Goal: Information Seeking & Learning: Compare options

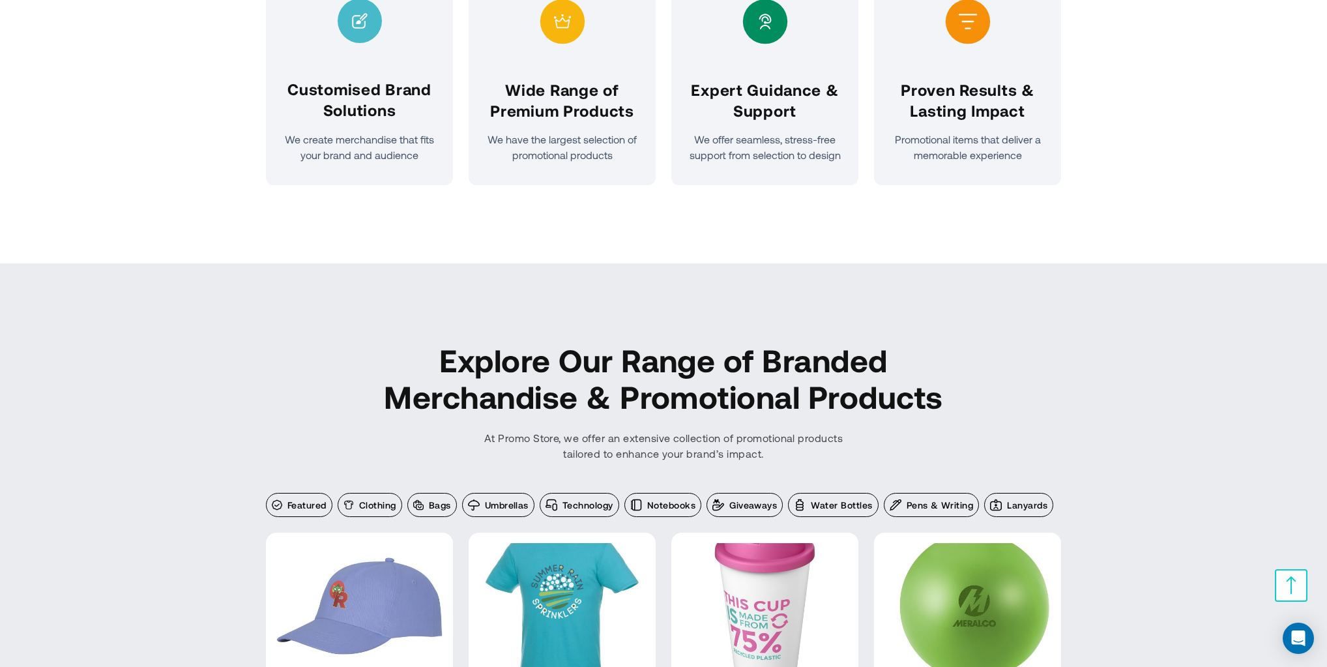
scroll to position [1216, 0]
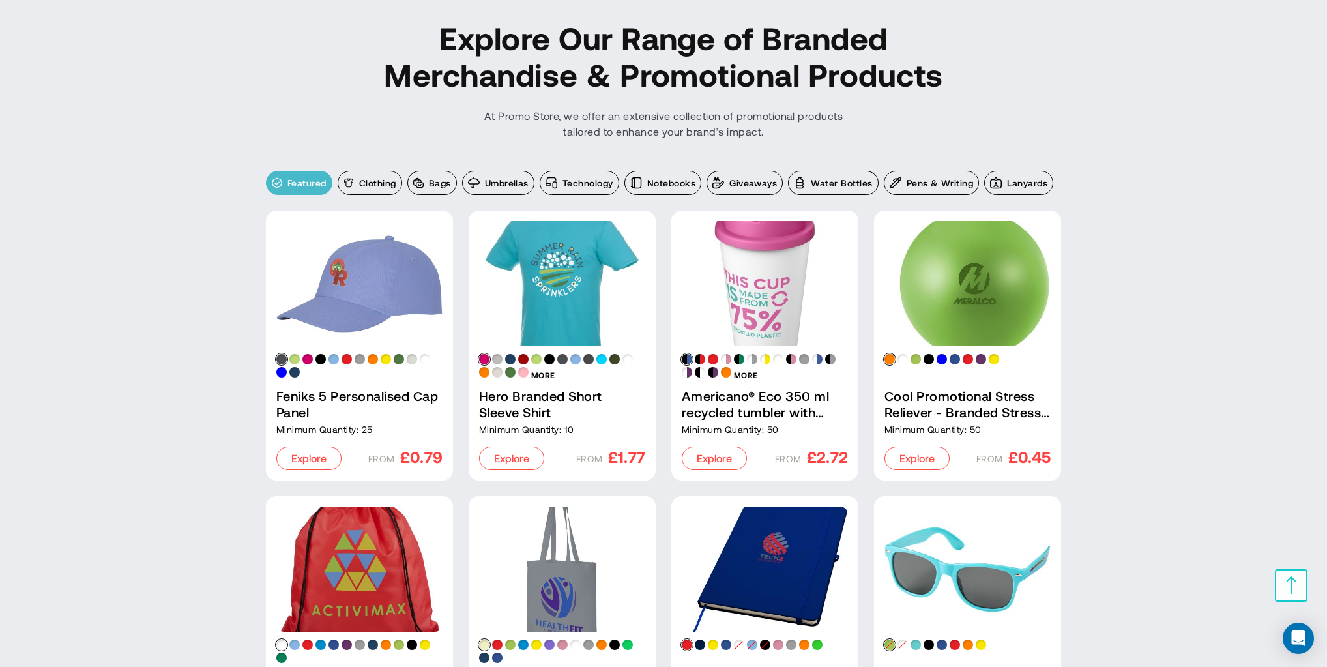
click at [313, 182] on span "Featured" at bounding box center [306, 183] width 39 height 13
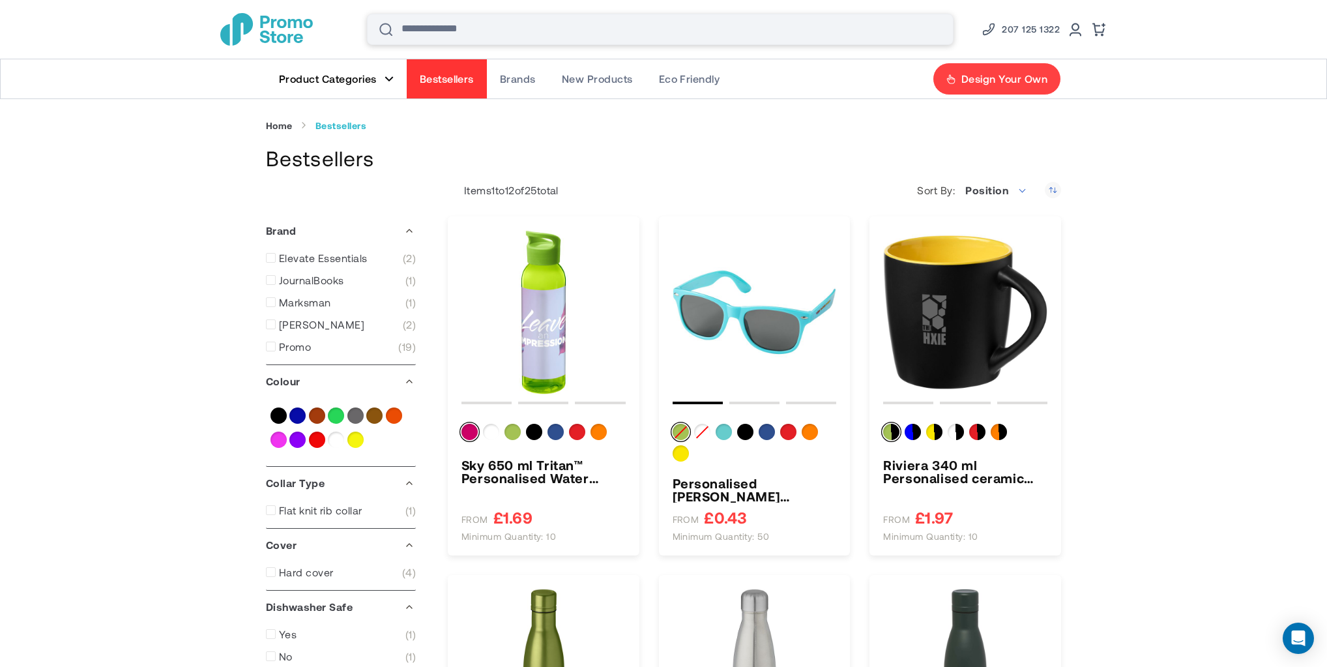
drag, startPoint x: 274, startPoint y: 21, endPoint x: 432, endPoint y: 22, distance: 158.3
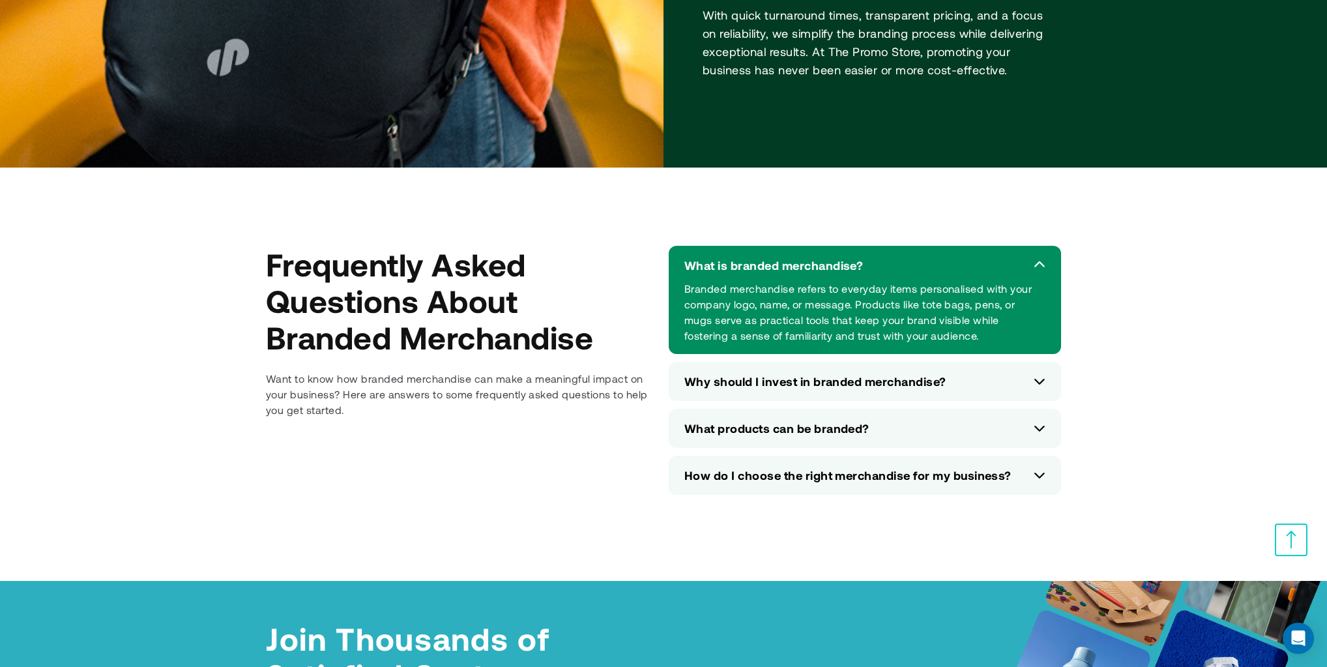
scroll to position [5733, 0]
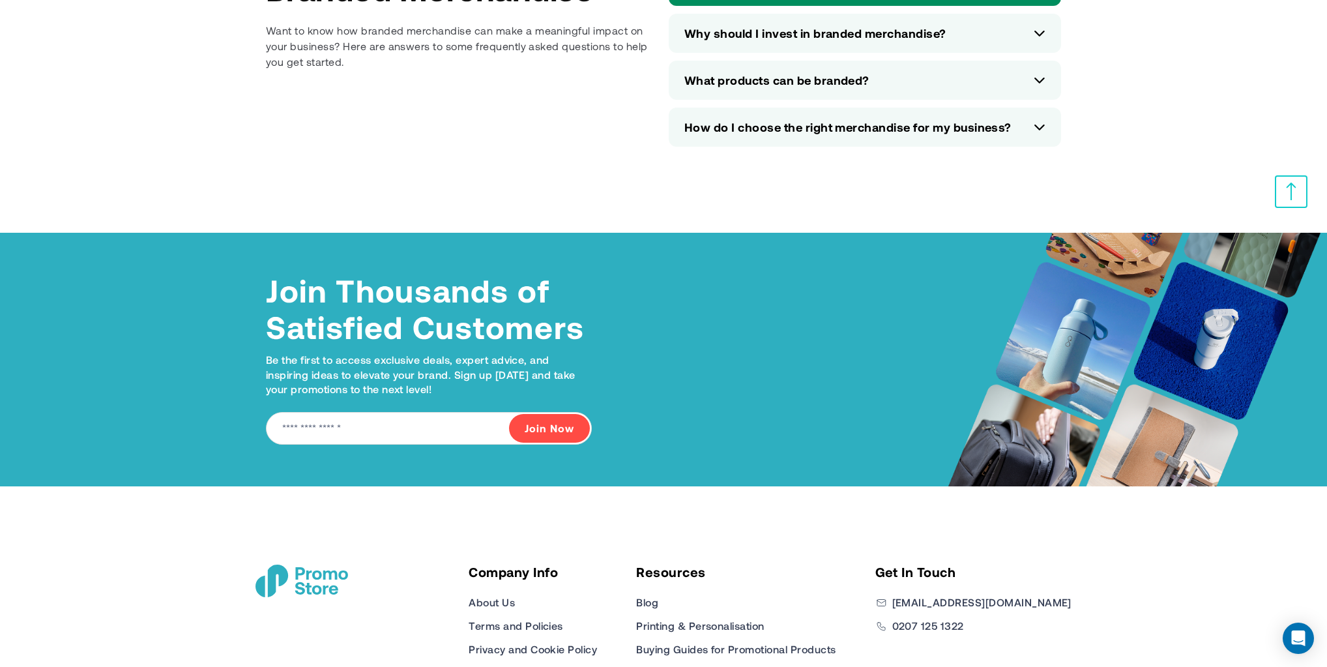
drag, startPoint x: 1081, startPoint y: 322, endPoint x: 769, endPoint y: 508, distance: 362.9
click at [769, 508] on div "Company Info About Us Terms and Policies Privacy and Cookie Policy Modern Slave…" at bounding box center [663, 610] width 847 height 249
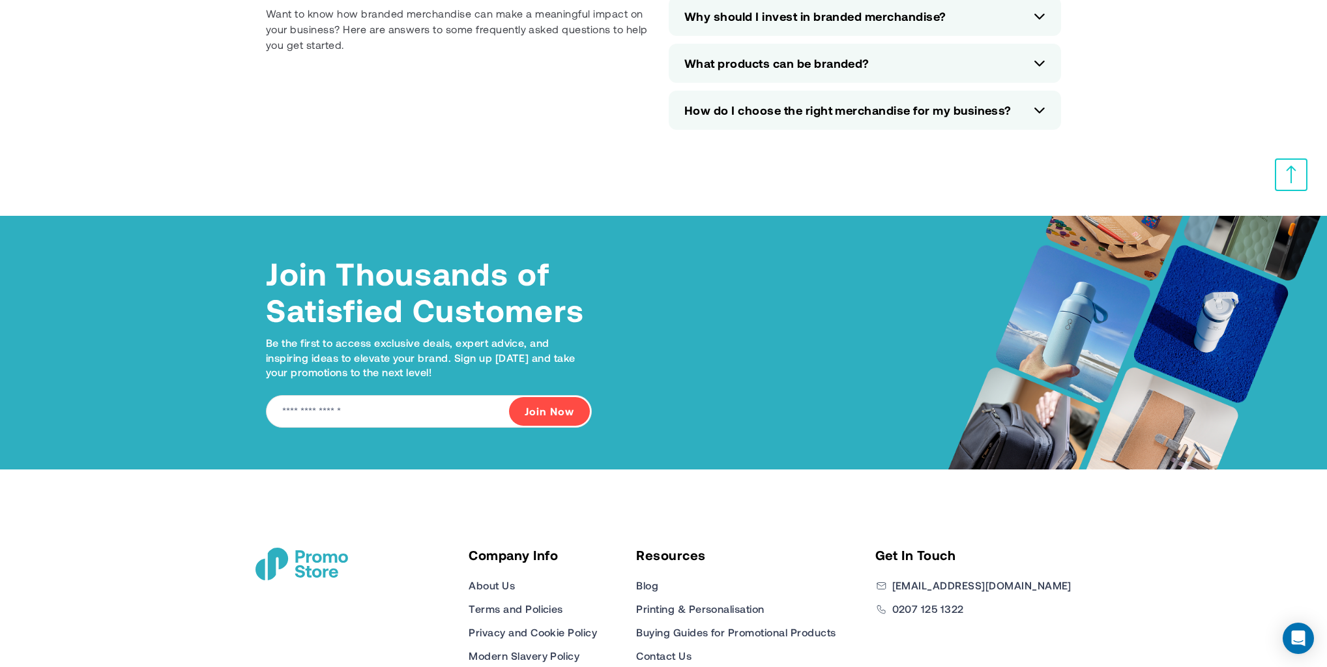
scroll to position [5820, 0]
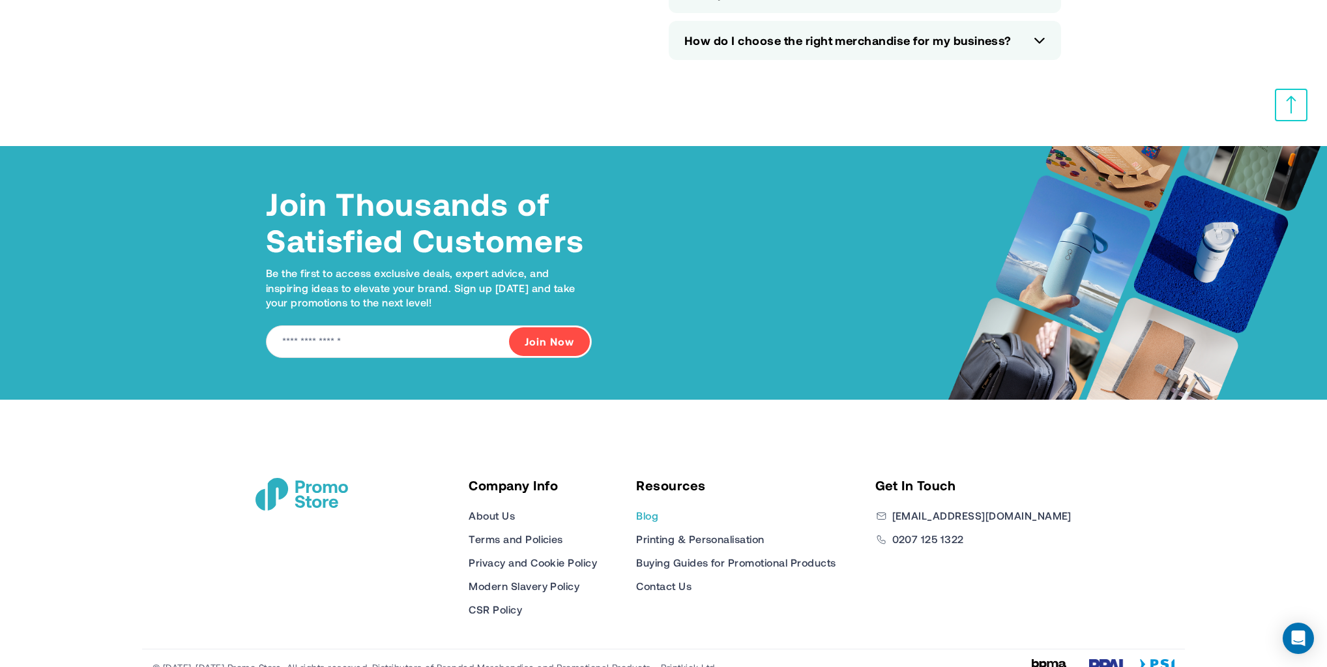
click at [658, 508] on link "Blog" at bounding box center [647, 516] width 22 height 16
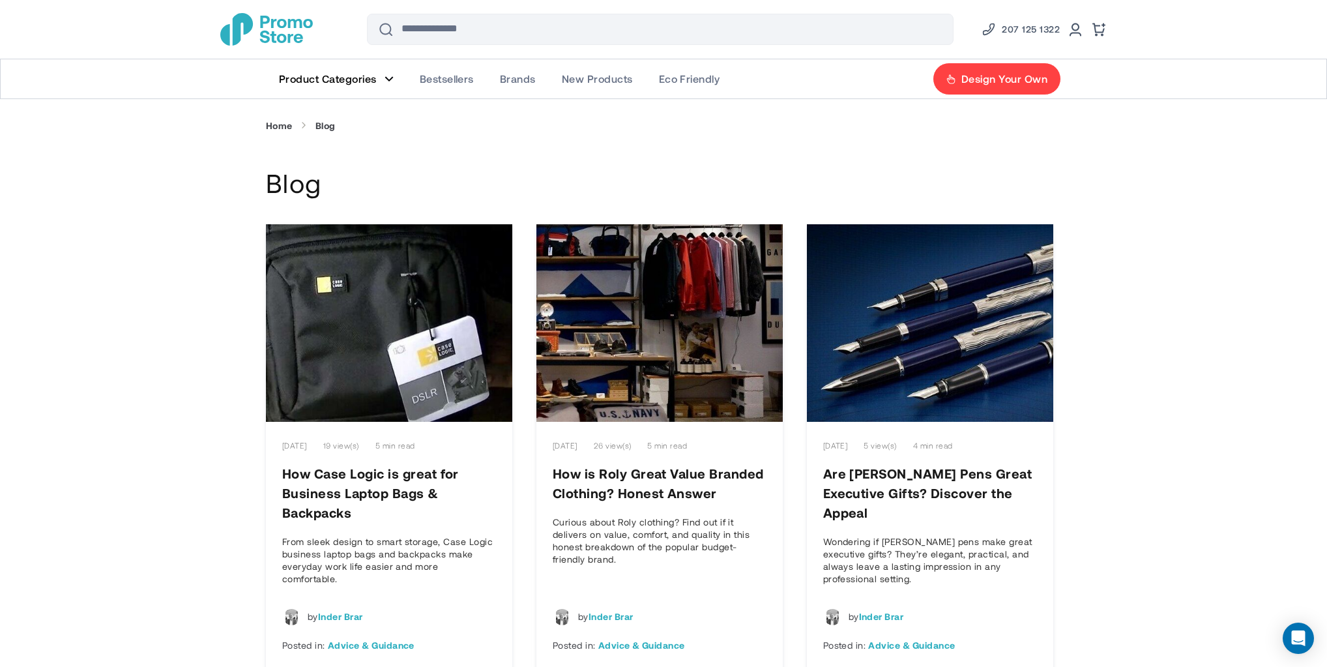
click at [452, 81] on span "Bestsellers" at bounding box center [447, 78] width 54 height 13
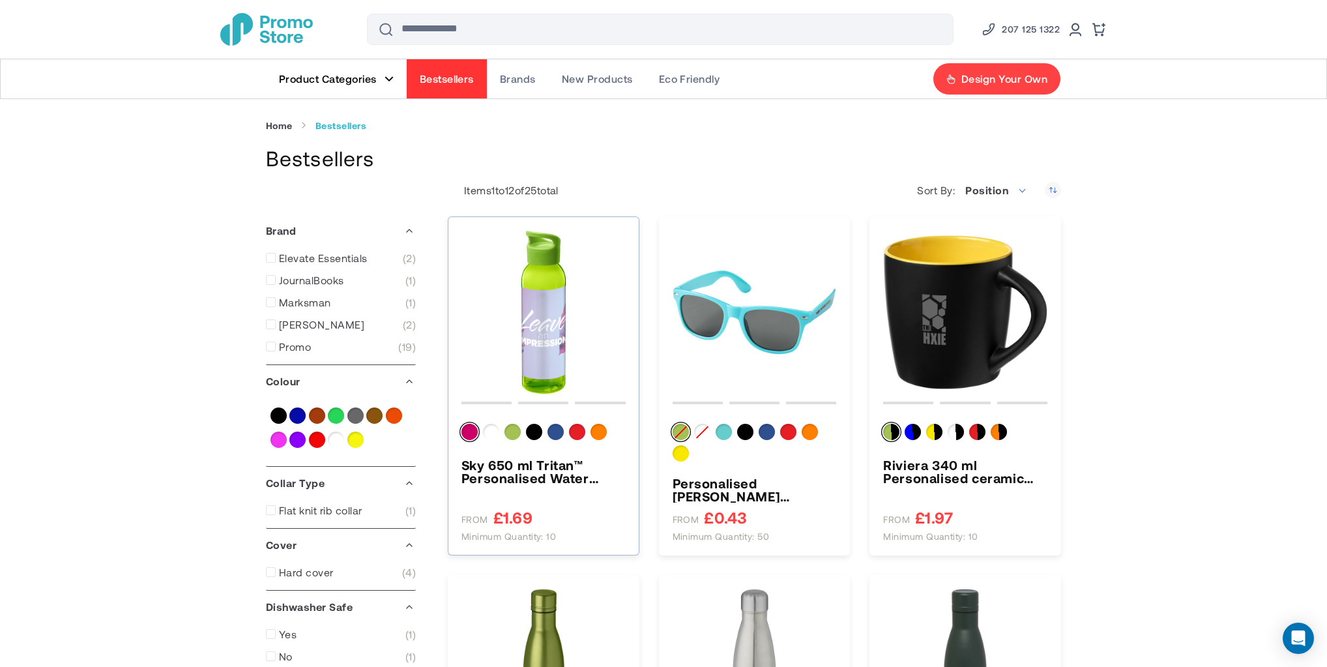
click at [581, 334] on img "Sky 650 ml Tritan™ Personalised Water Bottle" at bounding box center [543, 312] width 164 height 164
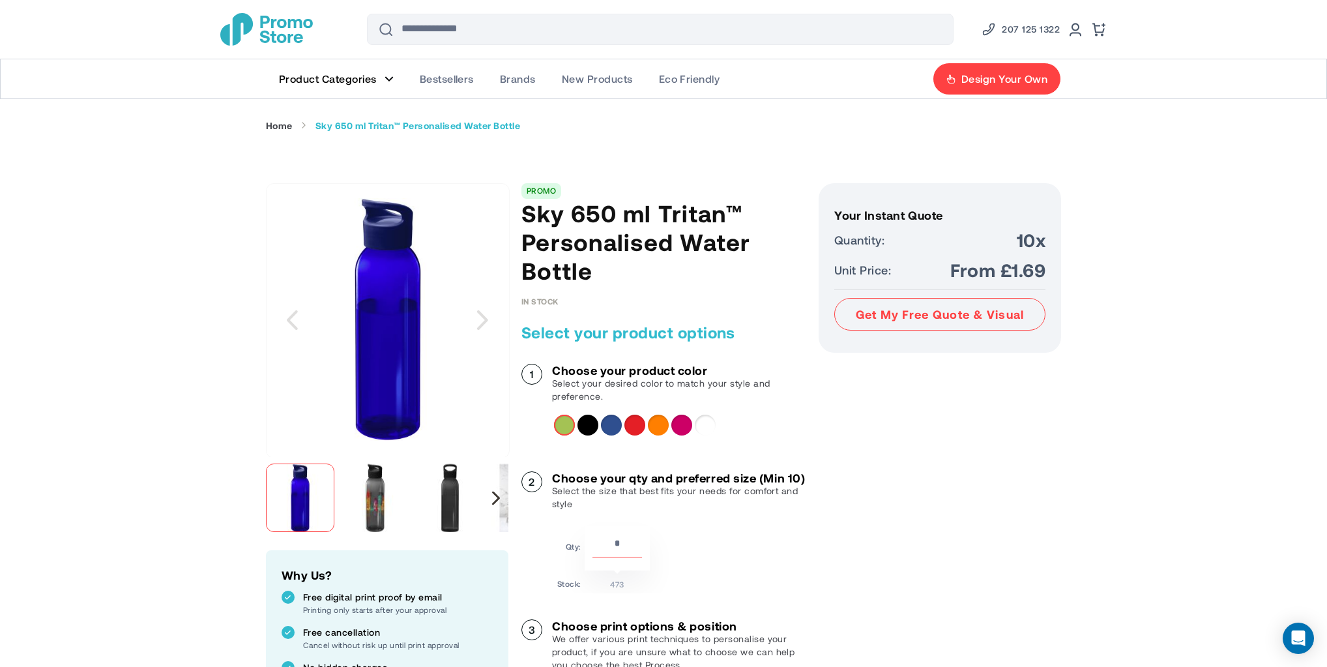
click at [495, 494] on div "Next" at bounding box center [496, 498] width 8 height 14
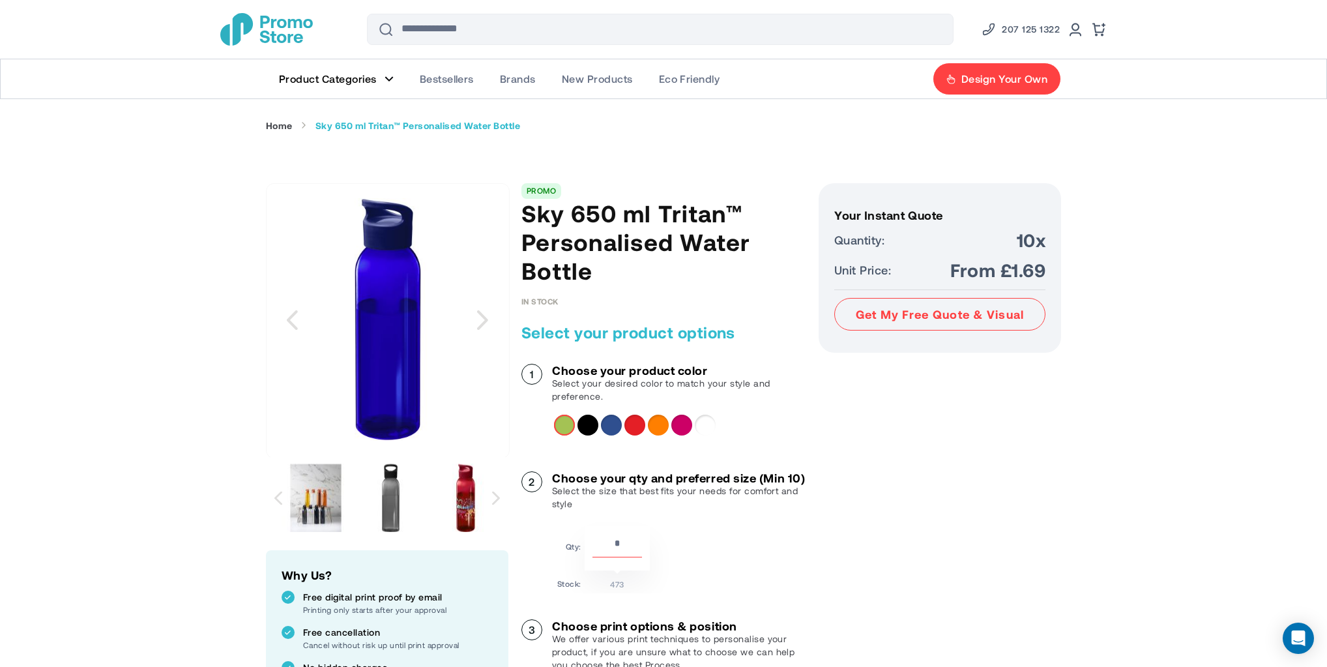
click at [328, 491] on img "Sky 650 ml Tritan™ Personalised Water Bottle" at bounding box center [315, 497] width 68 height 68
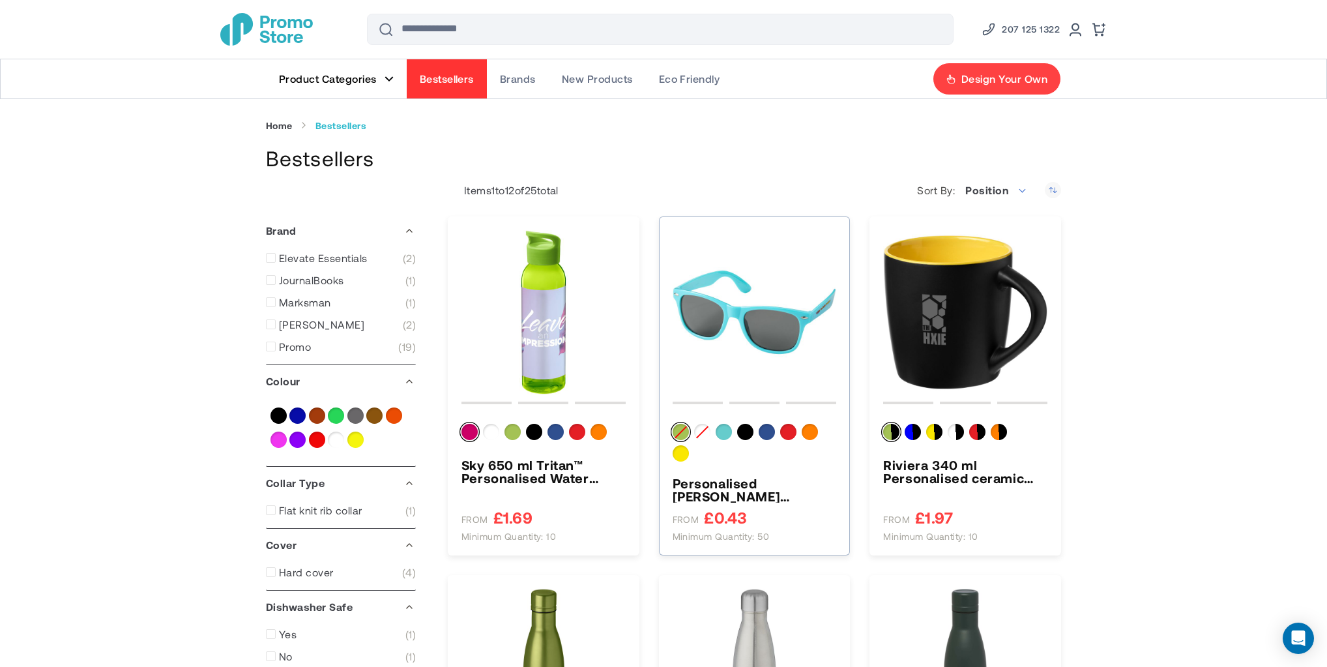
click at [742, 309] on img "Personalised Sun Ray Sunglasses" at bounding box center [754, 312] width 164 height 164
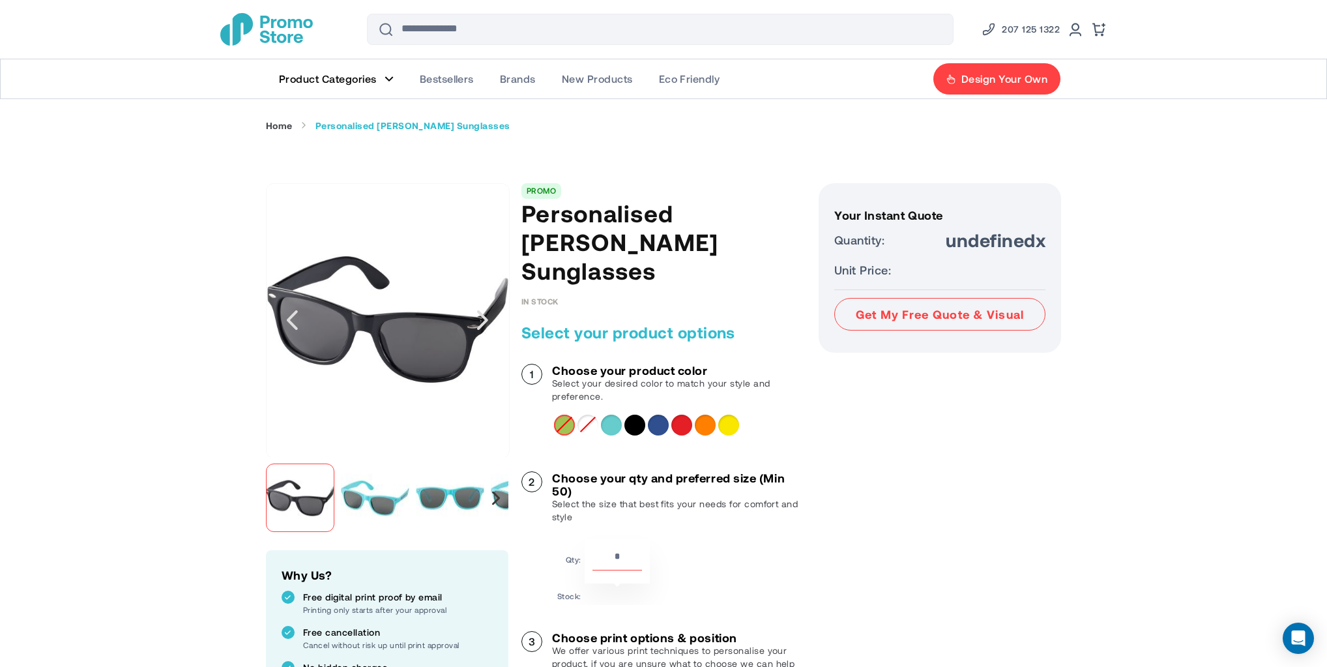
click at [493, 495] on div "Next" at bounding box center [496, 498] width 8 height 14
click at [495, 496] on div "Next" at bounding box center [496, 498] width 8 height 14
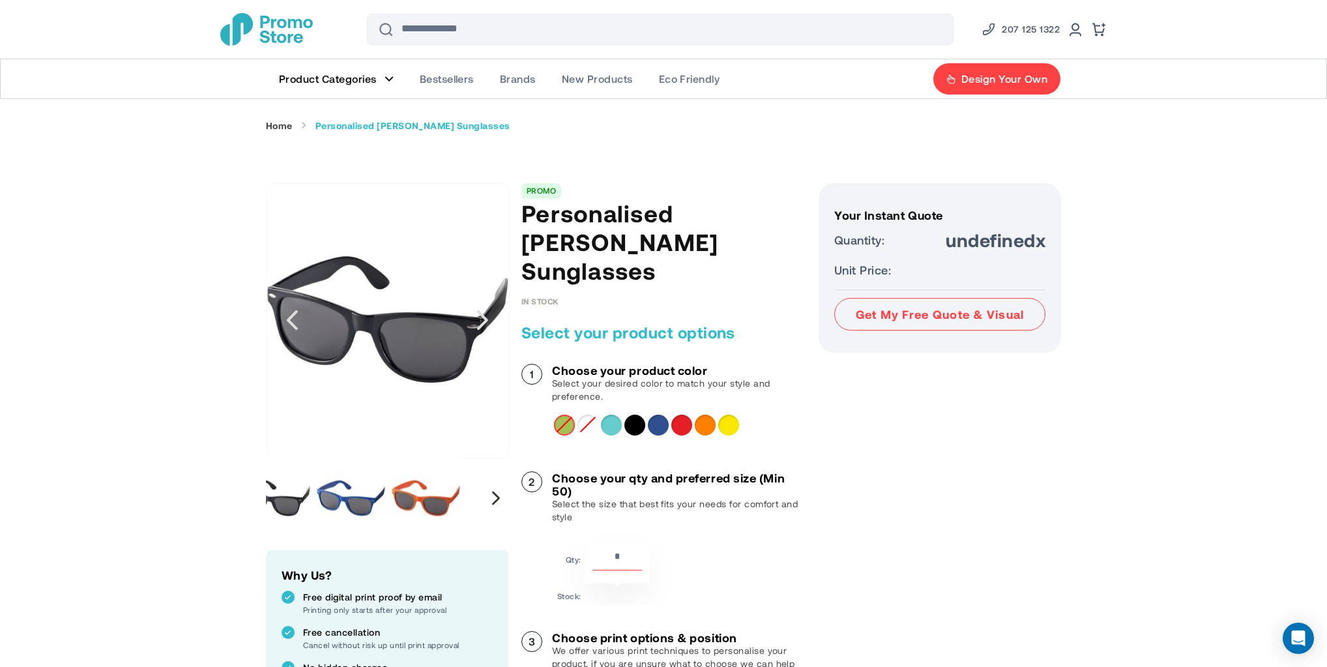
click at [495, 498] on div "Next" at bounding box center [496, 498] width 8 height 14
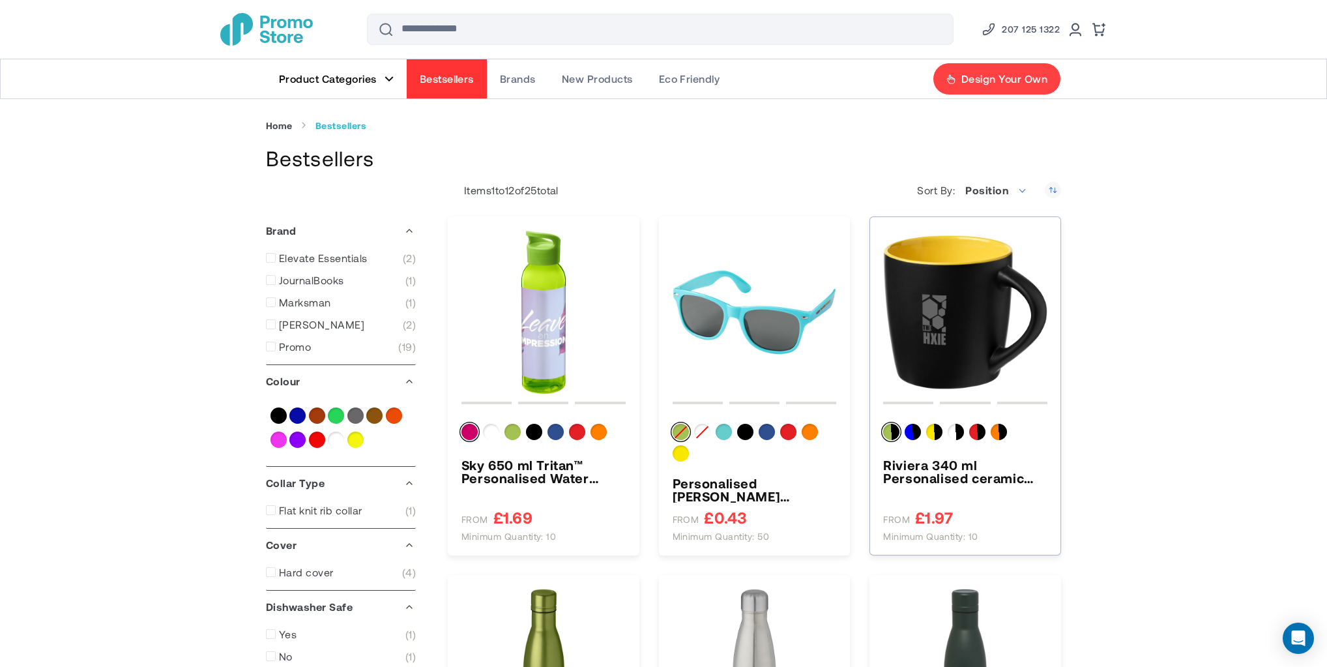
click at [945, 313] on img "Riviera 340 ml Personalised ceramic mug" at bounding box center [965, 312] width 164 height 164
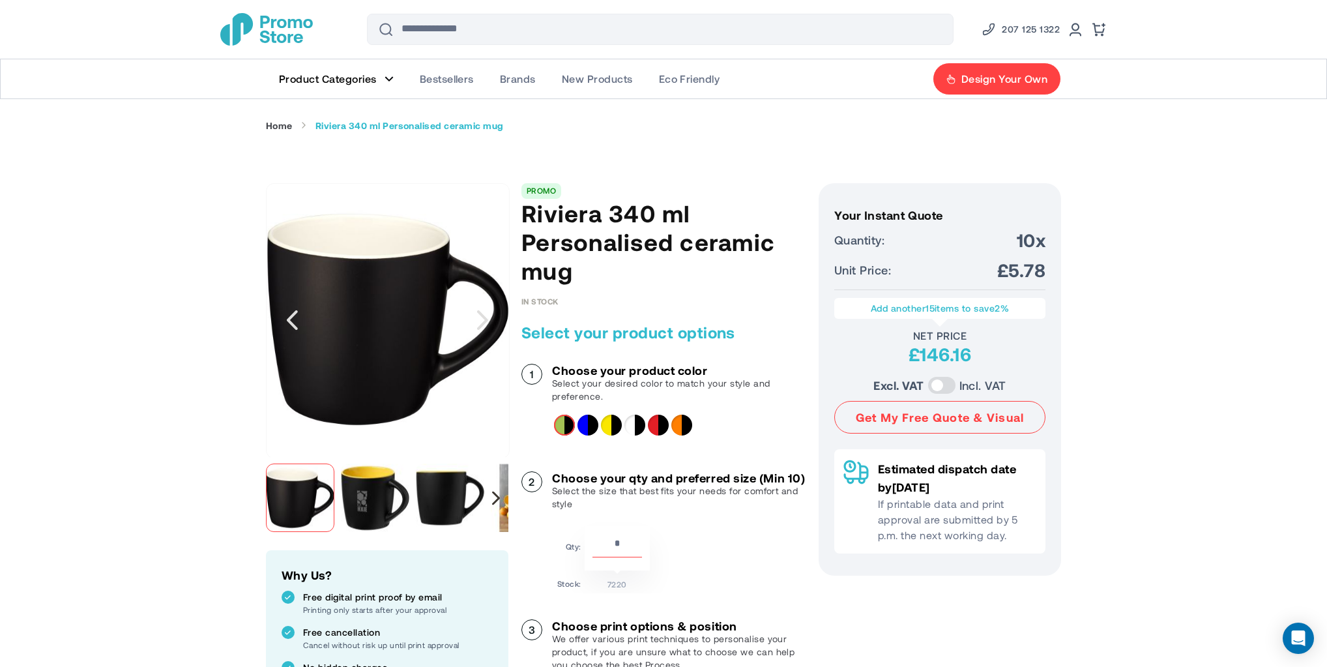
click at [498, 493] on div "Next" at bounding box center [496, 498] width 8 height 14
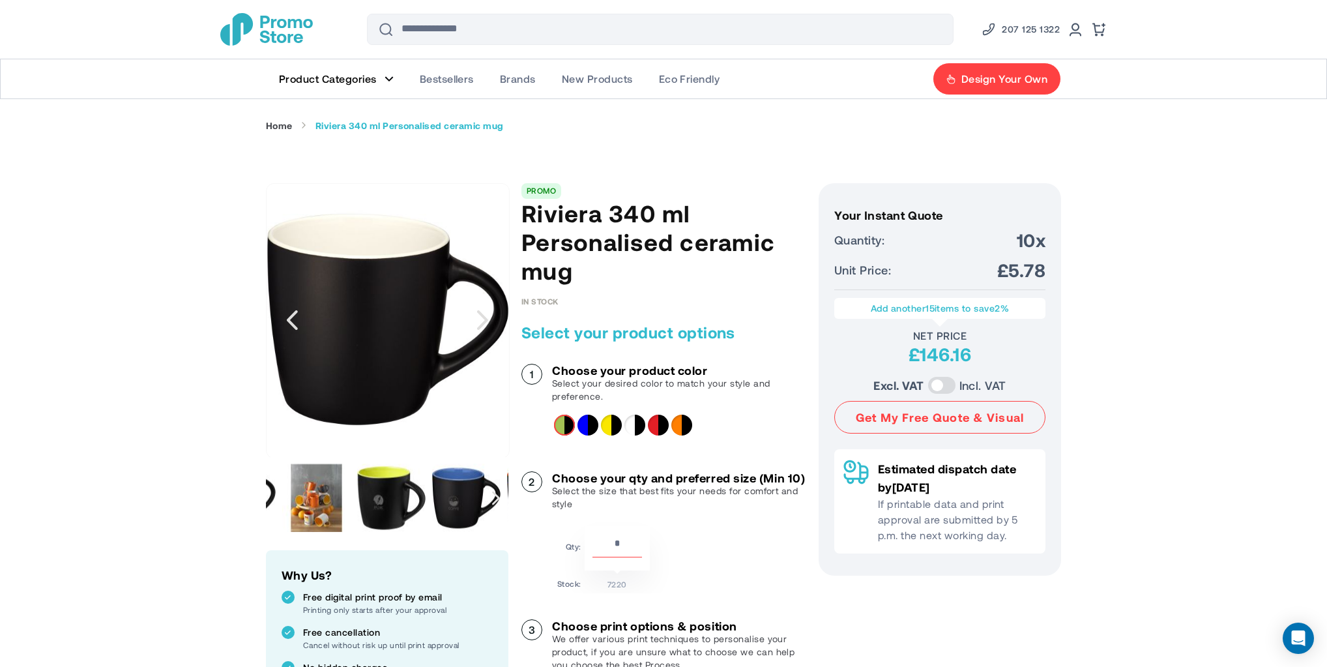
click at [339, 478] on img "Riviera 340 ml Personalised ceramic mug" at bounding box center [316, 497] width 68 height 68
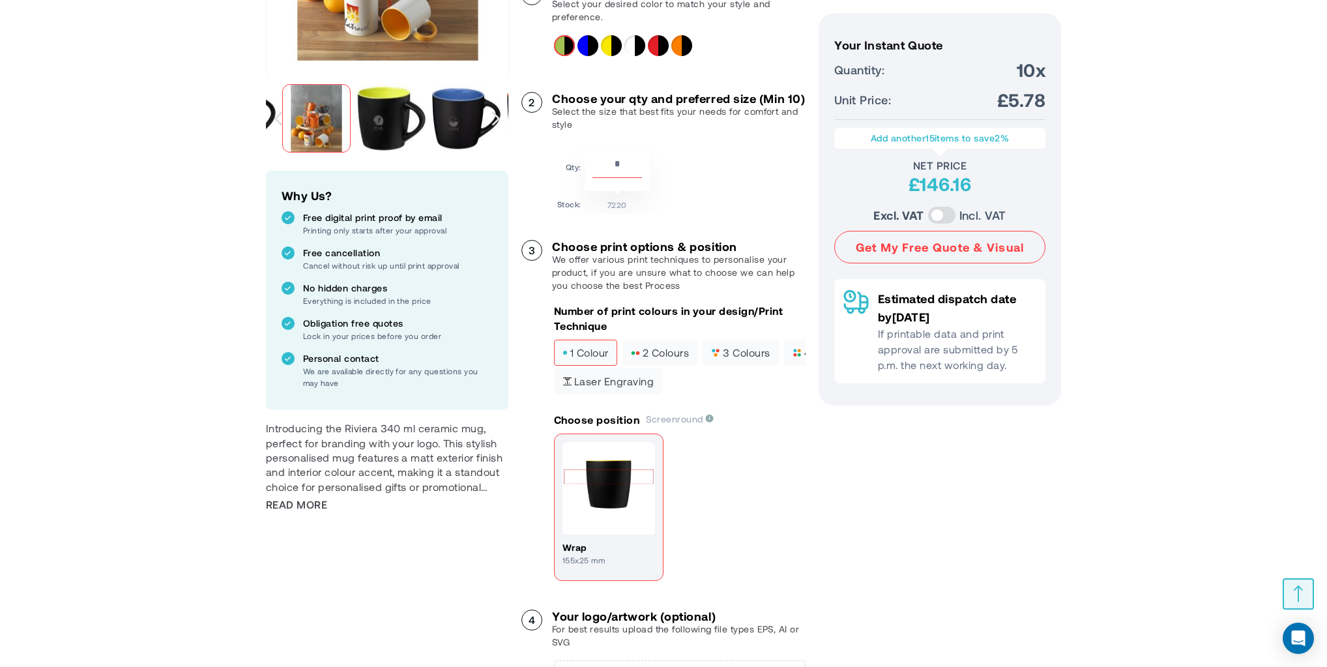
scroll to position [173, 0]
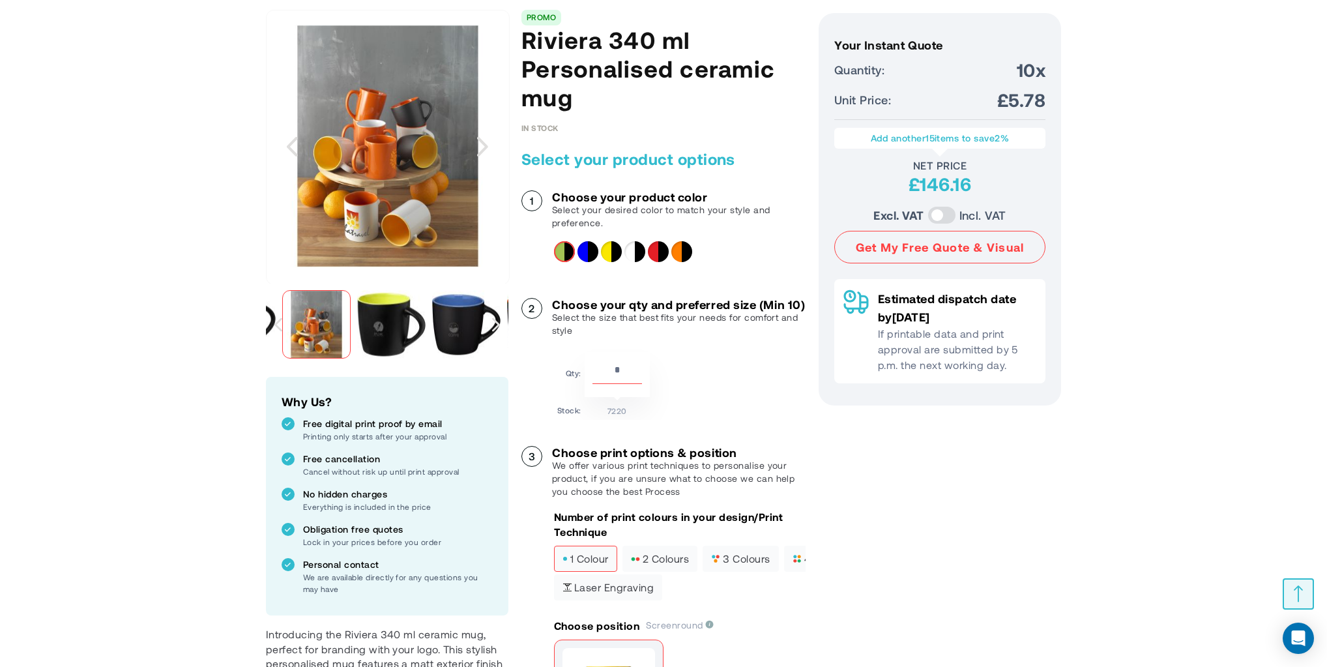
click at [490, 326] on div "Next" at bounding box center [496, 323] width 24 height 81
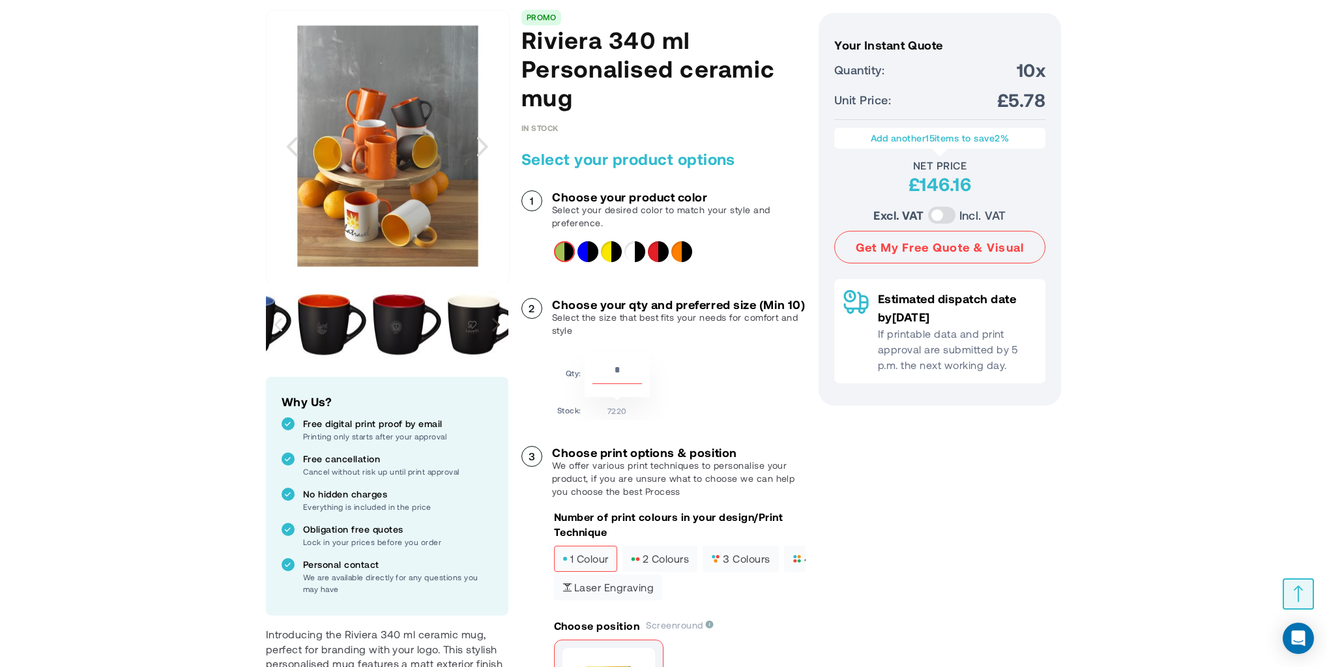
click at [494, 324] on div "Next" at bounding box center [496, 324] width 8 height 14
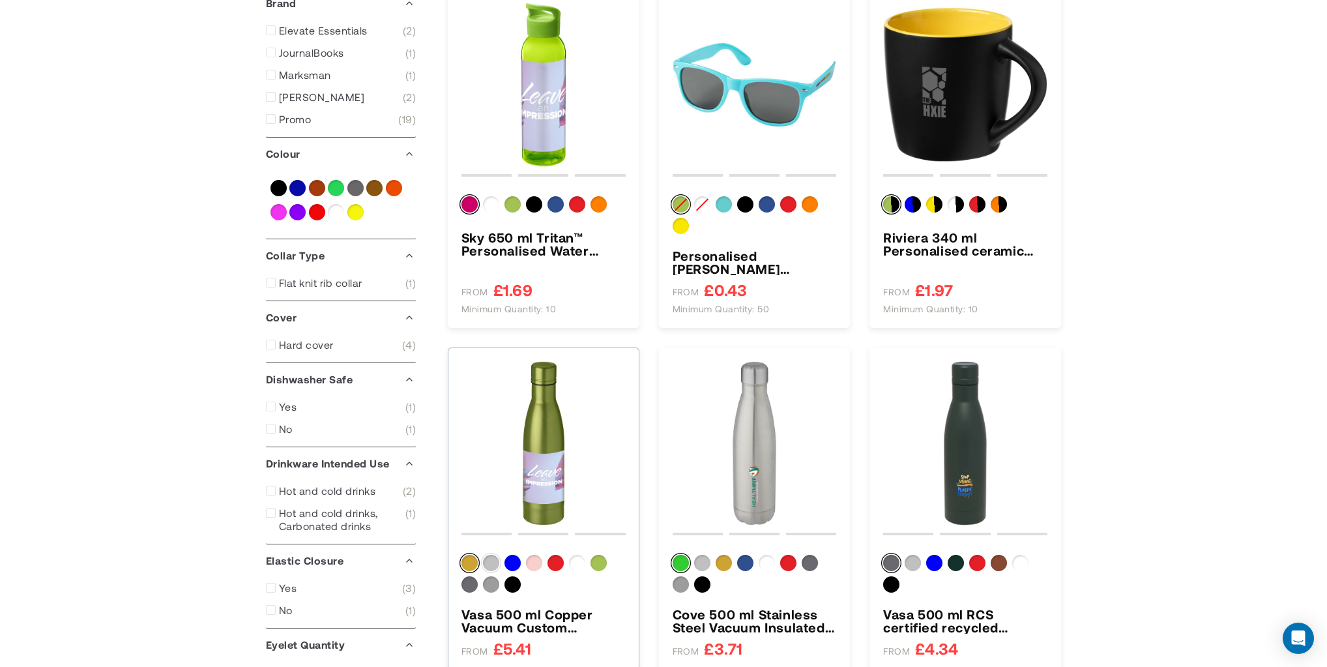
scroll to position [347, 0]
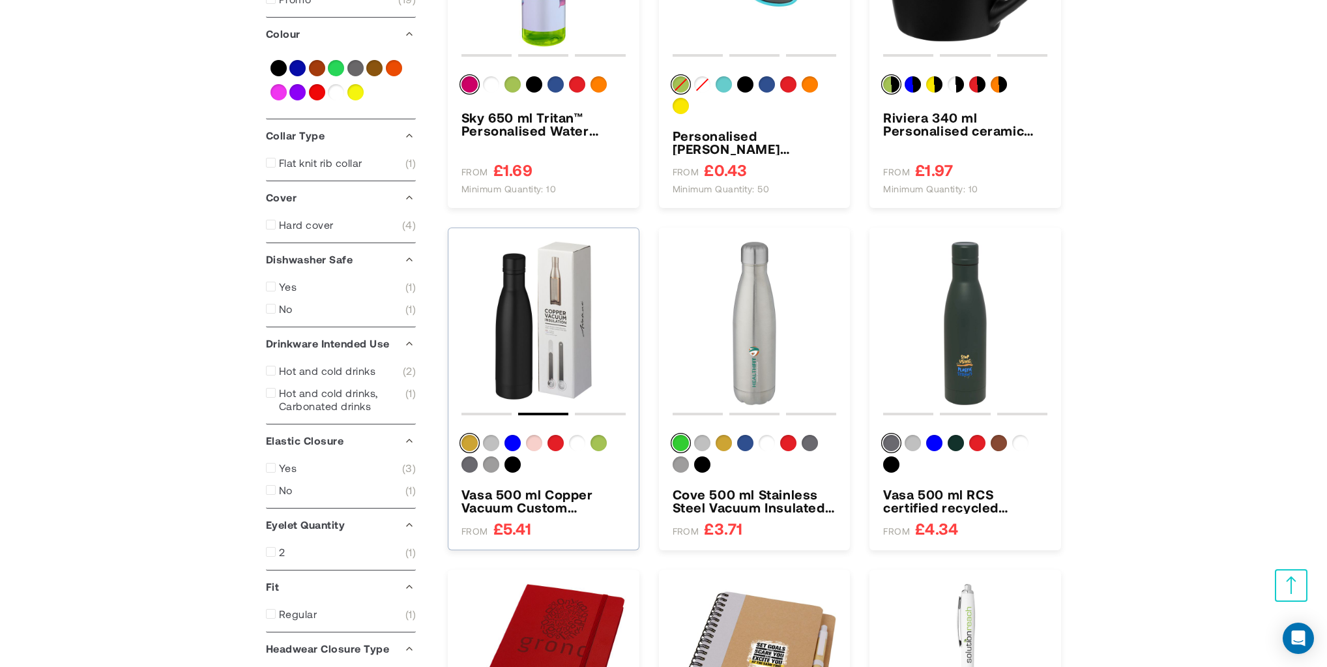
click at [536, 329] on img "Vasa 500 ml Copper Vacuum Custom Insulated Water Bottle" at bounding box center [543, 323] width 164 height 164
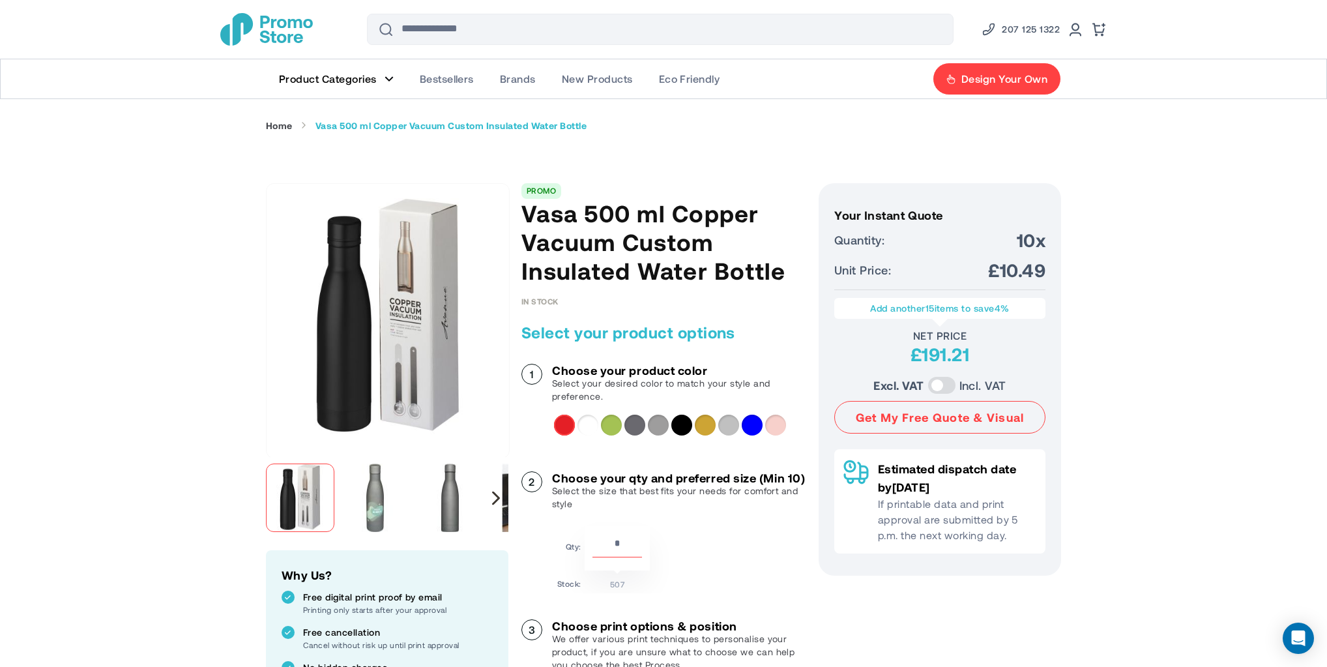
drag, startPoint x: 508, startPoint y: 493, endPoint x: 499, endPoint y: 492, distance: 9.2
click at [499, 492] on div "Next" at bounding box center [496, 498] width 8 height 14
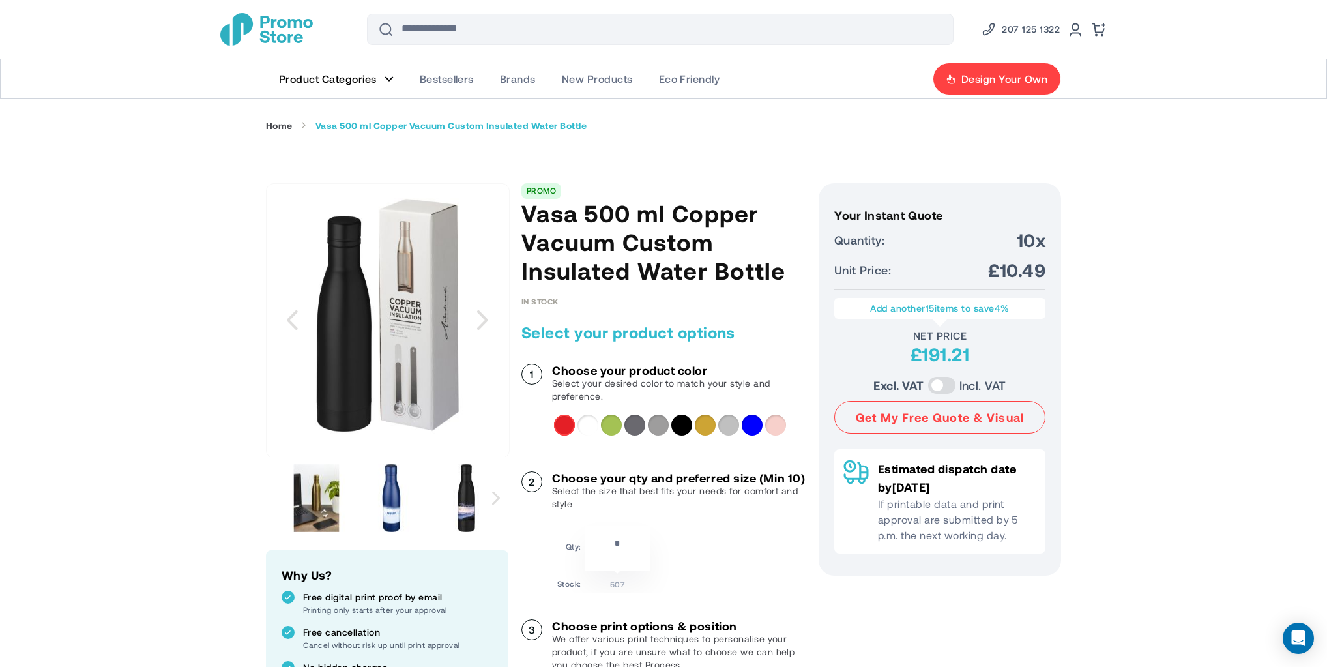
click at [319, 476] on img "Vasa 500 ml Copper Vacuum Custom Insulated Water Bottle" at bounding box center [316, 497] width 68 height 68
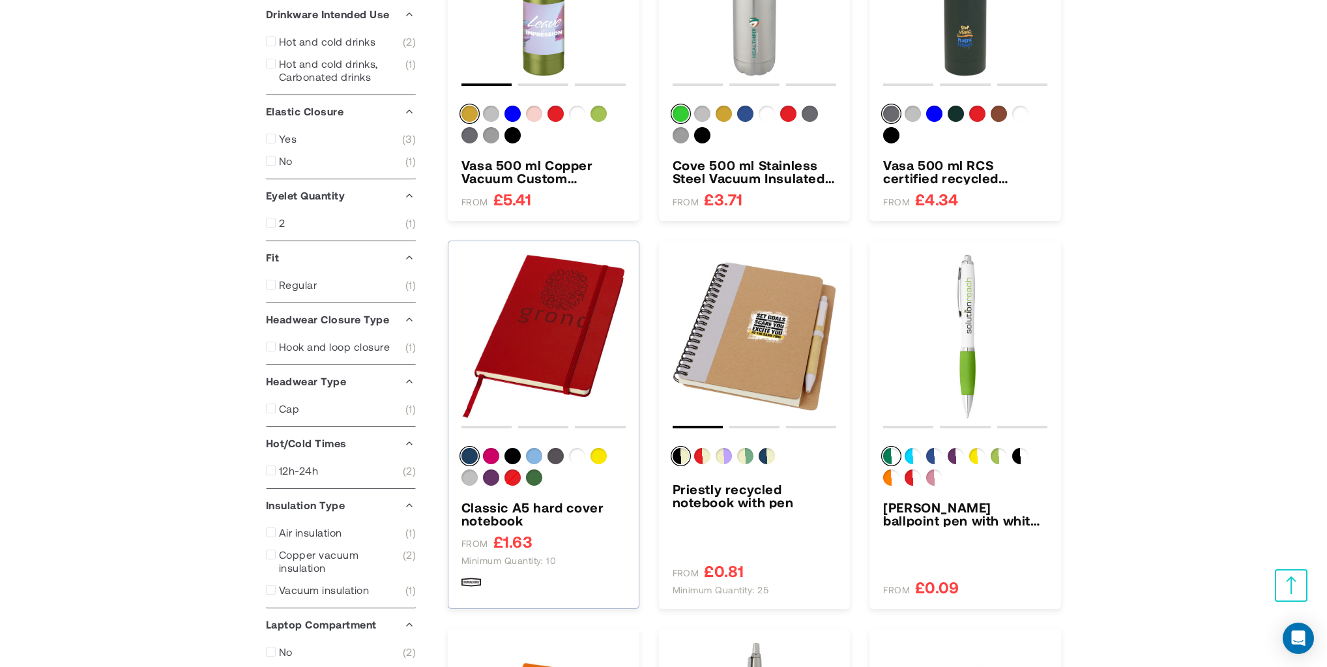
scroll to position [695, 0]
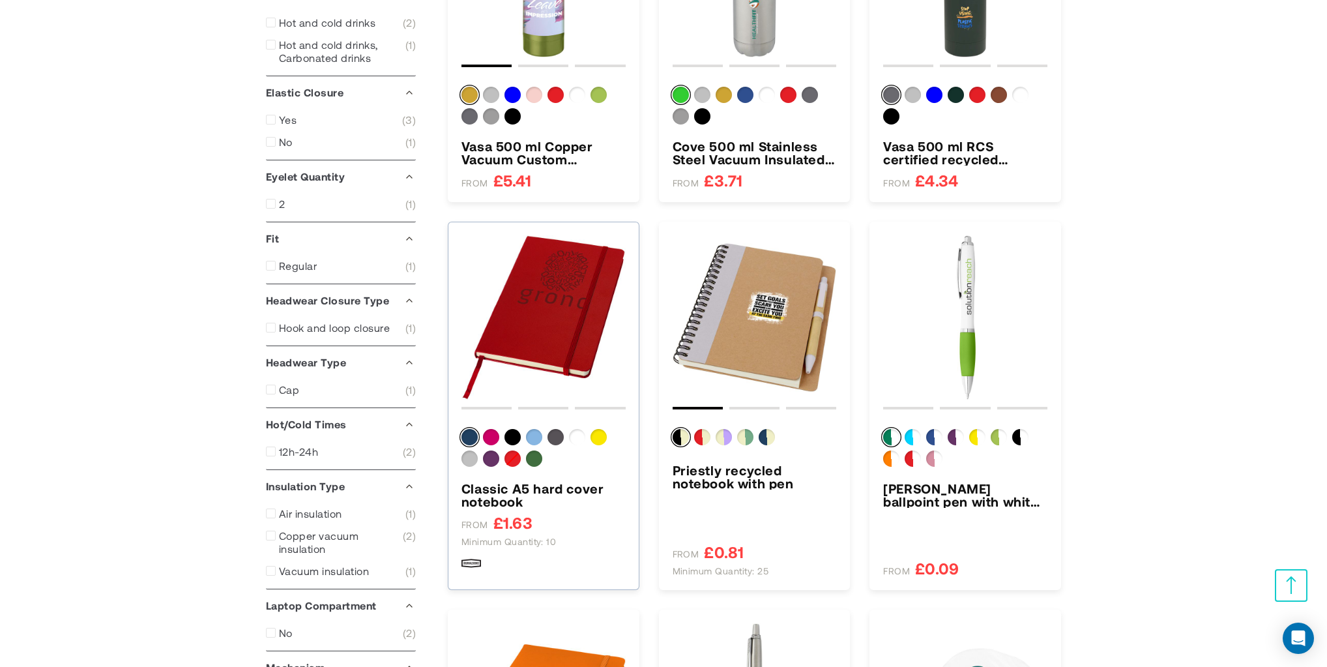
click at [589, 339] on img "Classic A5 hard cover notebook" at bounding box center [543, 317] width 164 height 164
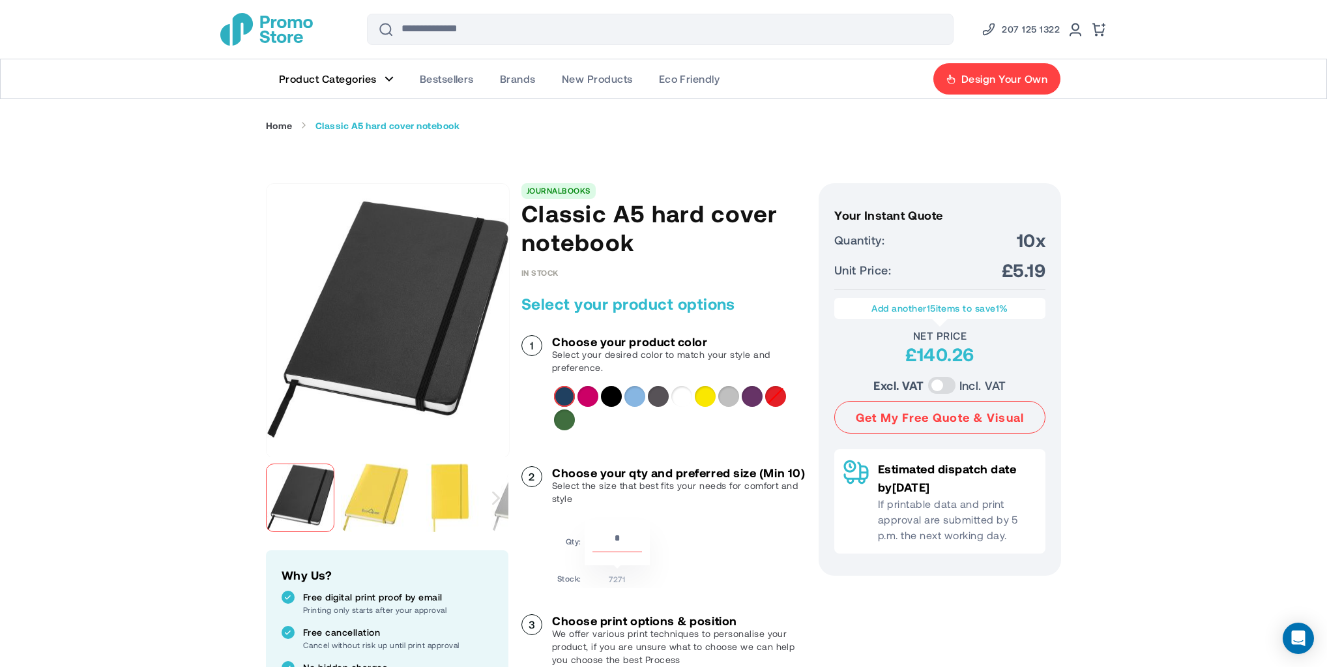
click at [504, 490] on div "Next" at bounding box center [496, 497] width 24 height 81
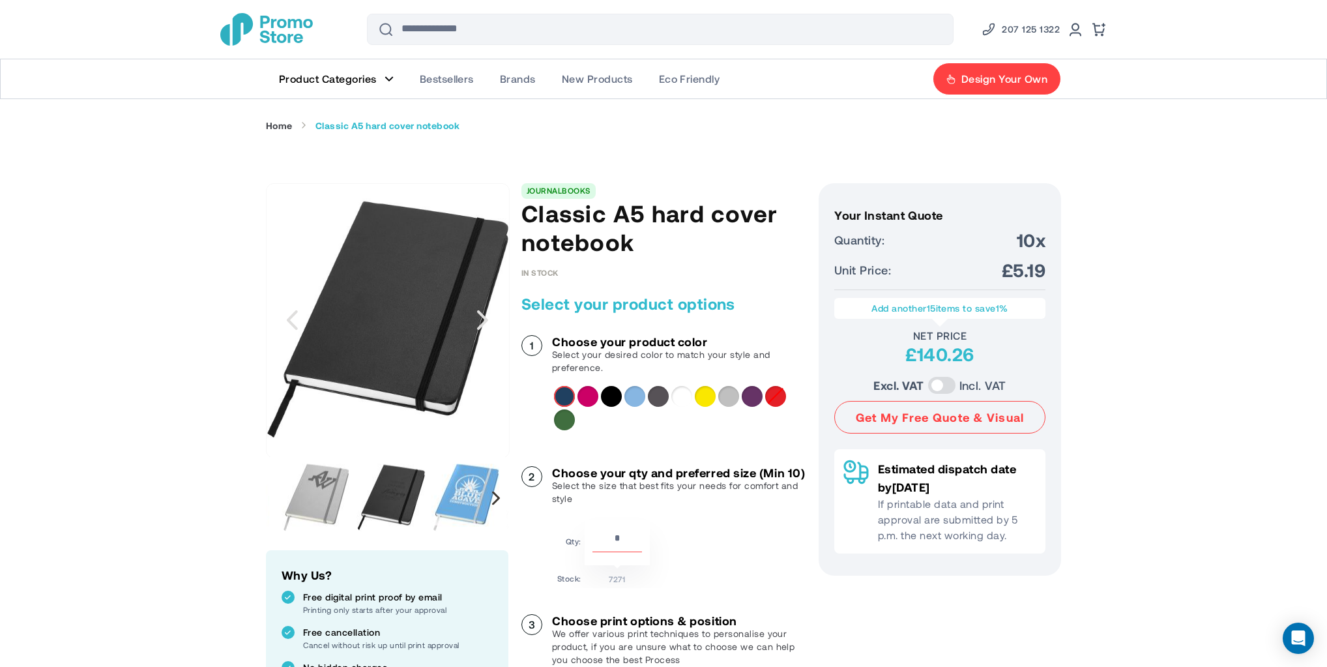
click at [495, 493] on div "Next" at bounding box center [496, 498] width 8 height 14
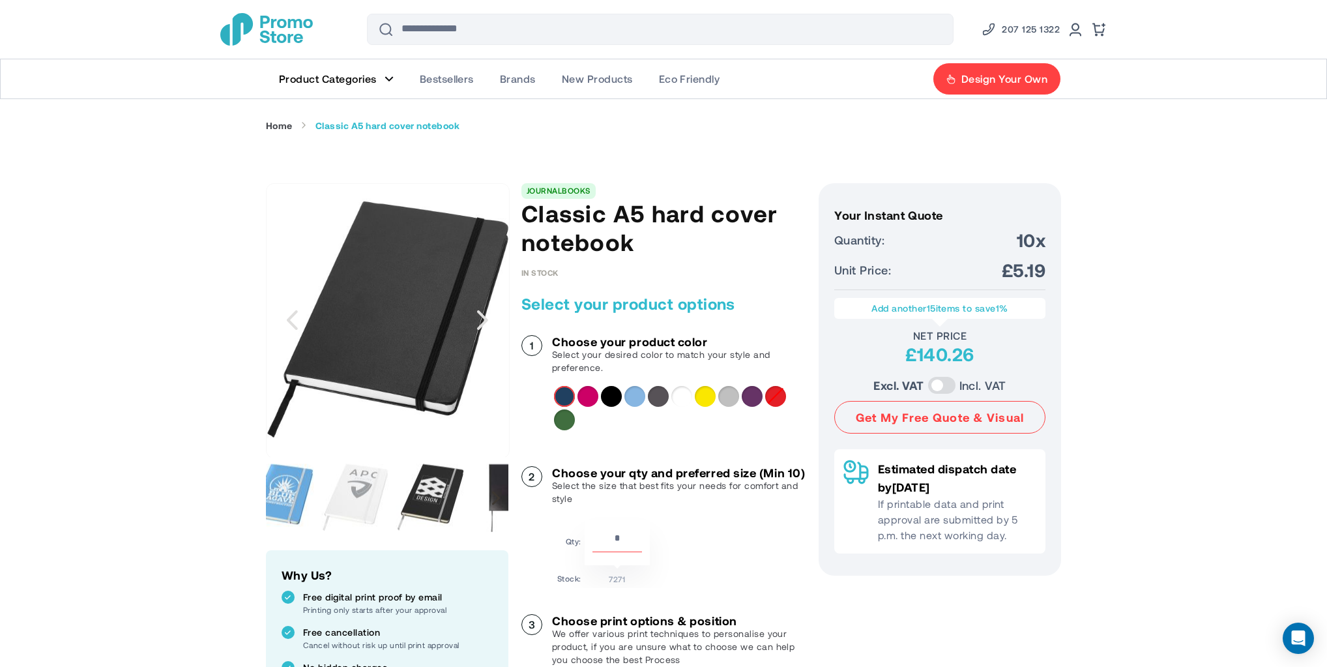
click at [493, 495] on div "Next" at bounding box center [496, 498] width 8 height 14
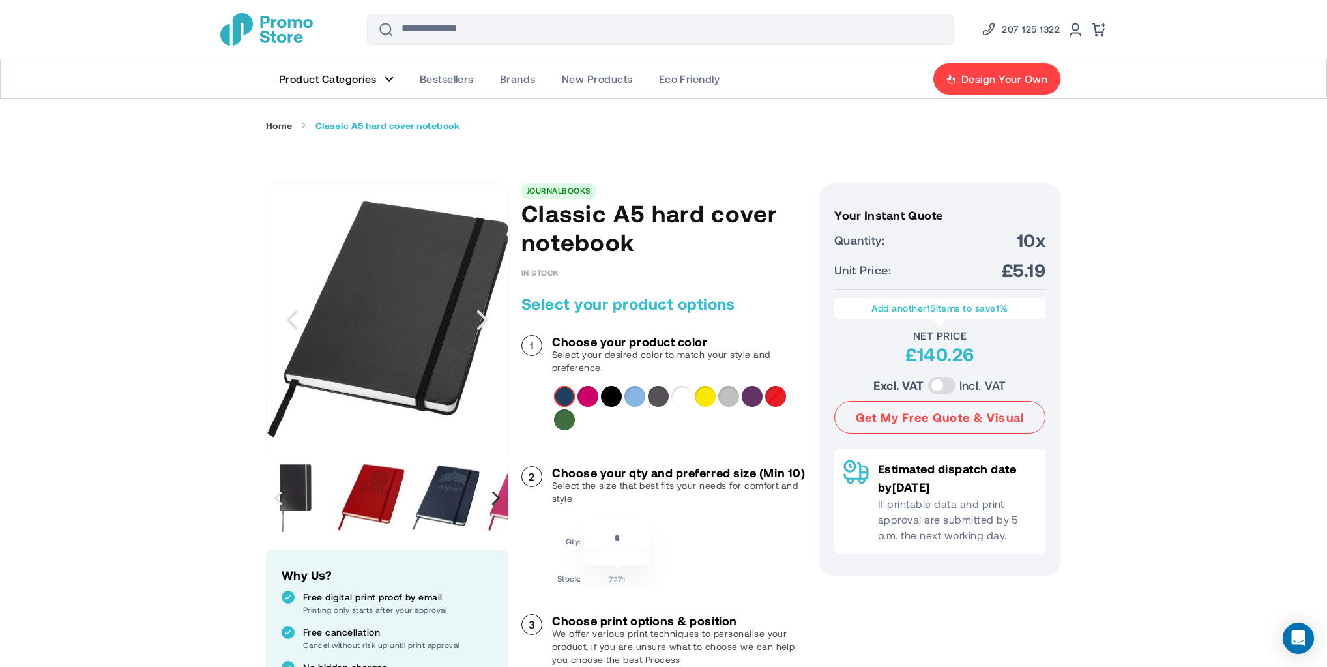
click at [494, 496] on div "Next" at bounding box center [496, 498] width 8 height 14
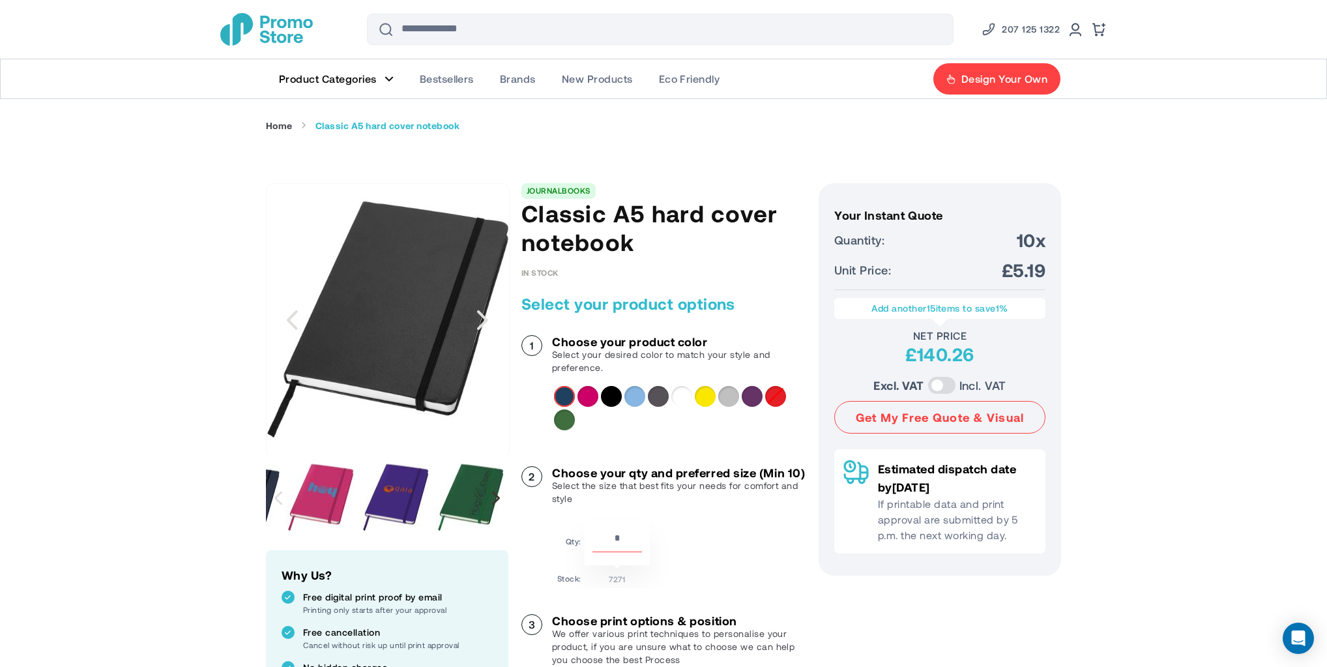
click at [494, 498] on div "Next" at bounding box center [496, 498] width 8 height 14
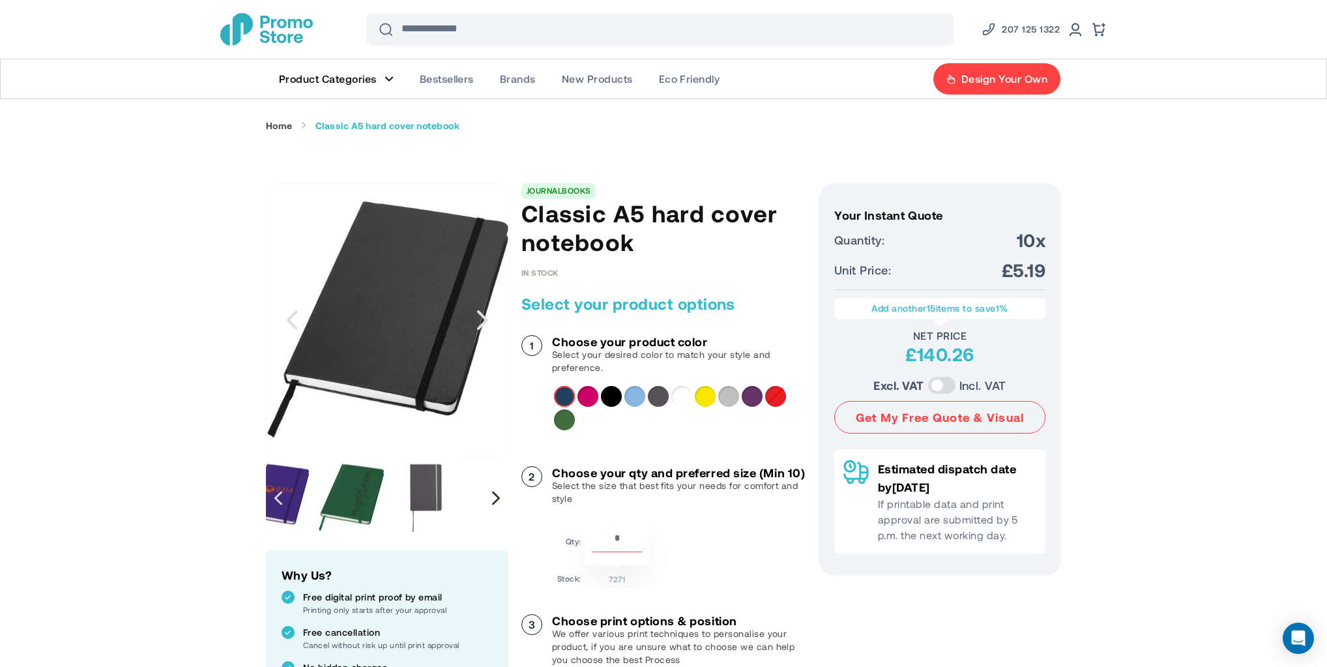
click at [495, 498] on div "Next" at bounding box center [496, 498] width 8 height 14
click at [496, 498] on div "Next" at bounding box center [496, 498] width 8 height 14
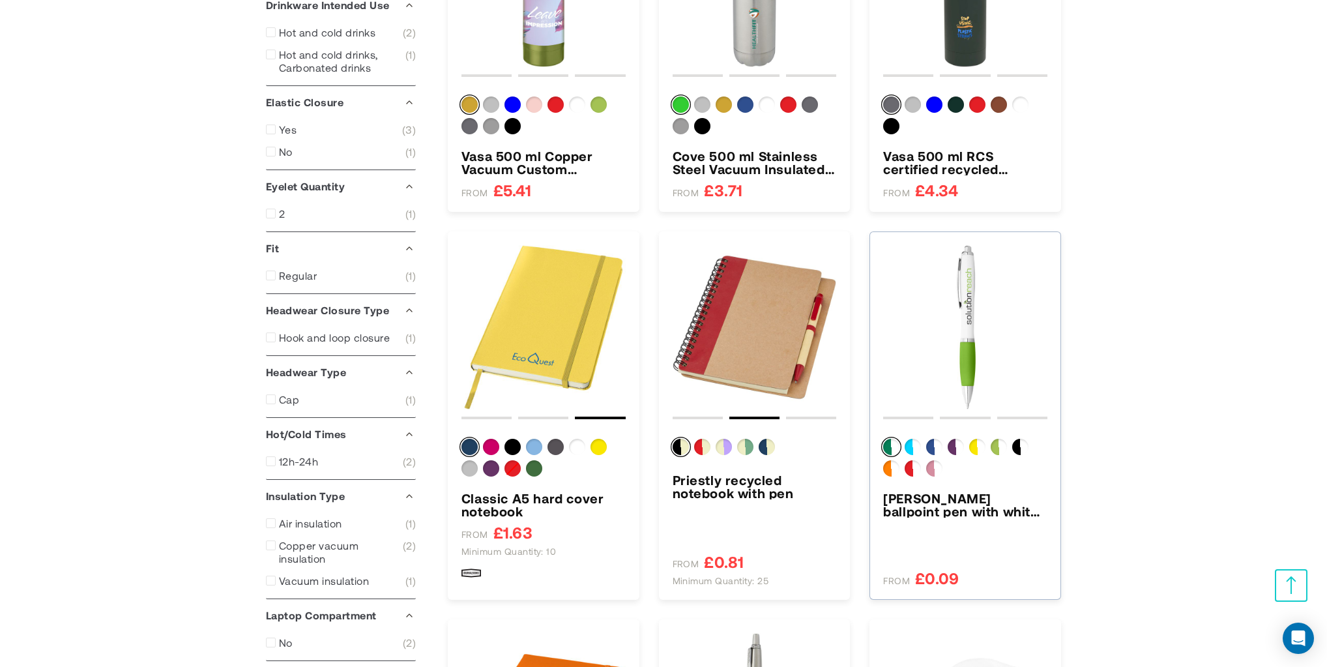
scroll to position [695, 0]
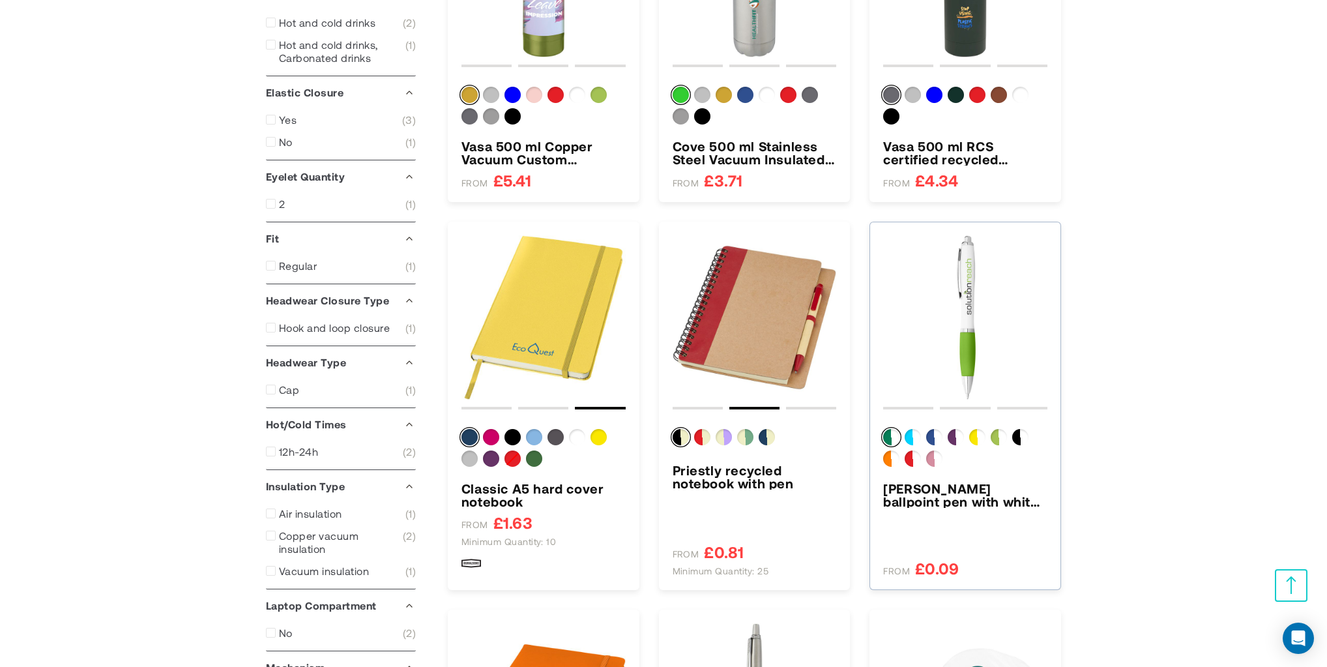
click at [942, 308] on img "Nash ballpoint pen with white barrel and coloured grip (black ink)" at bounding box center [965, 317] width 164 height 164
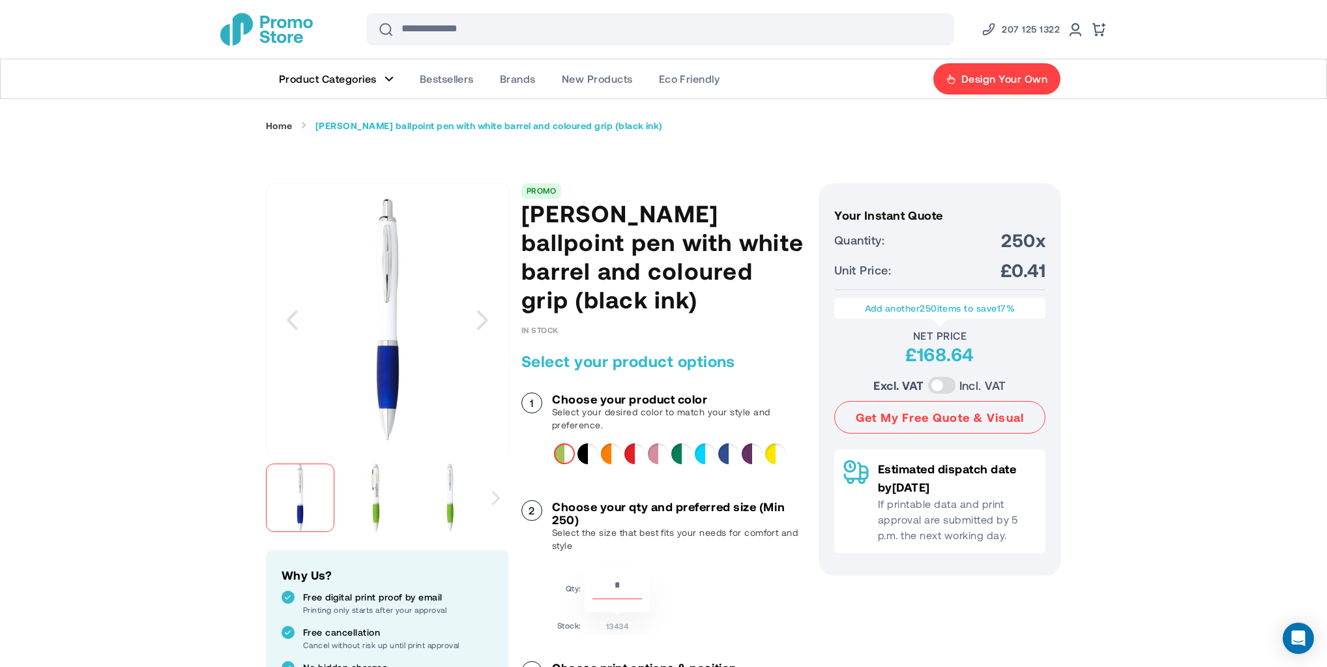
click at [489, 500] on div "Next" at bounding box center [496, 497] width 24 height 81
click at [490, 500] on div "Next" at bounding box center [496, 497] width 24 height 81
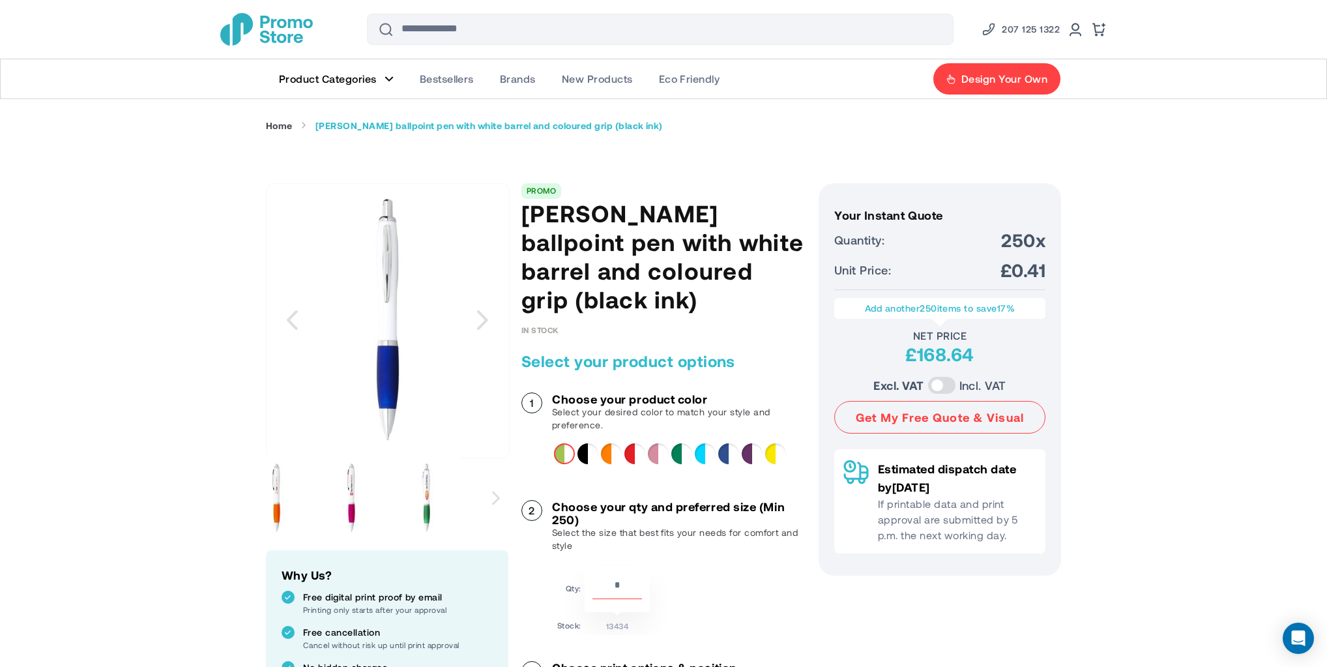
click at [491, 500] on div "Next" at bounding box center [496, 497] width 24 height 81
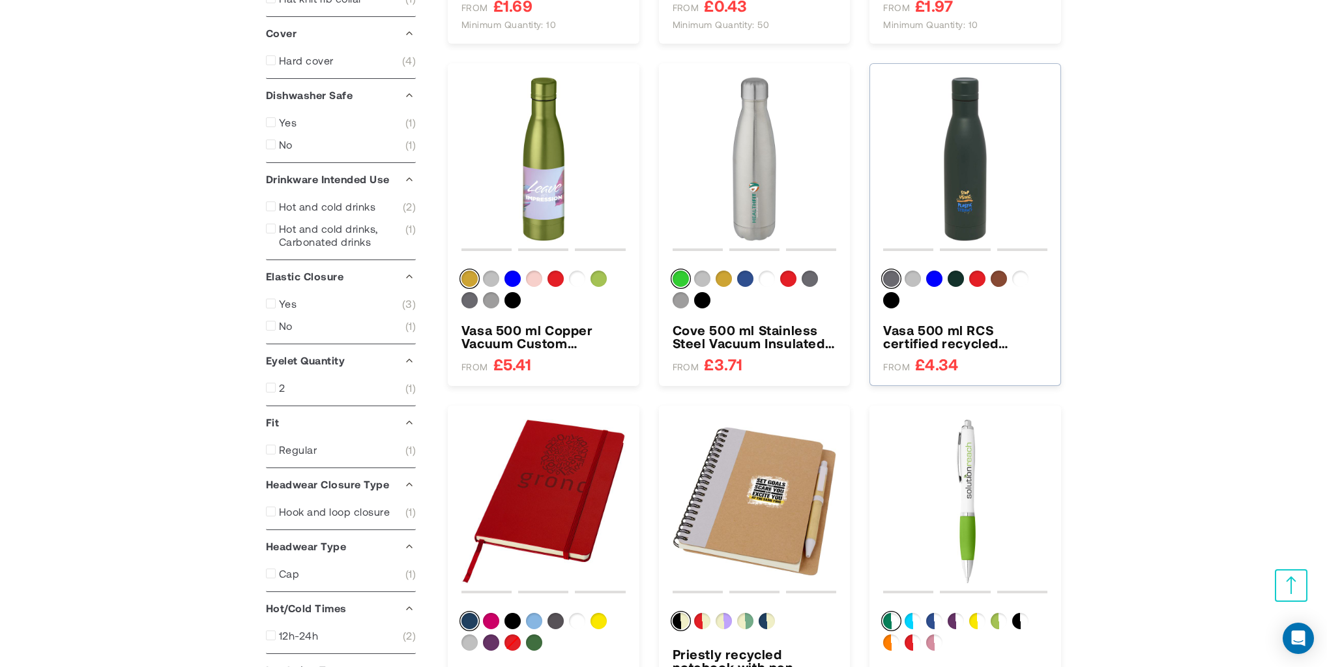
scroll to position [337, 0]
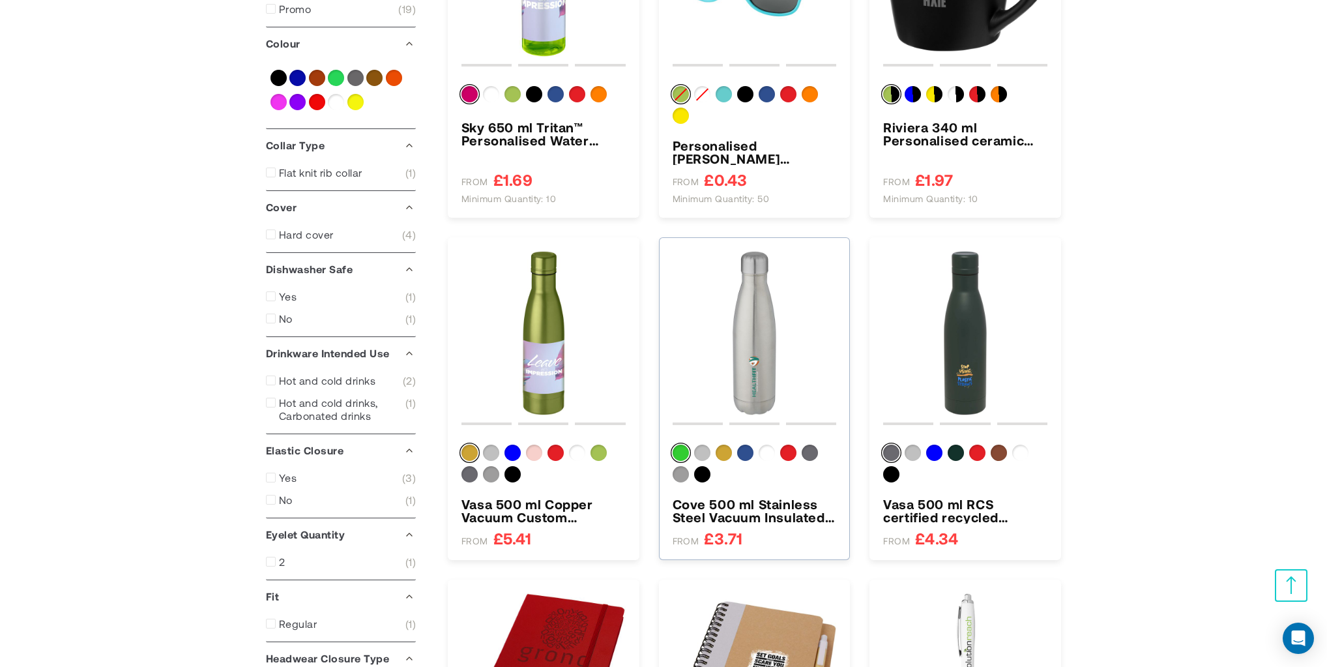
click at [743, 306] on img "Cove 500 ml Stainless Steel Vacuum Insulated Water Bottle" at bounding box center [754, 333] width 164 height 164
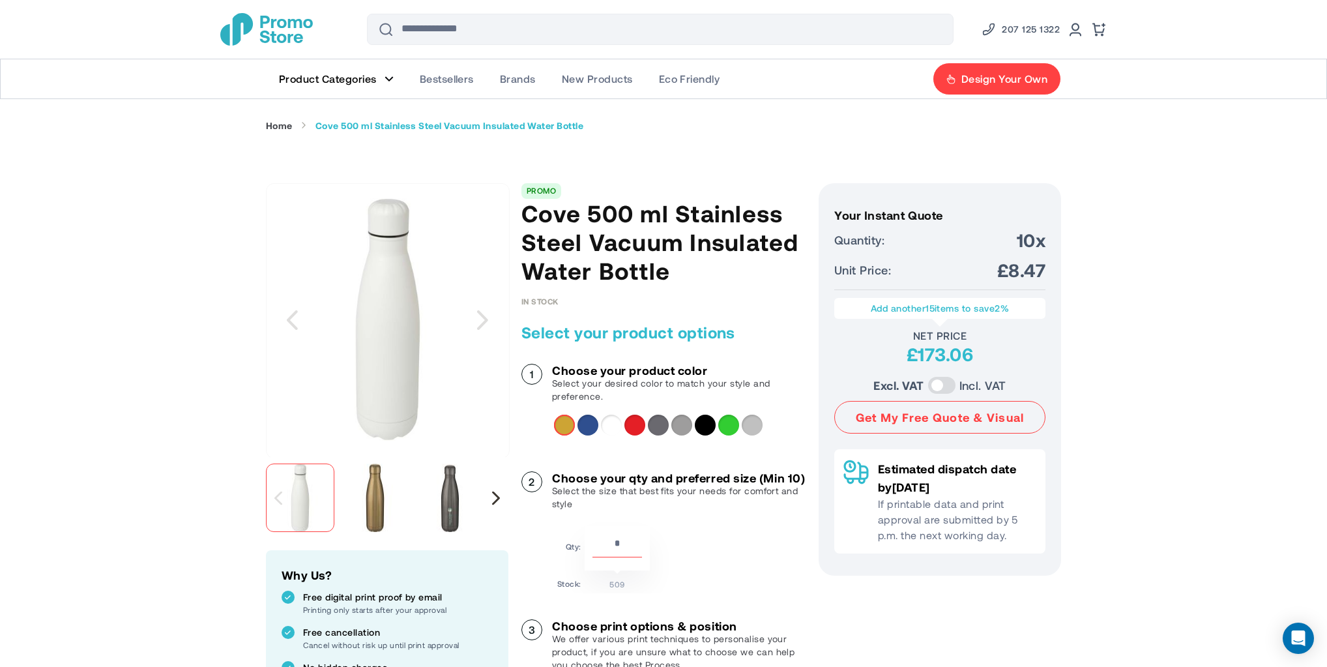
click at [496, 493] on div "Next" at bounding box center [496, 498] width 8 height 14
click at [494, 501] on div "Next" at bounding box center [496, 498] width 8 height 14
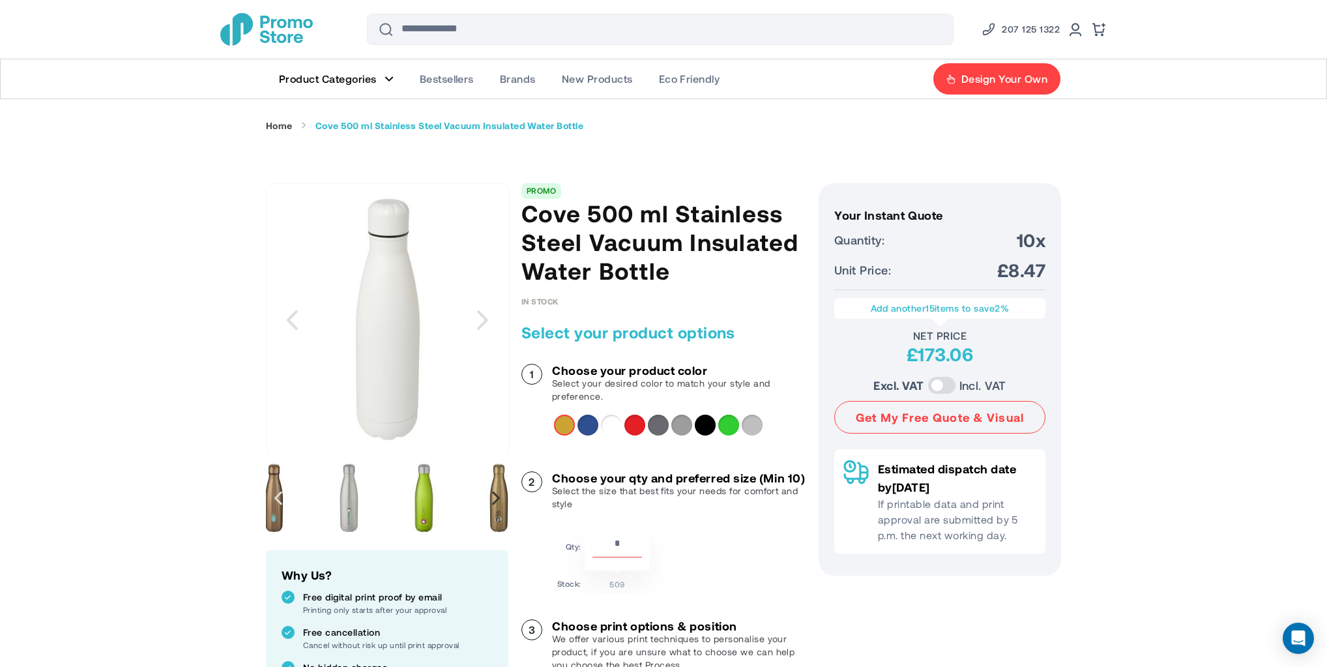
click at [493, 502] on div "Next" at bounding box center [496, 498] width 8 height 14
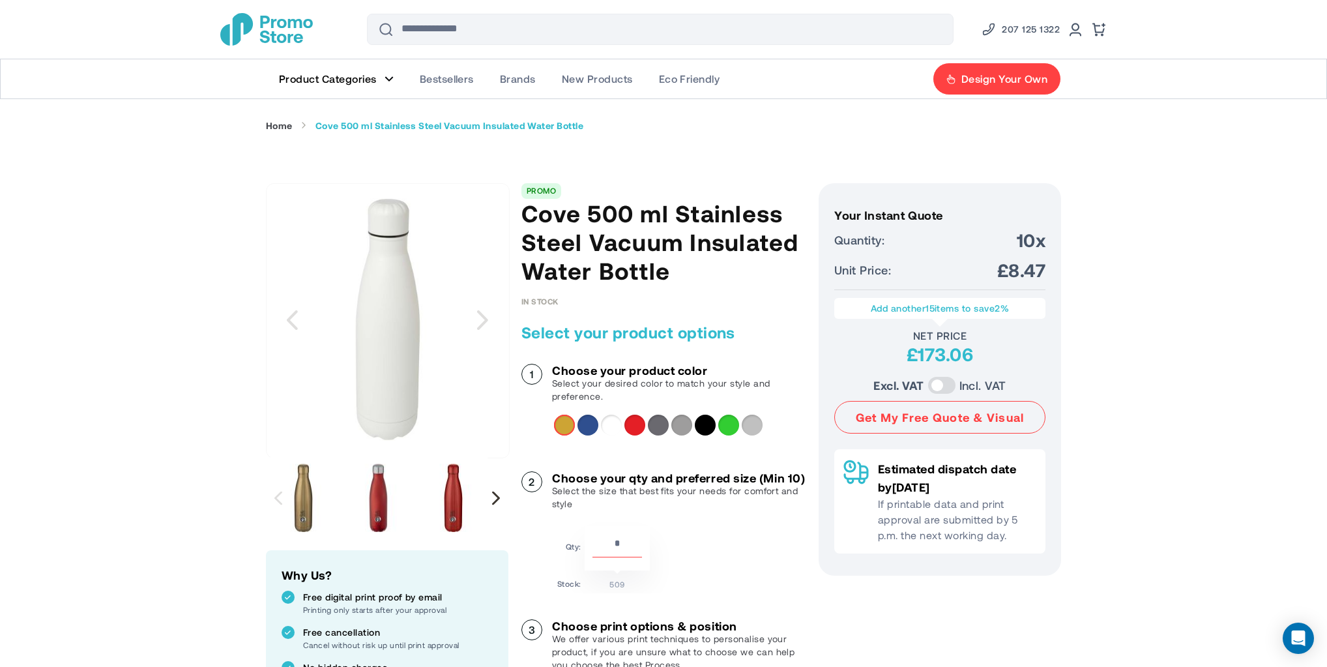
click at [493, 502] on div "Next" at bounding box center [496, 498] width 8 height 14
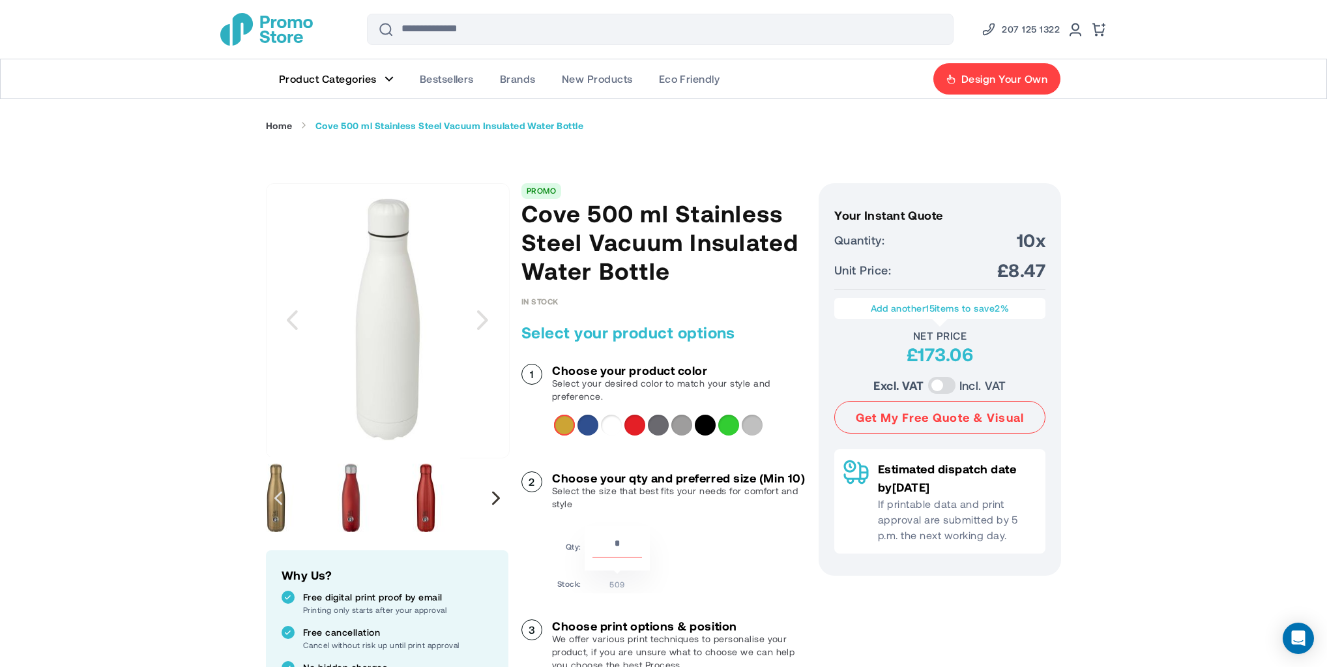
click at [493, 502] on div "Next" at bounding box center [496, 498] width 8 height 14
click at [495, 493] on div "Next" at bounding box center [496, 498] width 8 height 14
click at [370, 496] on img "Cove 500 ml Stainless Steel Vacuum Insulated Water Bottle" at bounding box center [351, 497] width 68 height 68
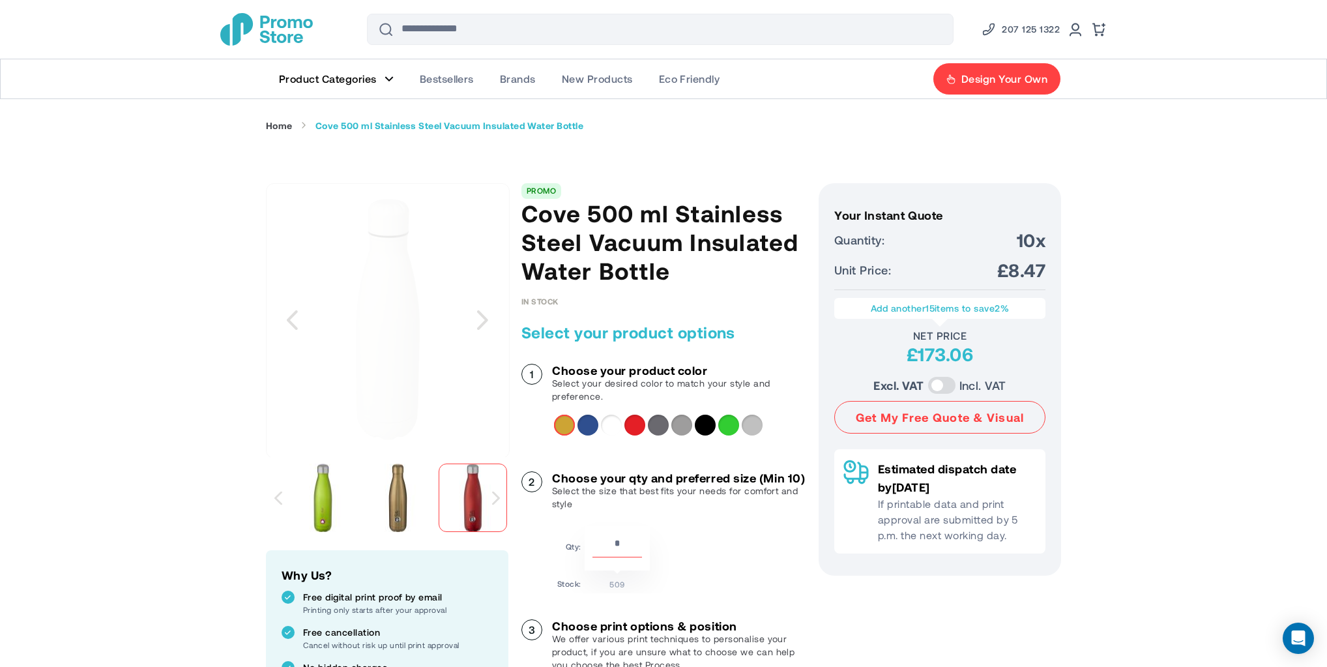
click at [455, 487] on div at bounding box center [472, 497] width 68 height 68
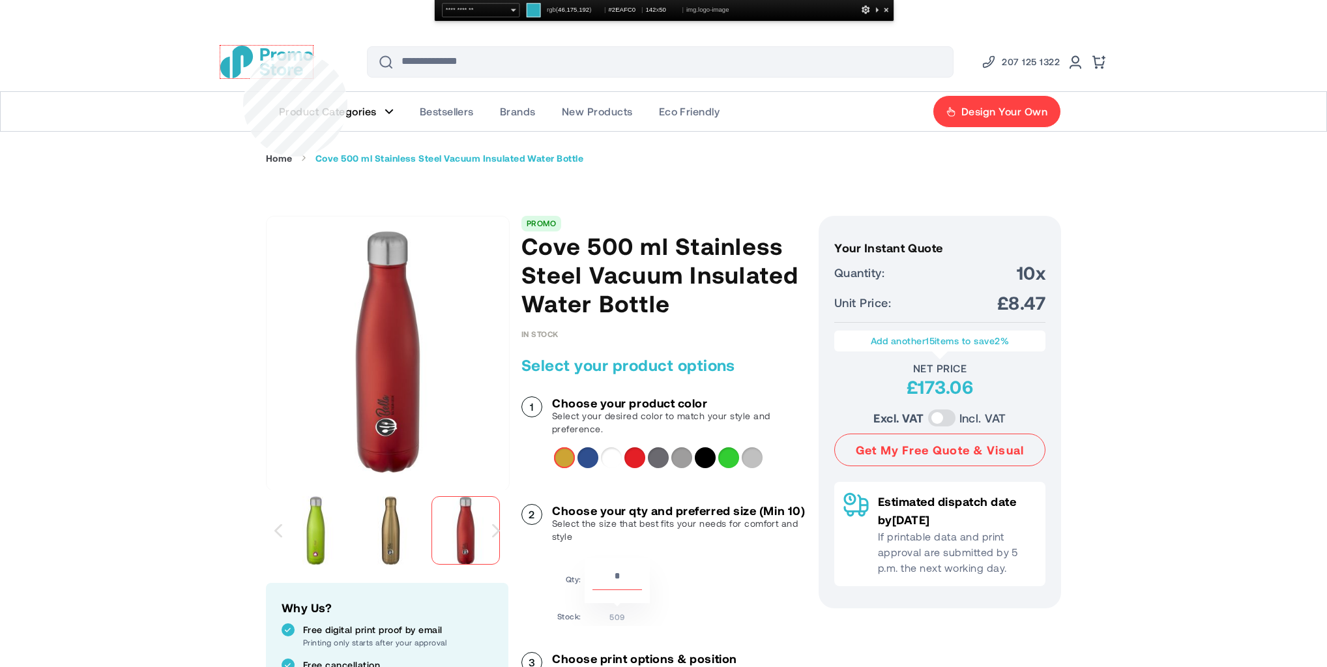
click at [243, 51] on img "store logo" at bounding box center [266, 62] width 93 height 33
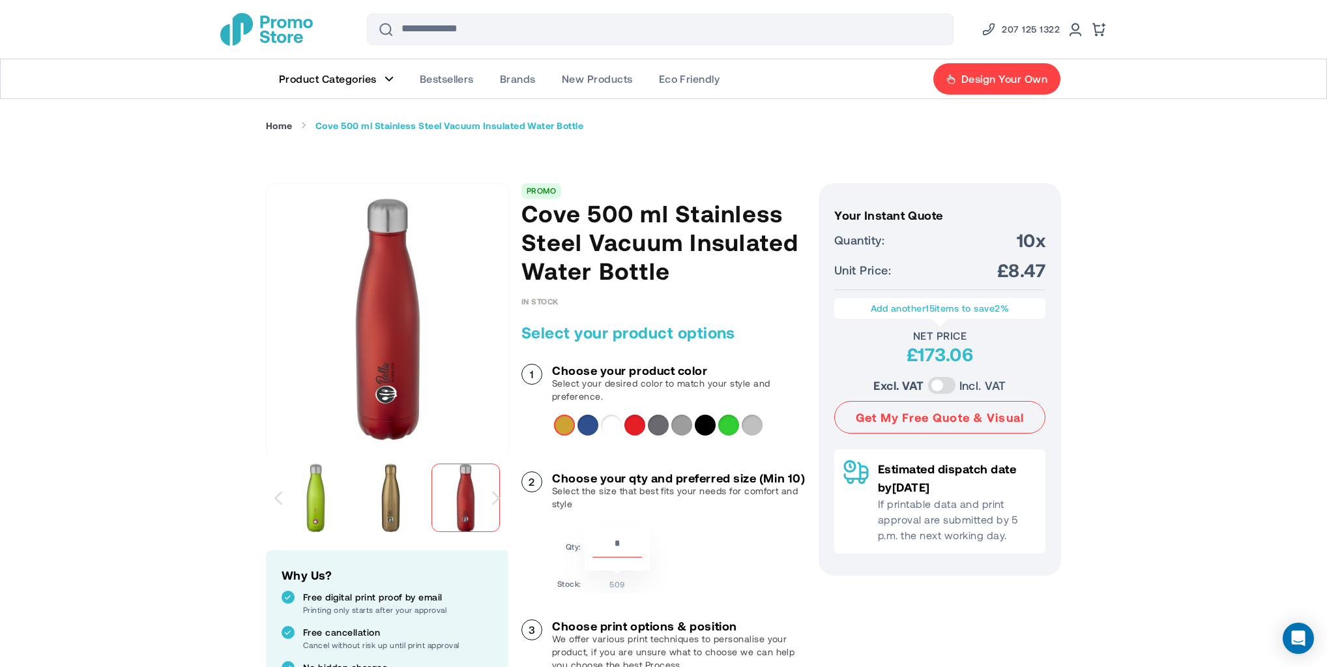
click at [285, 30] on img "store logo" at bounding box center [266, 29] width 93 height 33
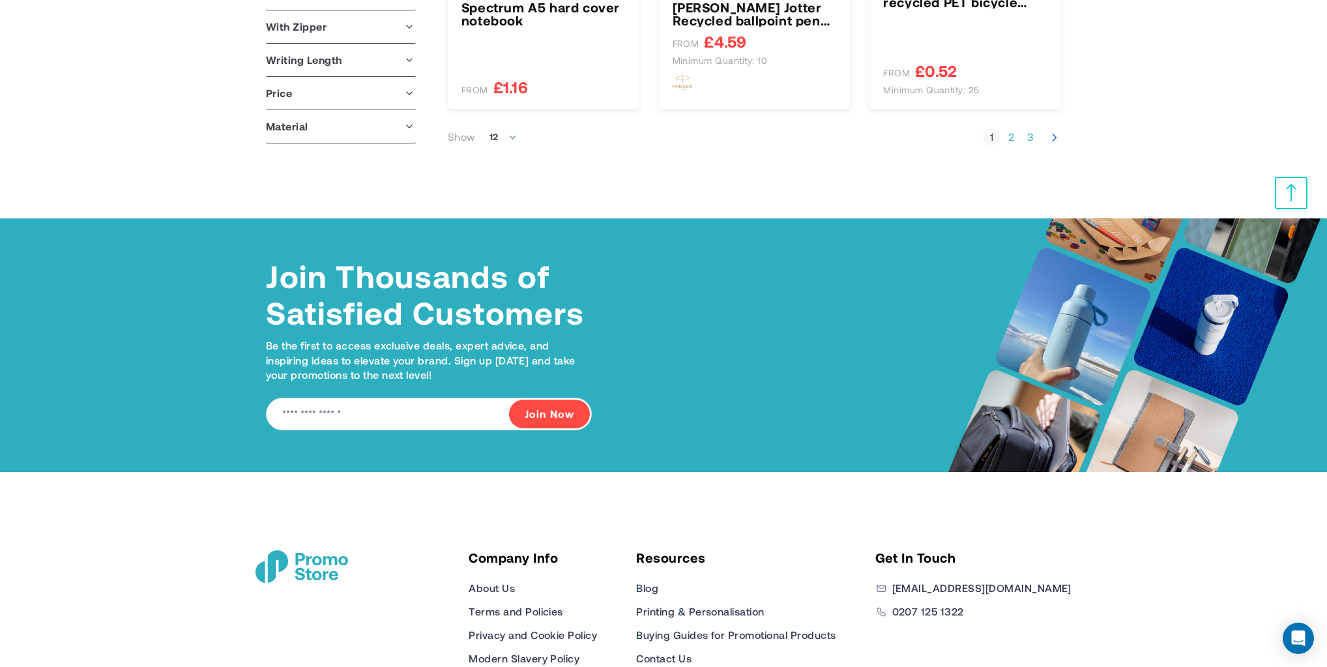
click at [1005, 136] on link "Page 2" at bounding box center [1010, 136] width 17 height 13
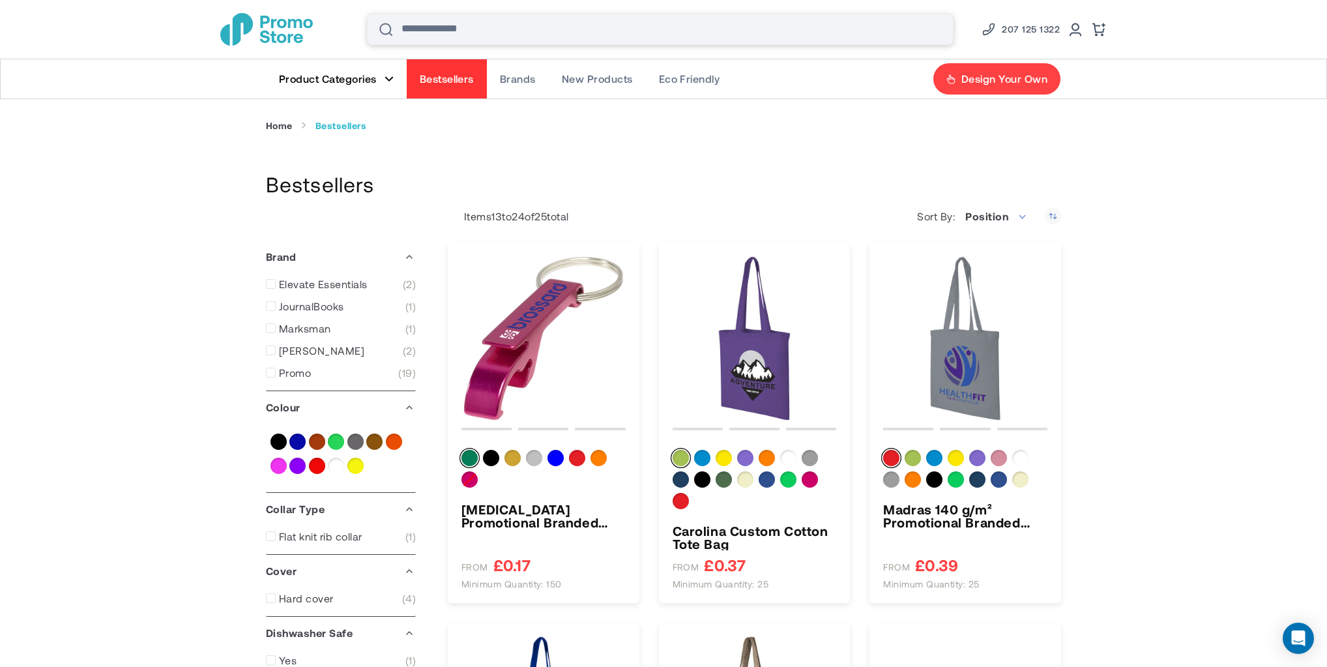
click at [491, 29] on input "Search" at bounding box center [660, 29] width 586 height 31
click at [276, 373] on span at bounding box center [274, 372] width 16 height 10
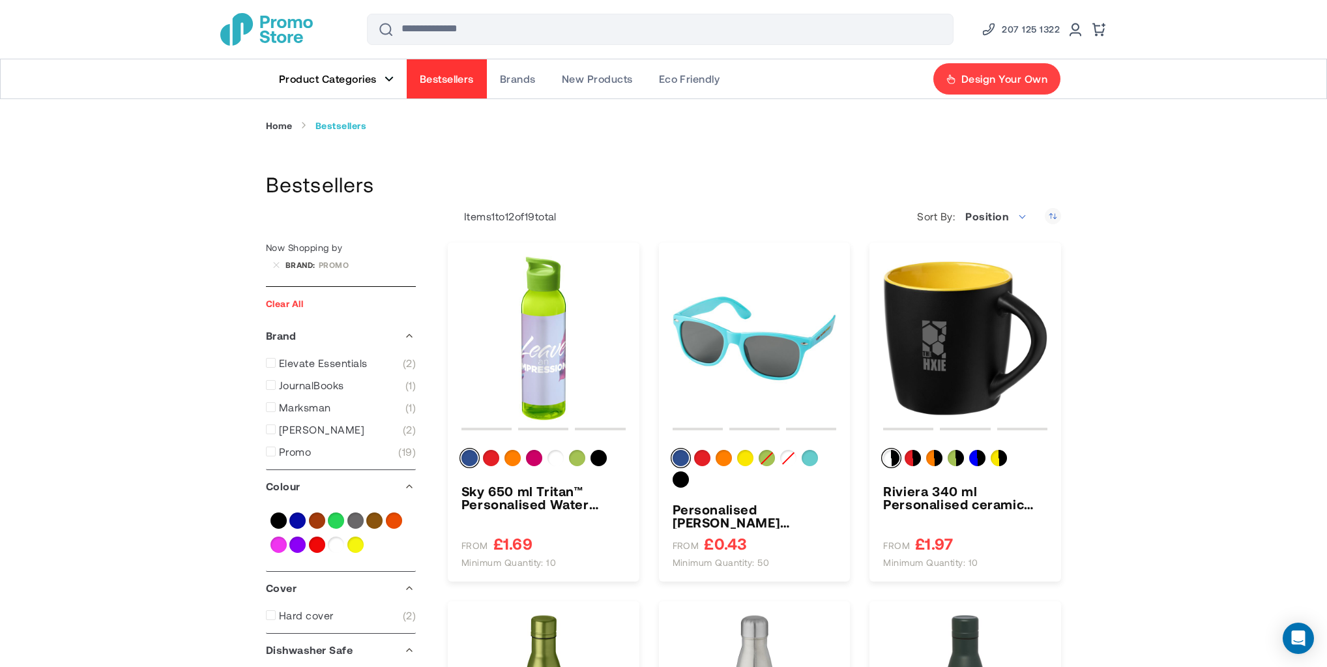
click at [345, 82] on span "Product Categories" at bounding box center [328, 78] width 98 height 13
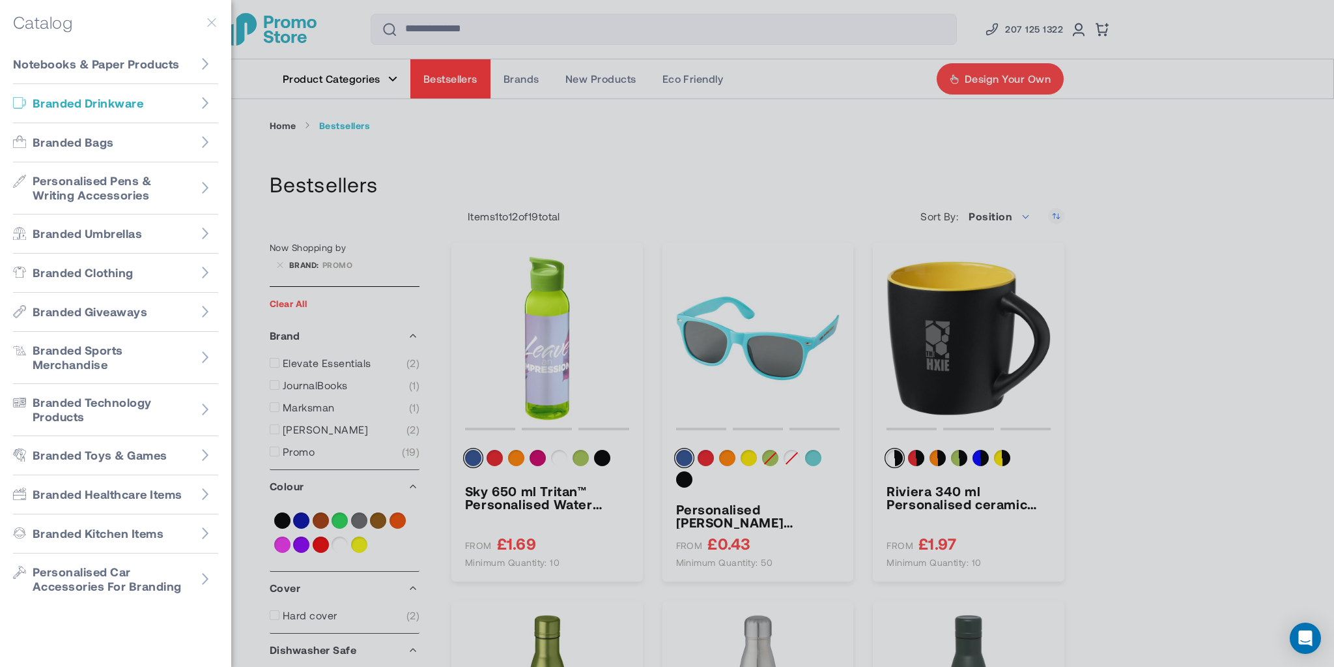
click at [130, 107] on span "Branded Drinkware" at bounding box center [88, 103] width 111 height 15
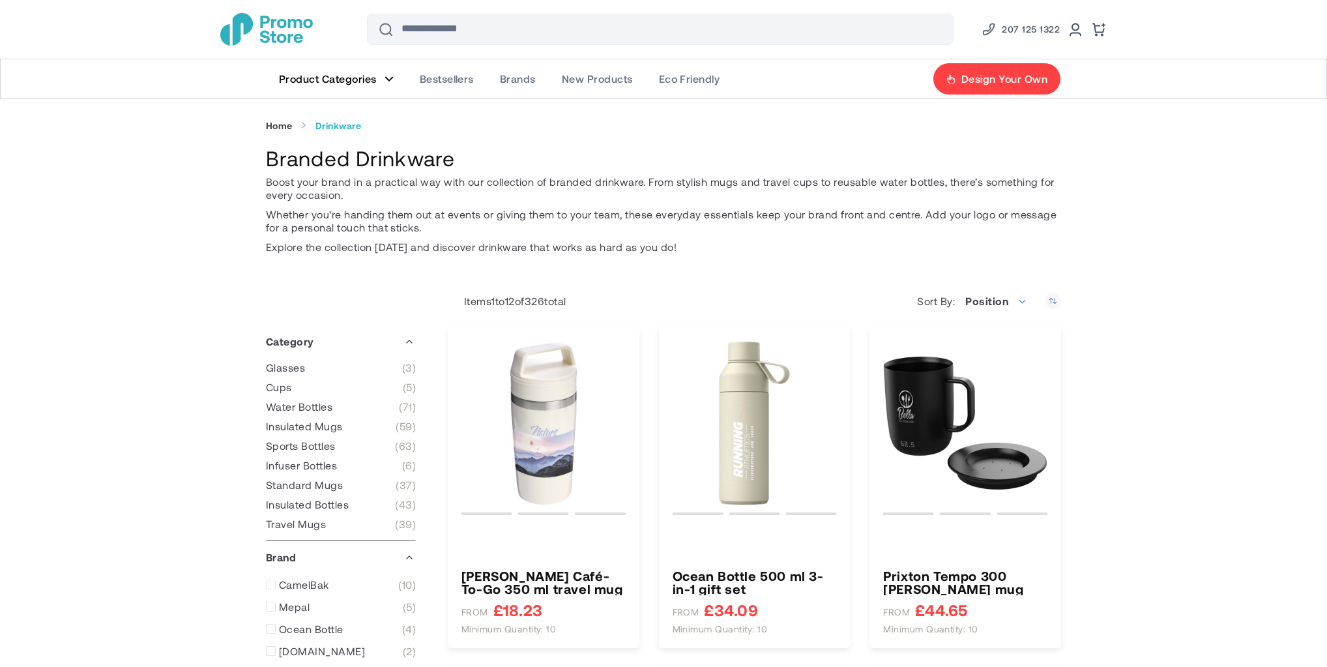
type input "****"
type input "*****"
click at [547, 437] on img "Stanley Café-To-Go 350 ml travel mug" at bounding box center [543, 423] width 164 height 164
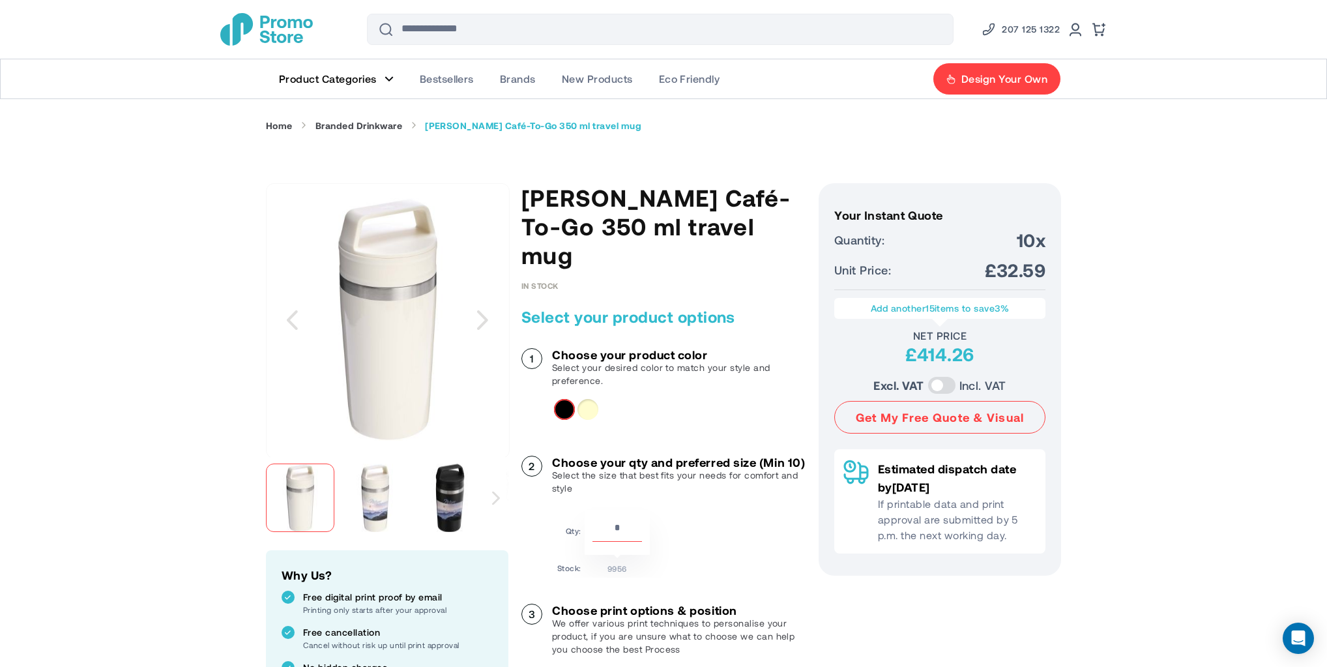
click at [379, 491] on img "Stanley Café-To-Go 350 ml travel mug" at bounding box center [375, 497] width 68 height 68
click at [458, 496] on img "Stanley Café-To-Go 350 ml travel mug" at bounding box center [450, 497] width 68 height 68
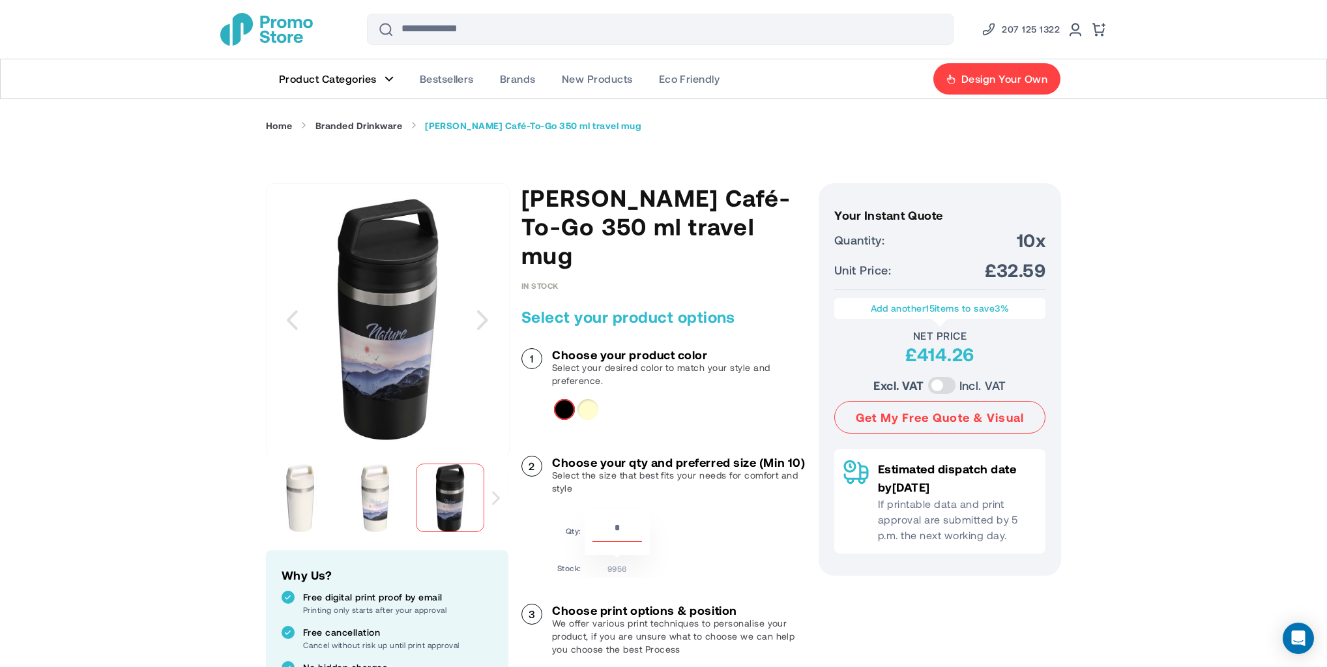
click at [396, 499] on img "Stanley Café-To-Go 350 ml travel mug" at bounding box center [375, 497] width 68 height 68
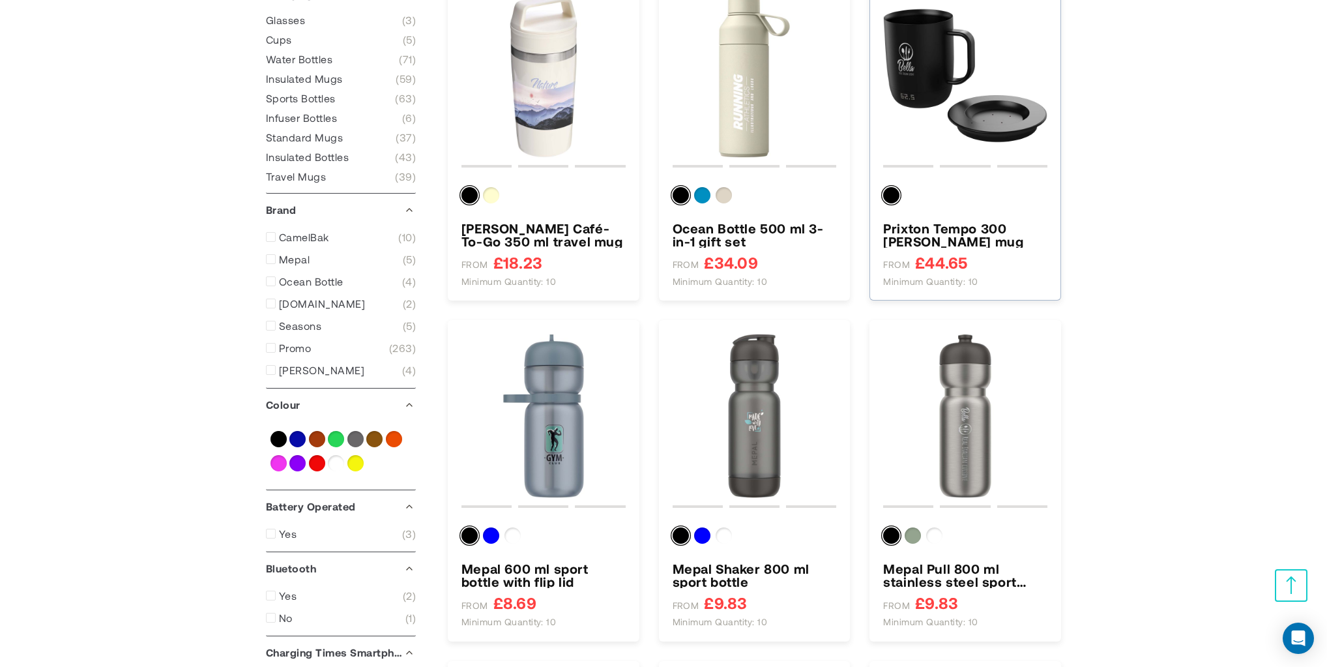
scroll to position [173, 0]
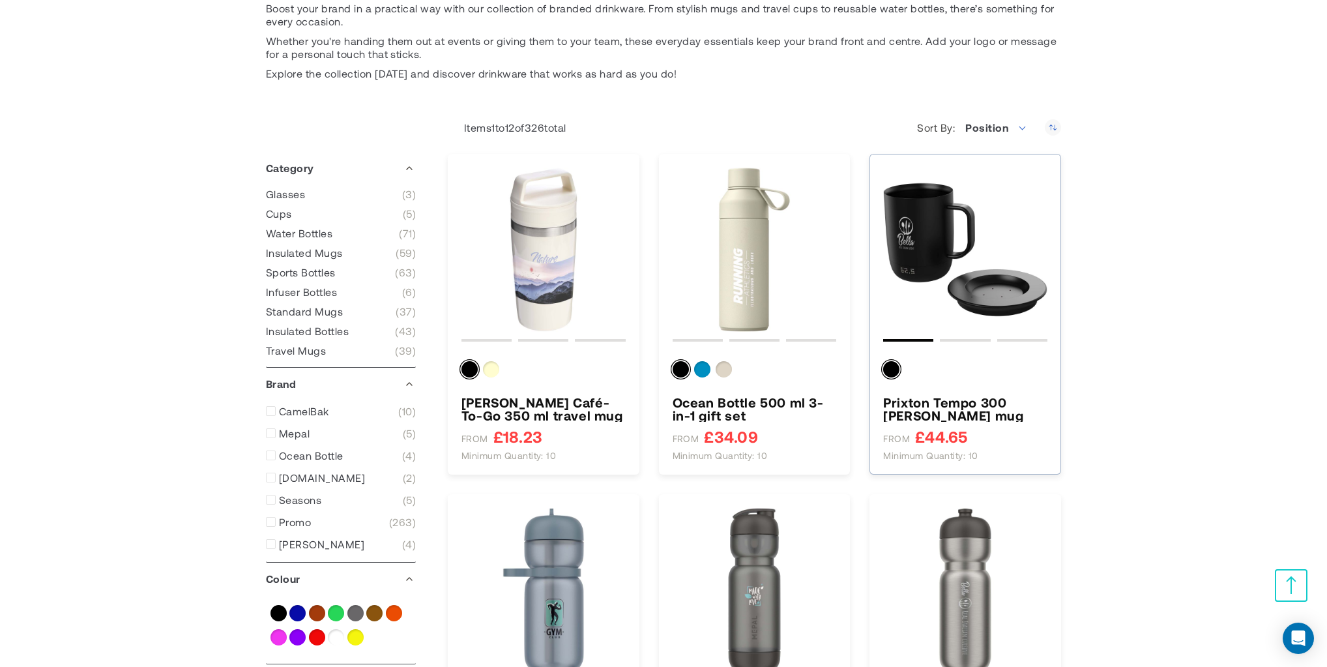
click at [956, 246] on img "Prixton Tempo 300 ml smart mug" at bounding box center [965, 249] width 164 height 164
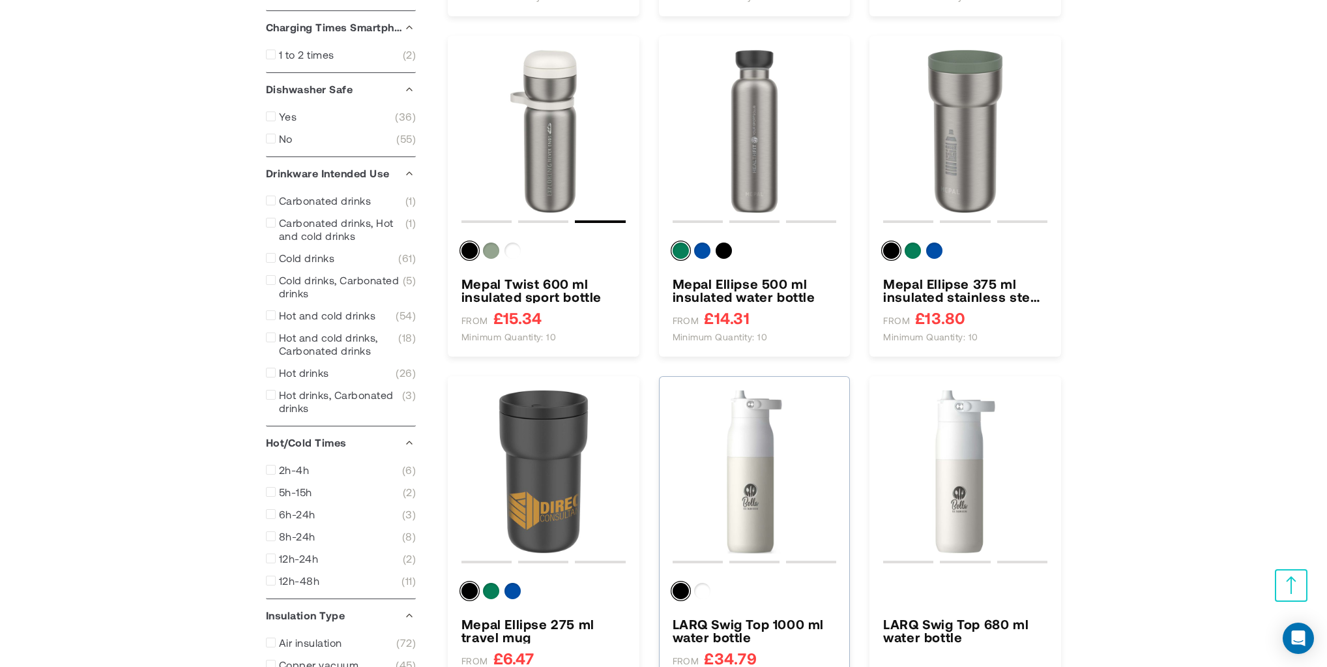
scroll to position [1042, 0]
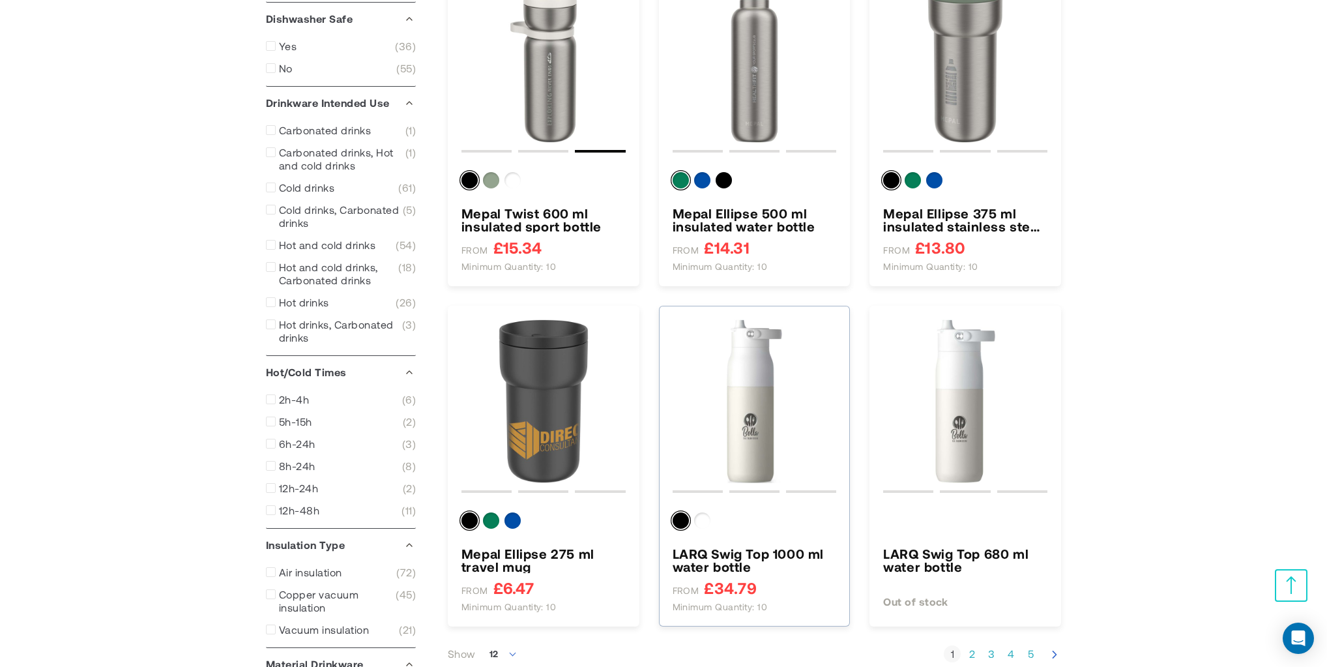
click at [754, 395] on img "LARQ Swig Top 1000 ml water bottle" at bounding box center [754, 401] width 164 height 164
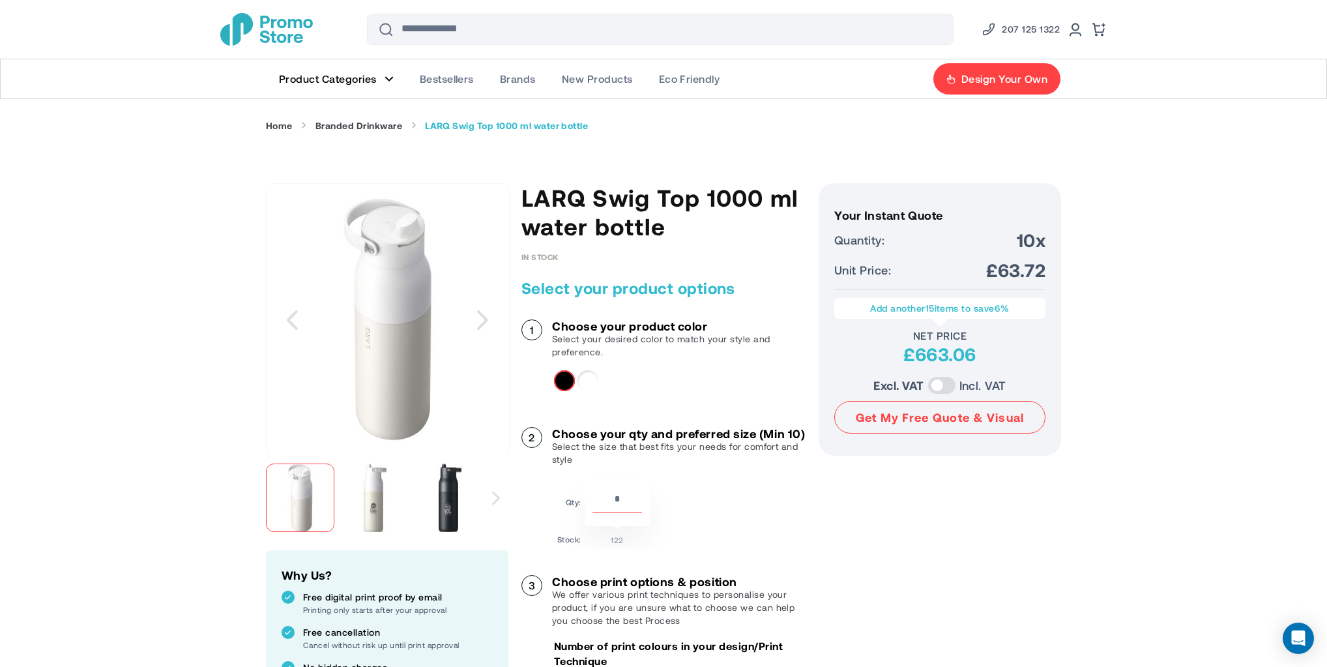
drag, startPoint x: 373, startPoint y: 334, endPoint x: 369, endPoint y: 524, distance: 190.3
click at [369, 524] on img "LARQ Swig Top 1000 ml water bottle" at bounding box center [375, 497] width 68 height 68
click at [362, 502] on img "LARQ Swig Top 1000 ml water bottle" at bounding box center [365, 497] width 68 height 68
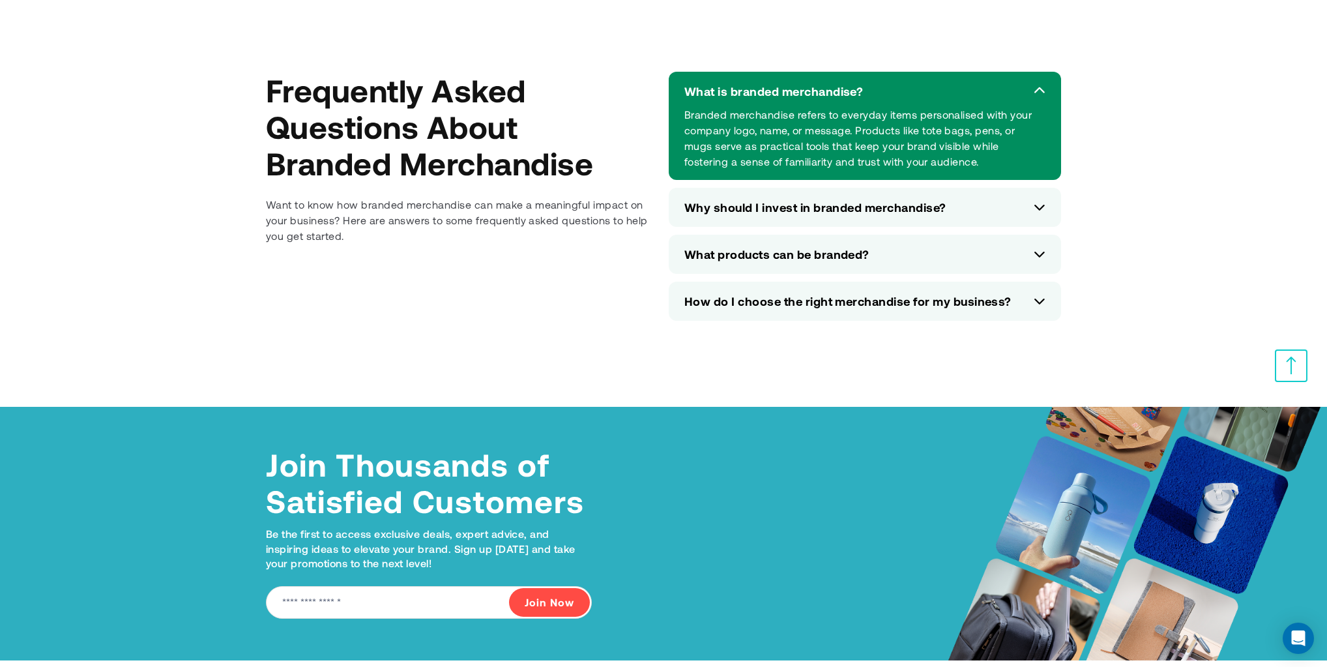
scroll to position [5733, 0]
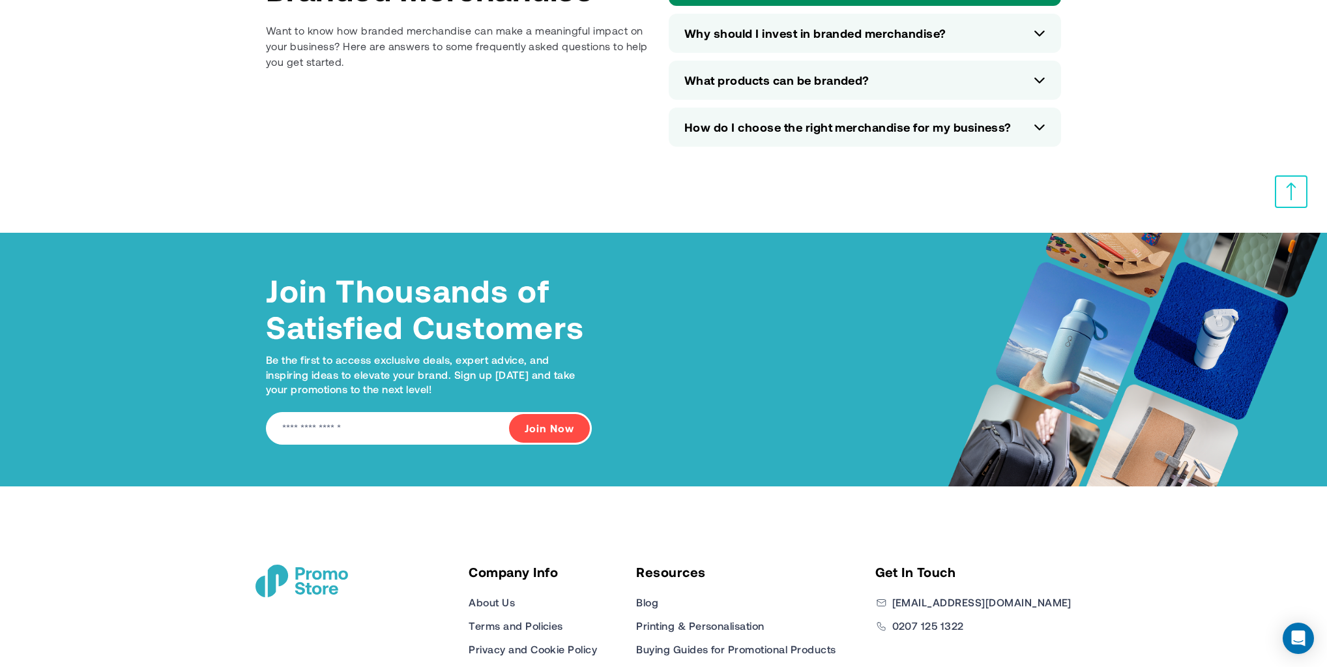
click at [337, 412] on input "email" at bounding box center [429, 428] width 326 height 33
click at [341, 366] on p "Be the first to access exclusive deals, expert advice, and inspiring ideas to e…" at bounding box center [429, 374] width 326 height 44
drag, startPoint x: 364, startPoint y: 400, endPoint x: 360, endPoint y: 377, distance: 23.8
click at [364, 412] on input "email" at bounding box center [429, 428] width 326 height 33
click at [358, 352] on p "Be the first to access exclusive deals, expert advice, and inspiring ideas to e…" at bounding box center [429, 374] width 326 height 44
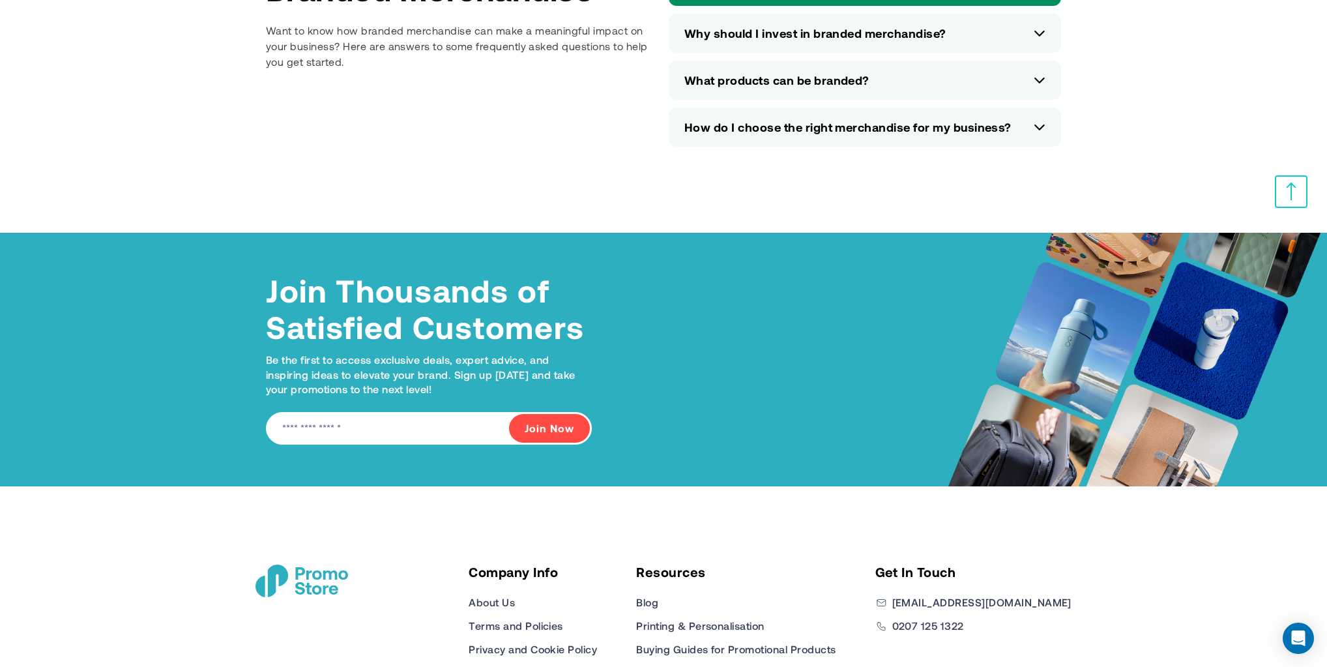
click at [343, 412] on input "email" at bounding box center [429, 428] width 326 height 33
click at [352, 360] on p "Be the first to access exclusive deals, expert advice, and inspiring ideas to e…" at bounding box center [429, 374] width 326 height 44
click at [357, 412] on input "email" at bounding box center [429, 428] width 326 height 33
click at [382, 352] on p "Be the first to access exclusive deals, expert advice, and inspiring ideas to e…" at bounding box center [429, 374] width 326 height 44
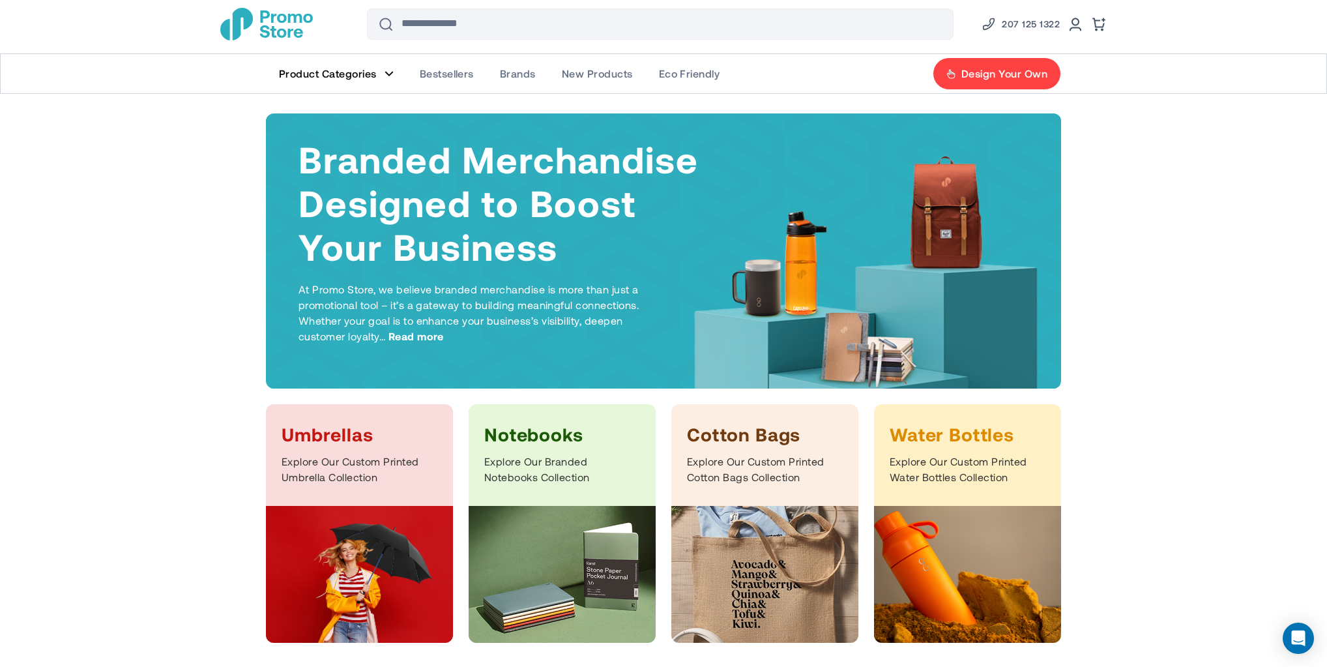
scroll to position [0, 0]
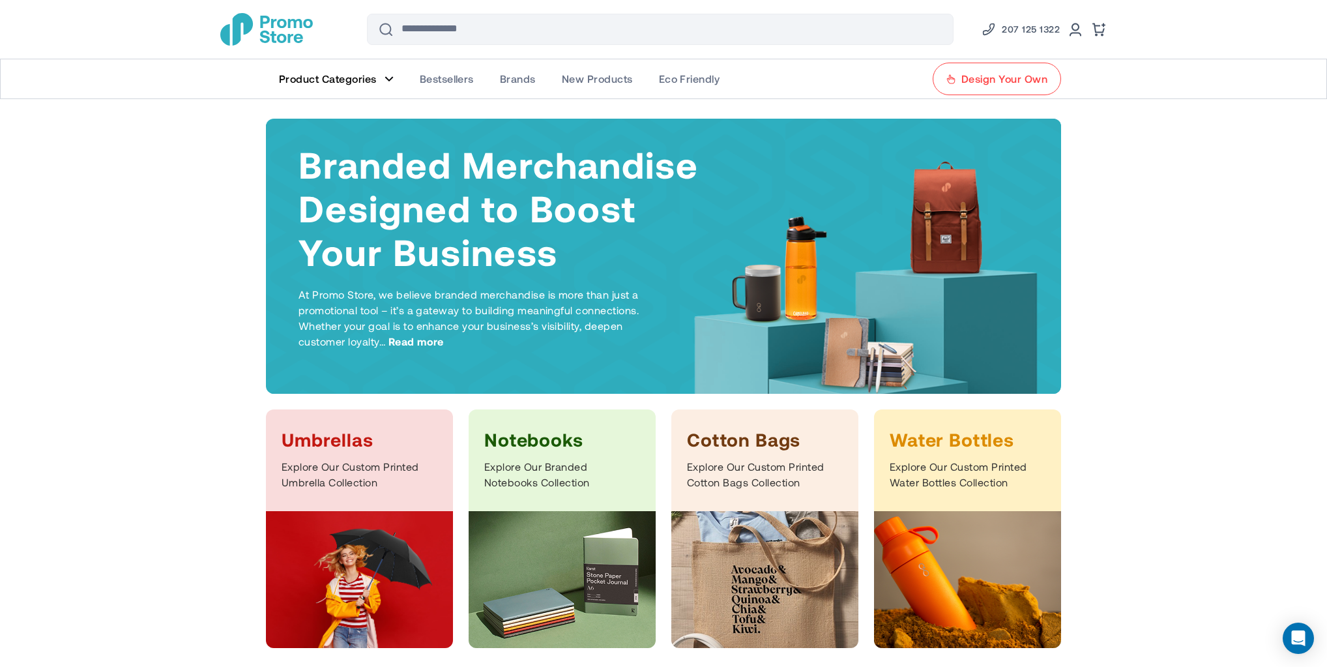
click at [975, 79] on span "Design Your Own" at bounding box center [1004, 78] width 86 height 13
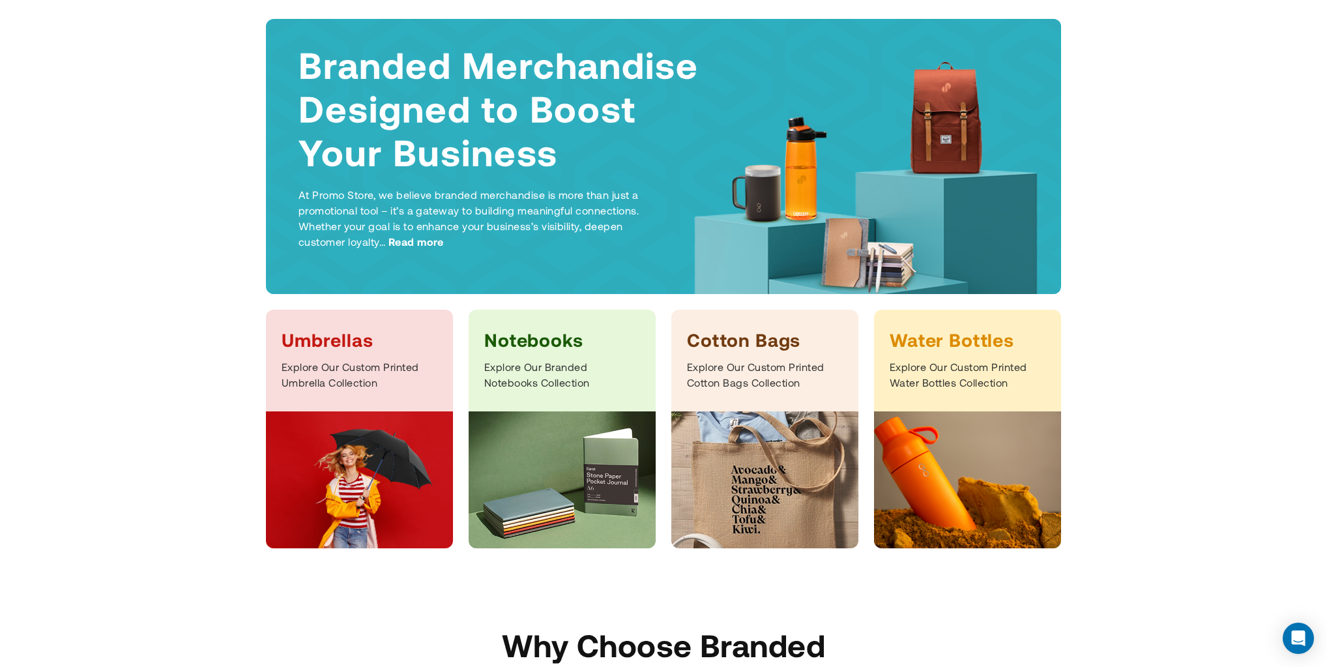
scroll to position [173, 0]
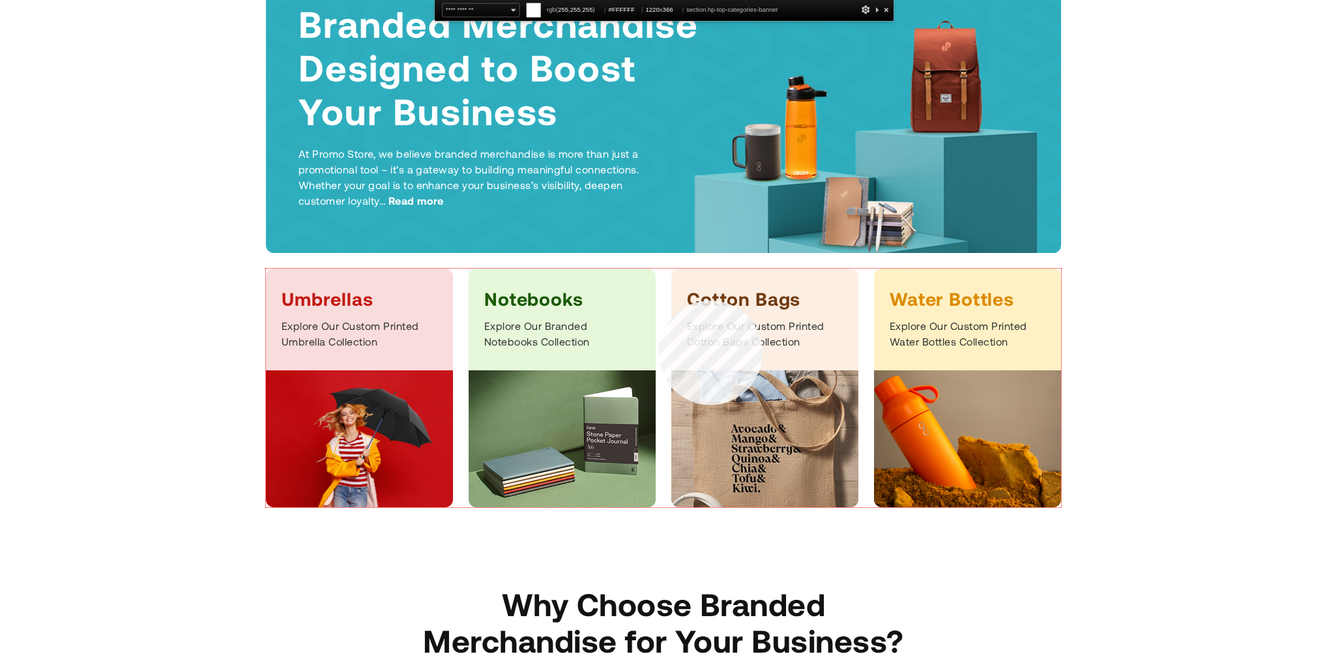
click at [633, 304] on h3 "Notebooks" at bounding box center [562, 298] width 156 height 23
click at [642, 315] on div "Notebooks Explore Our Branded Notebooks Collection" at bounding box center [561, 319] width 187 height 102
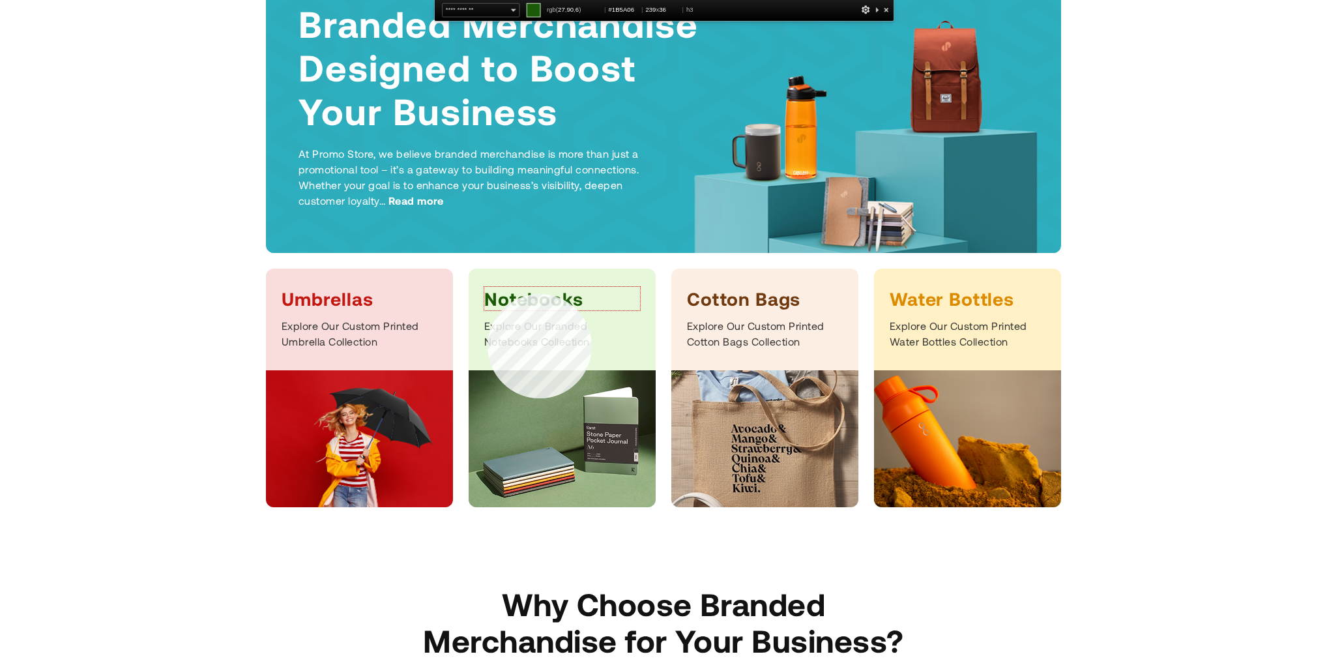
click at [487, 294] on h3 "Notebooks" at bounding box center [562, 298] width 156 height 23
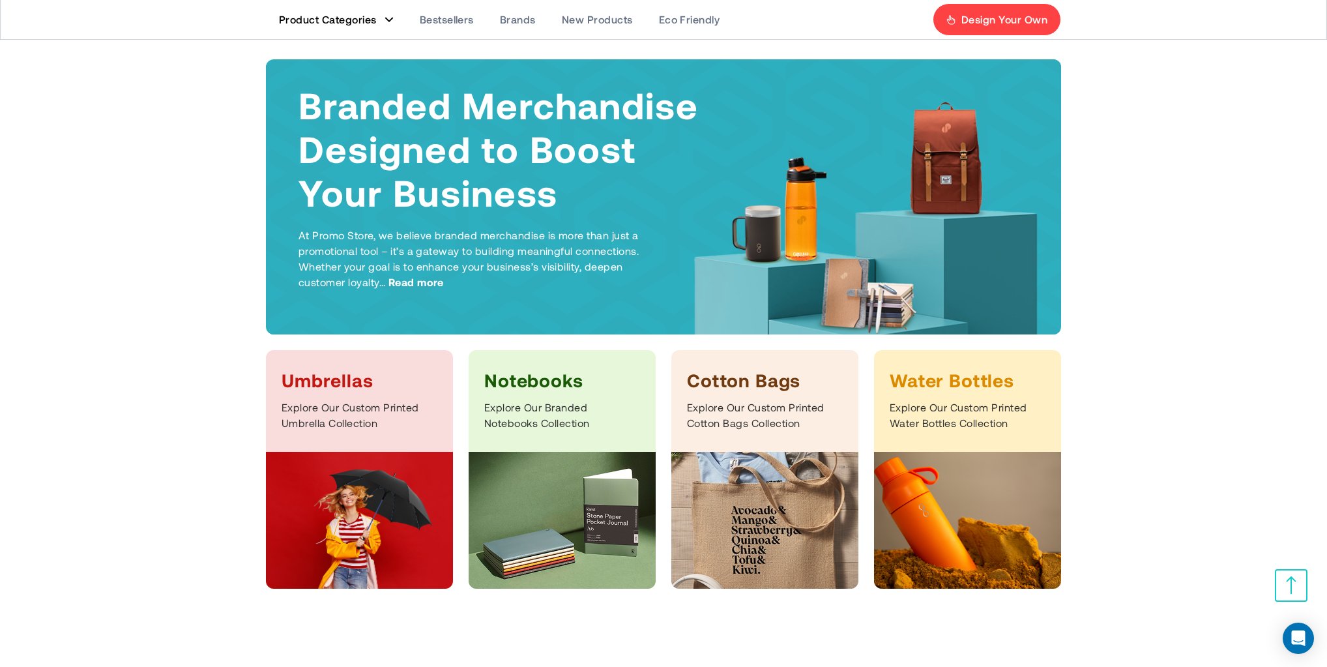
scroll to position [0, 0]
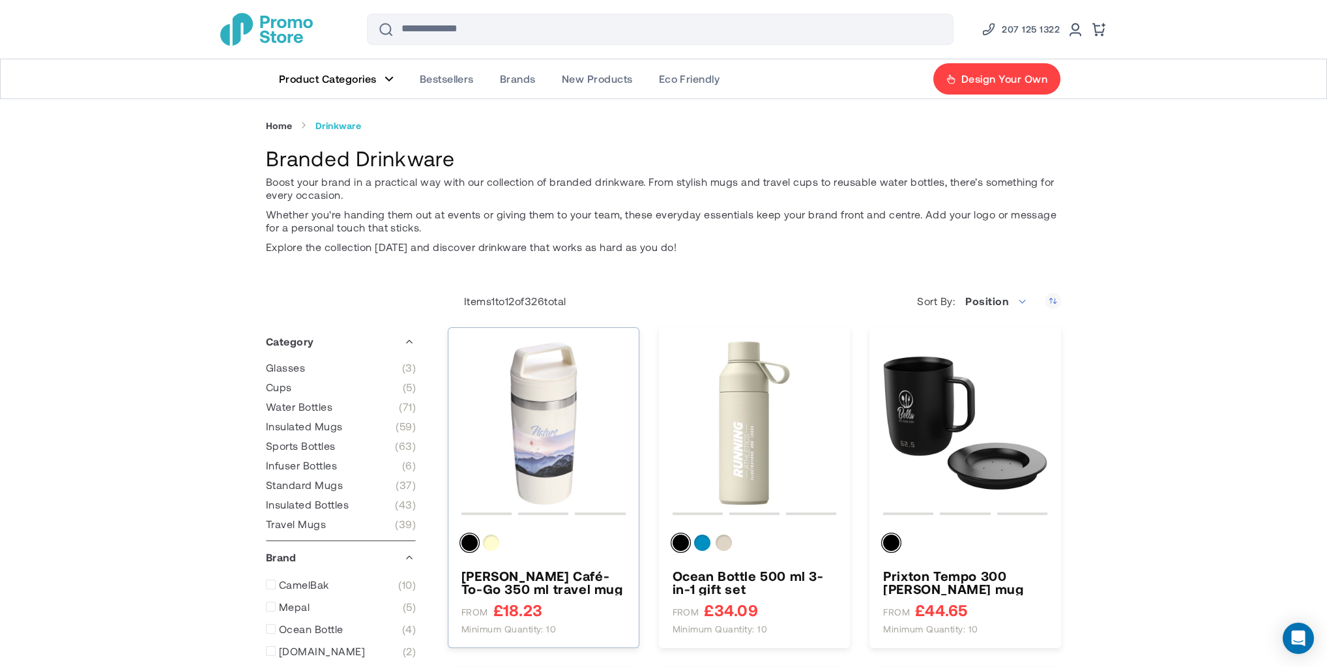
click at [552, 427] on img "Stanley Café-To-Go 350 ml travel mug" at bounding box center [543, 423] width 164 height 164
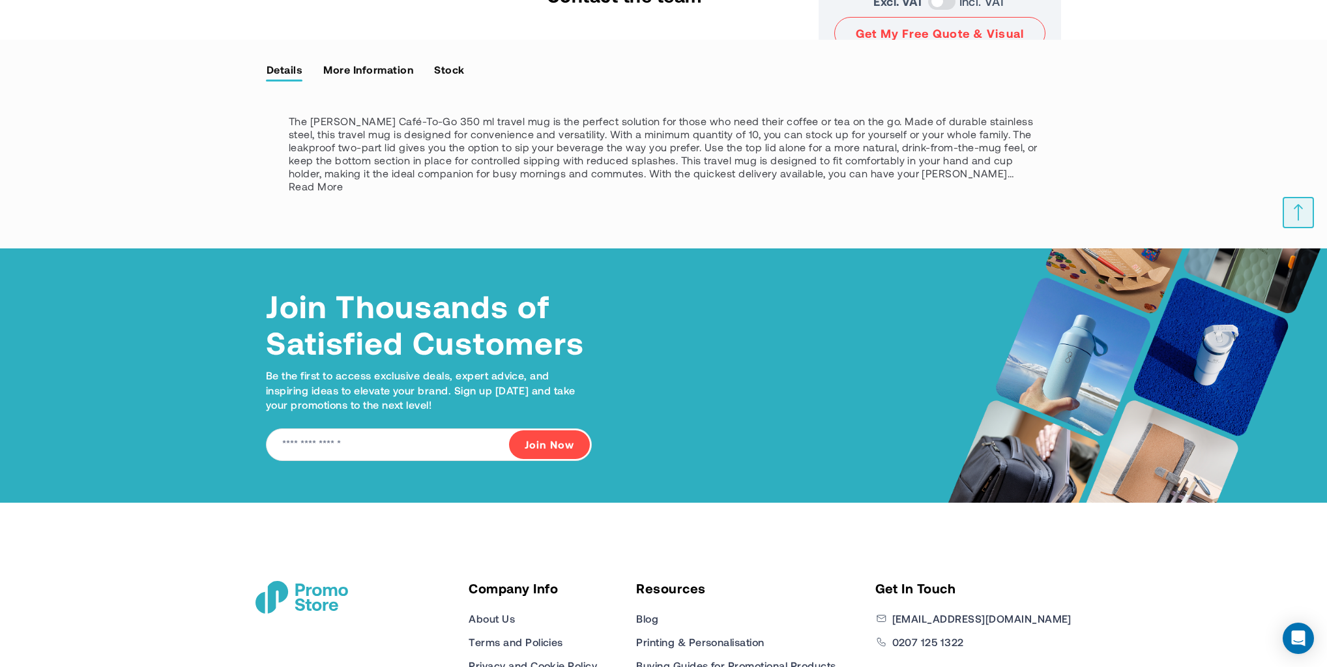
scroll to position [1360, 0]
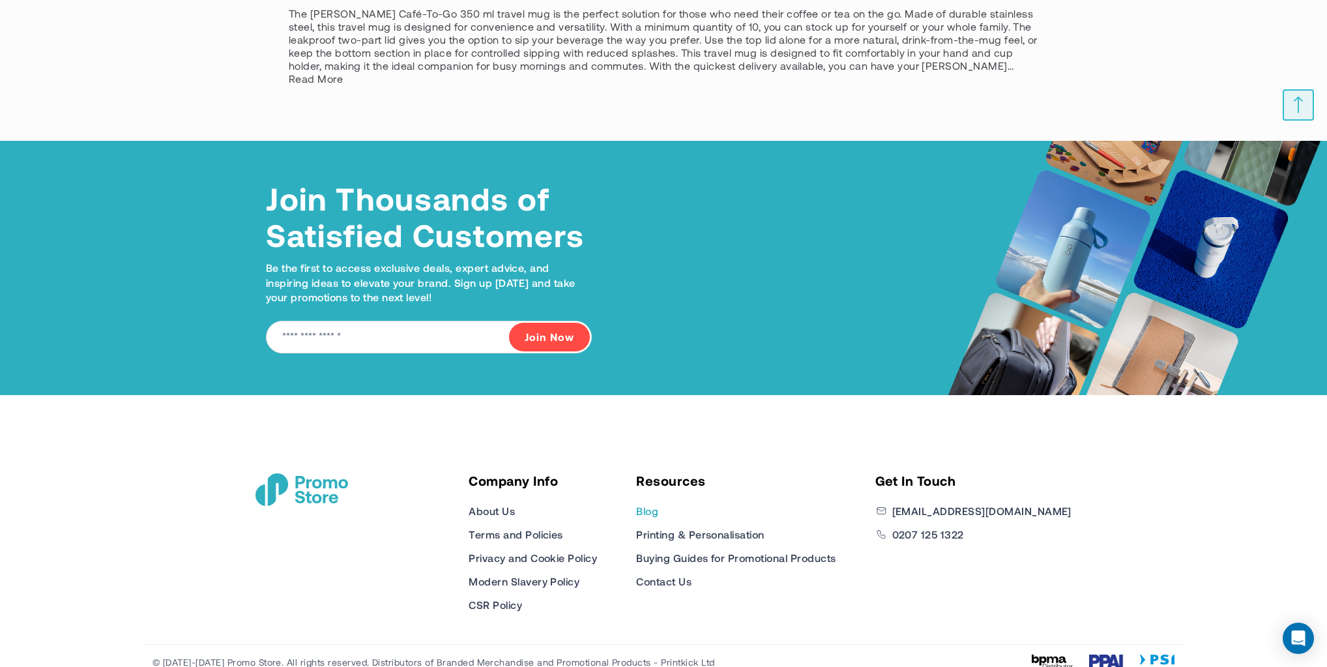
click at [658, 503] on link "Blog" at bounding box center [647, 511] width 22 height 16
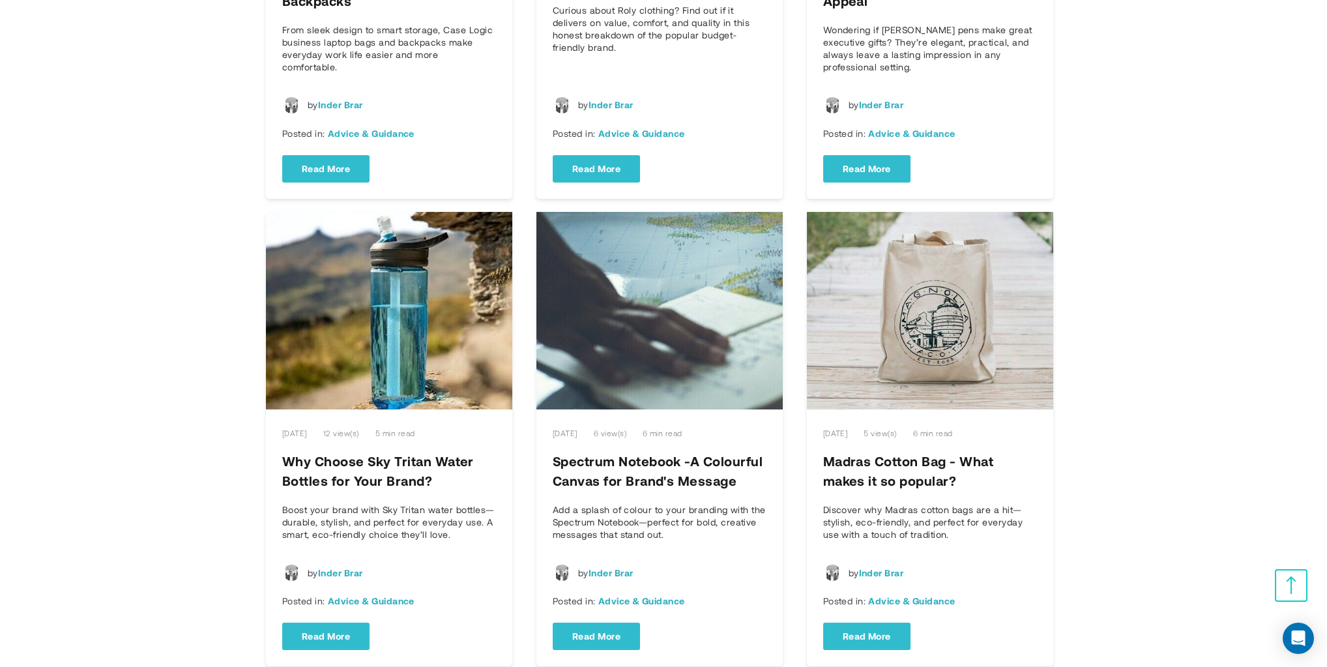
scroll to position [521, 0]
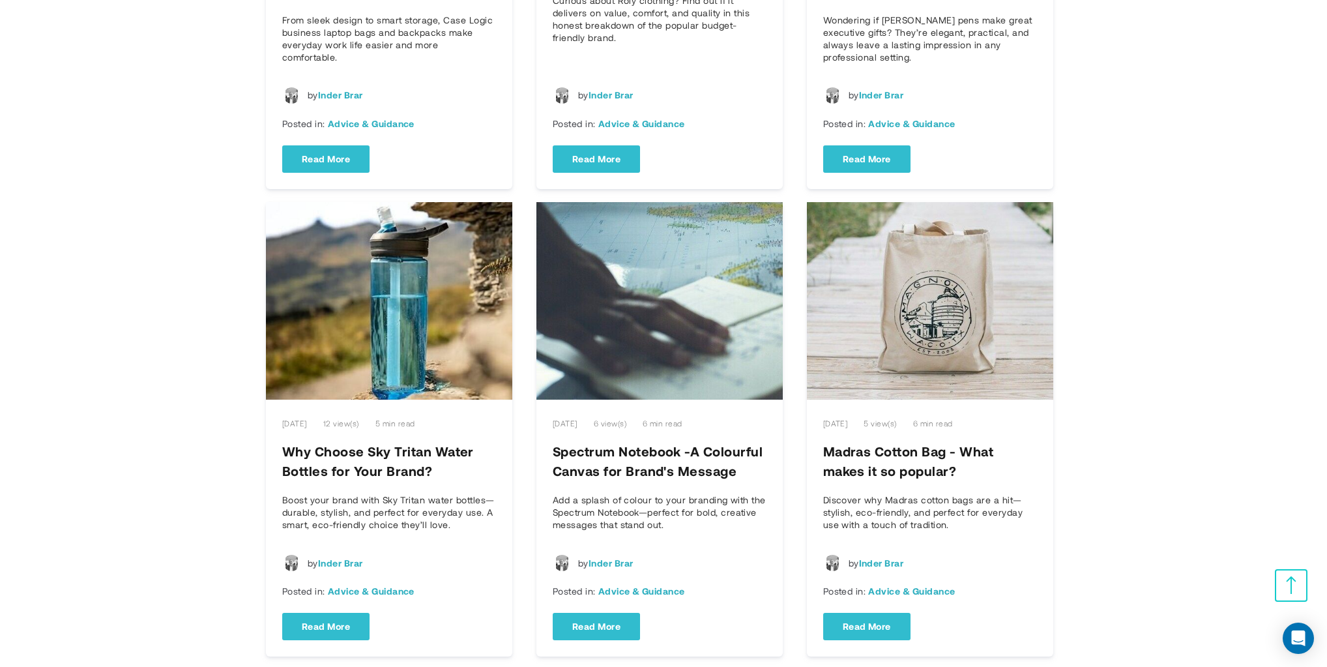
click at [376, 301] on img "Why Choose Sky Tritan Water Bottles for Your Brand?" at bounding box center [389, 300] width 246 height 197
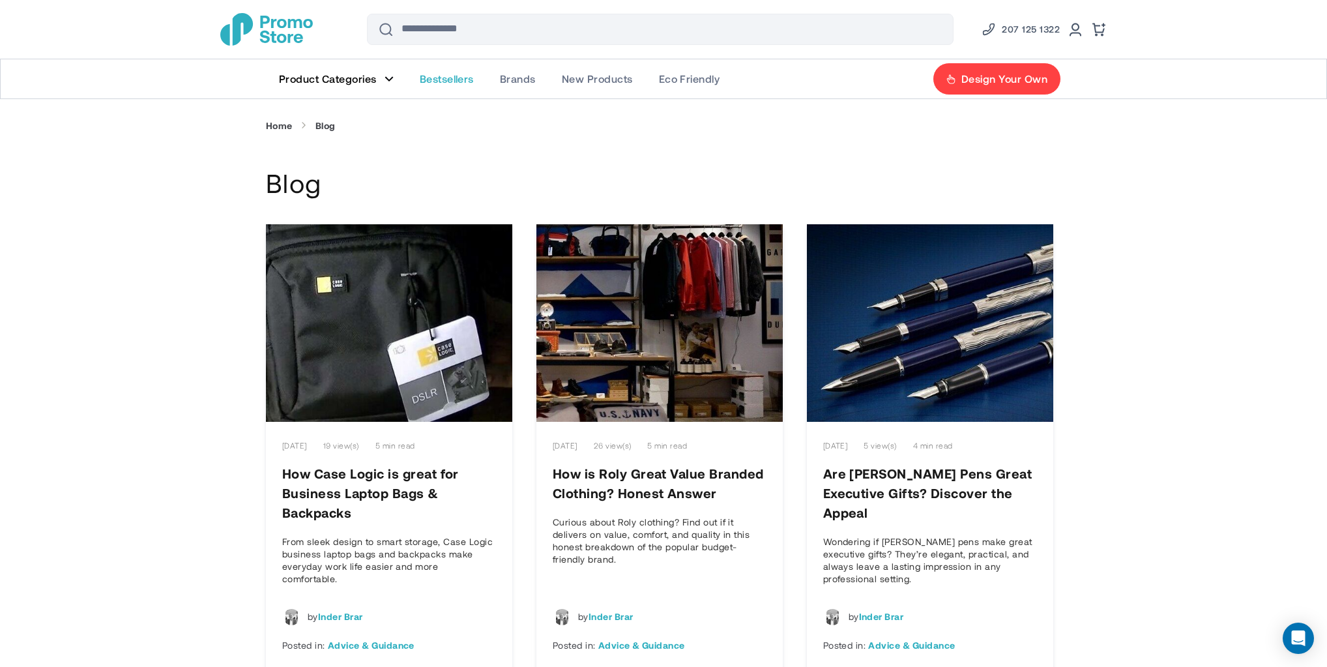
click at [265, 18] on img "store logo" at bounding box center [266, 29] width 93 height 33
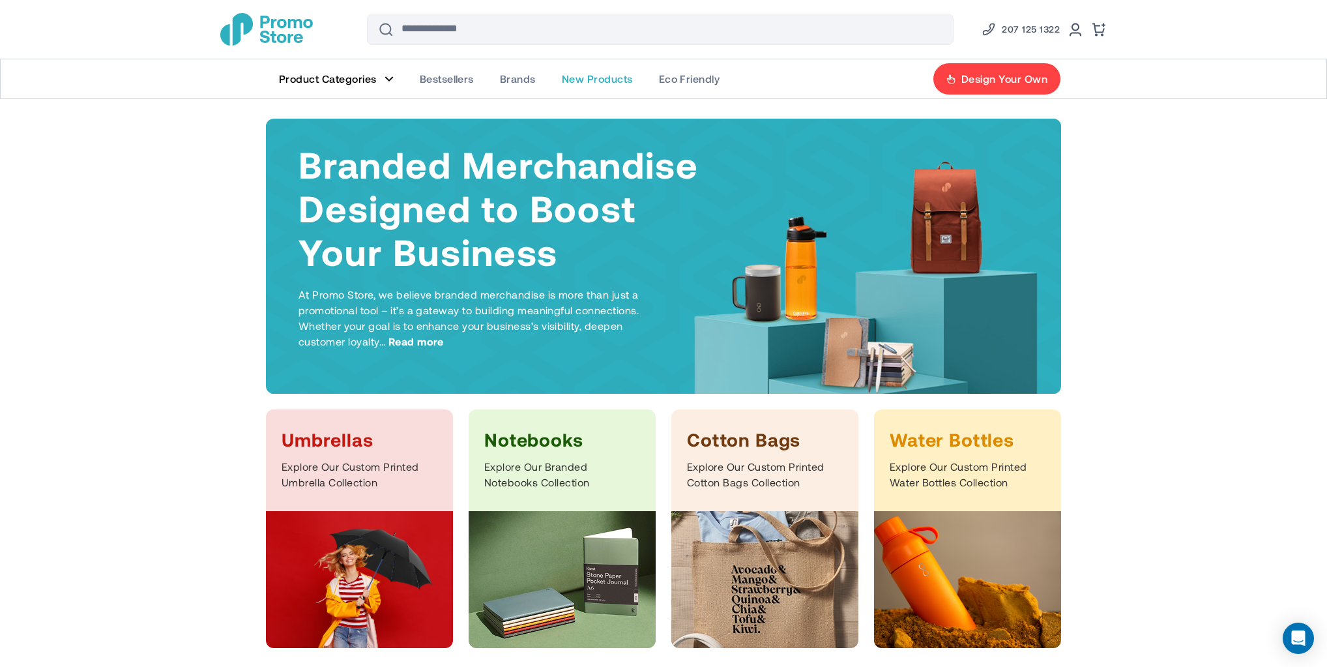
click at [588, 81] on span "New Products" at bounding box center [597, 78] width 71 height 13
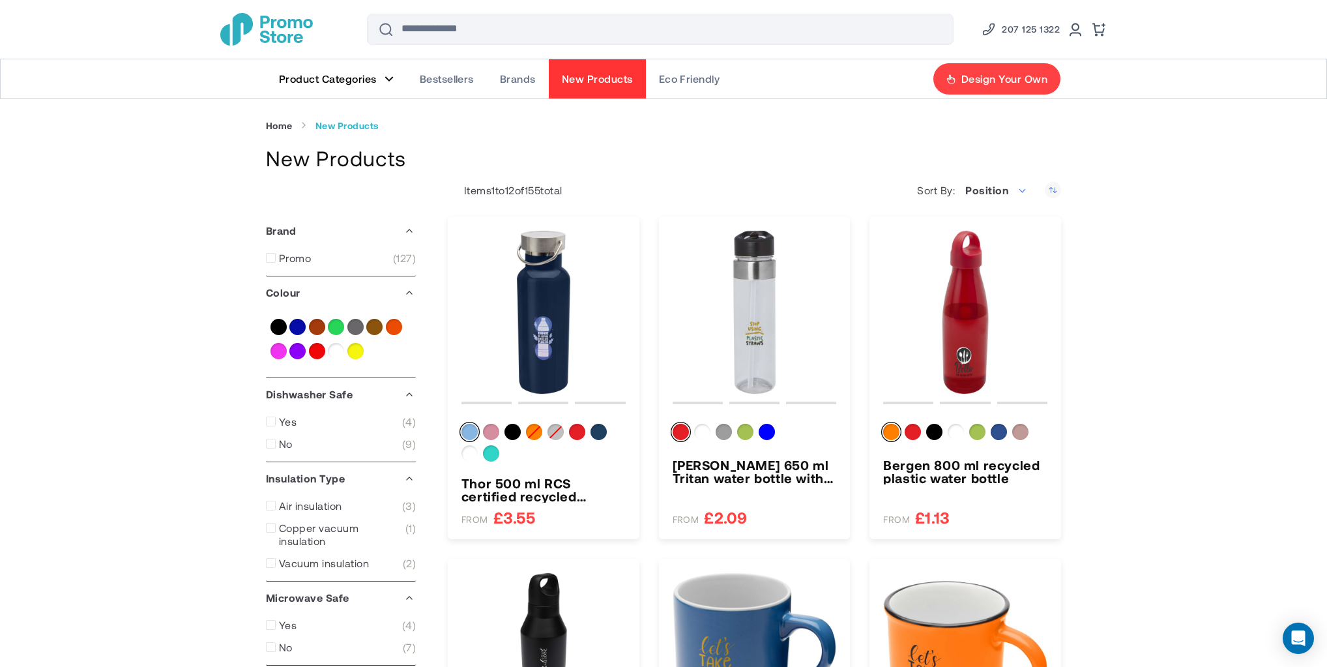
click at [452, 88] on link "Bestsellers" at bounding box center [447, 78] width 80 height 39
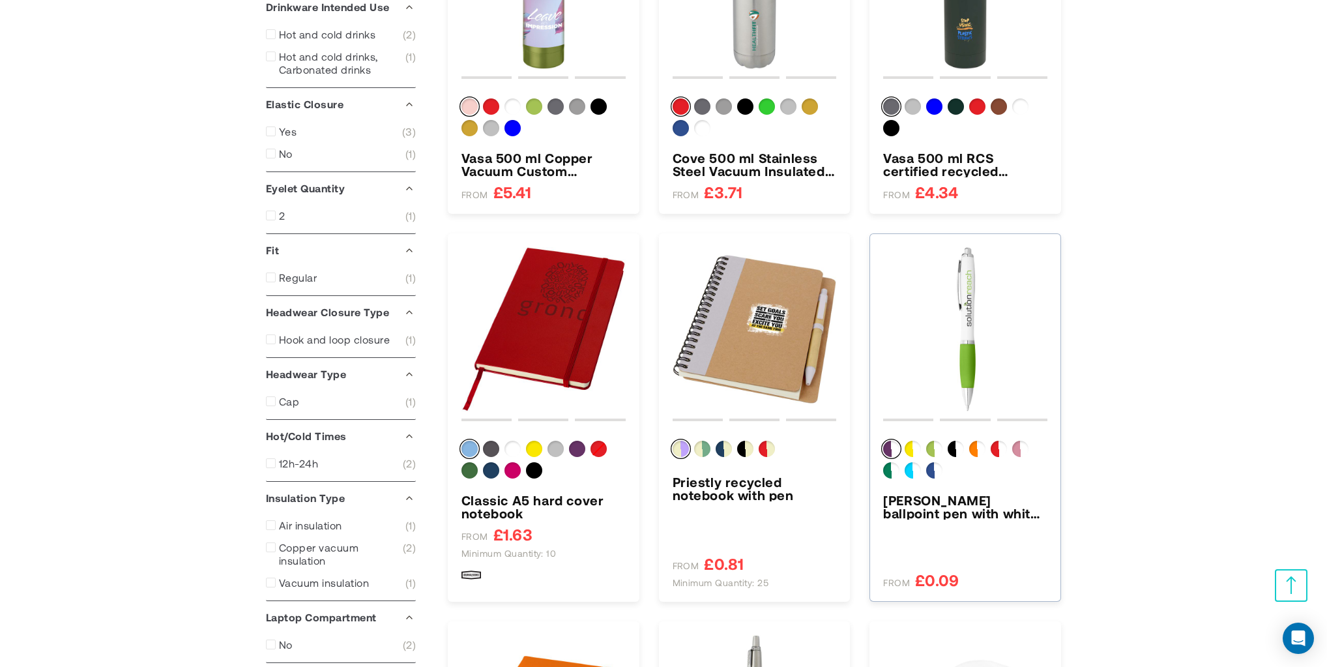
scroll to position [868, 0]
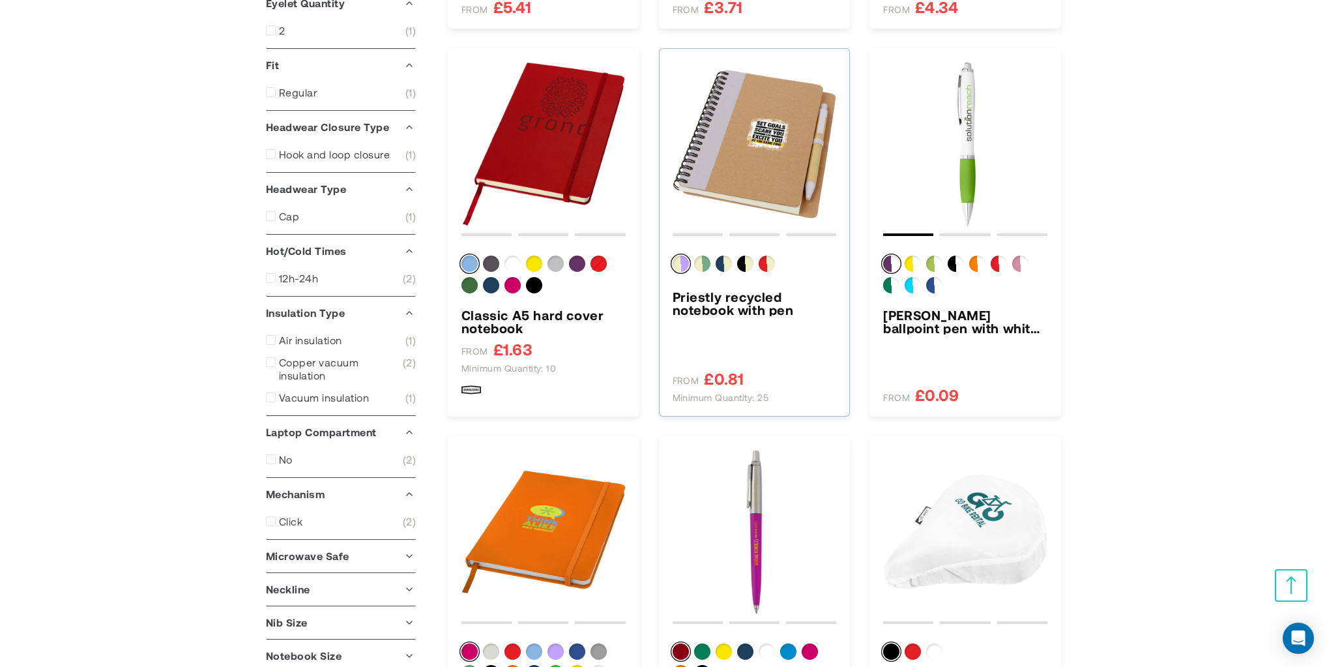
click at [730, 144] on img "Priestly recycled notebook with pen" at bounding box center [754, 144] width 164 height 164
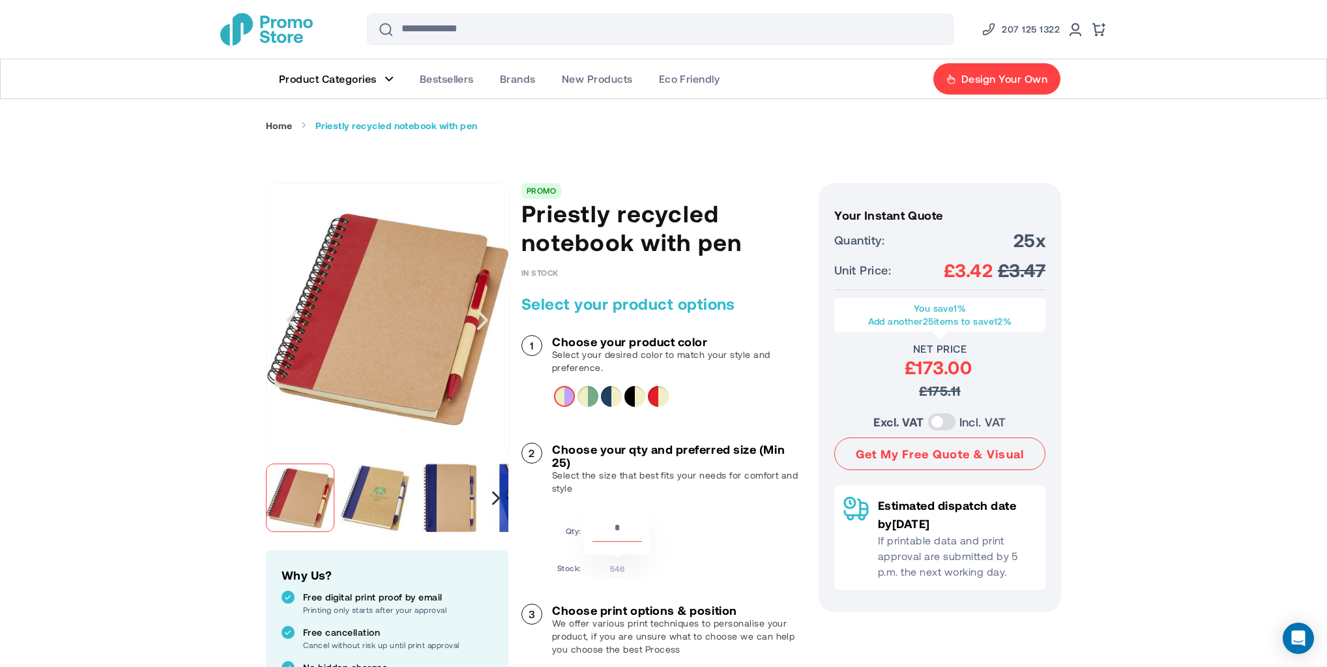
click at [496, 498] on div "Next" at bounding box center [496, 498] width 8 height 14
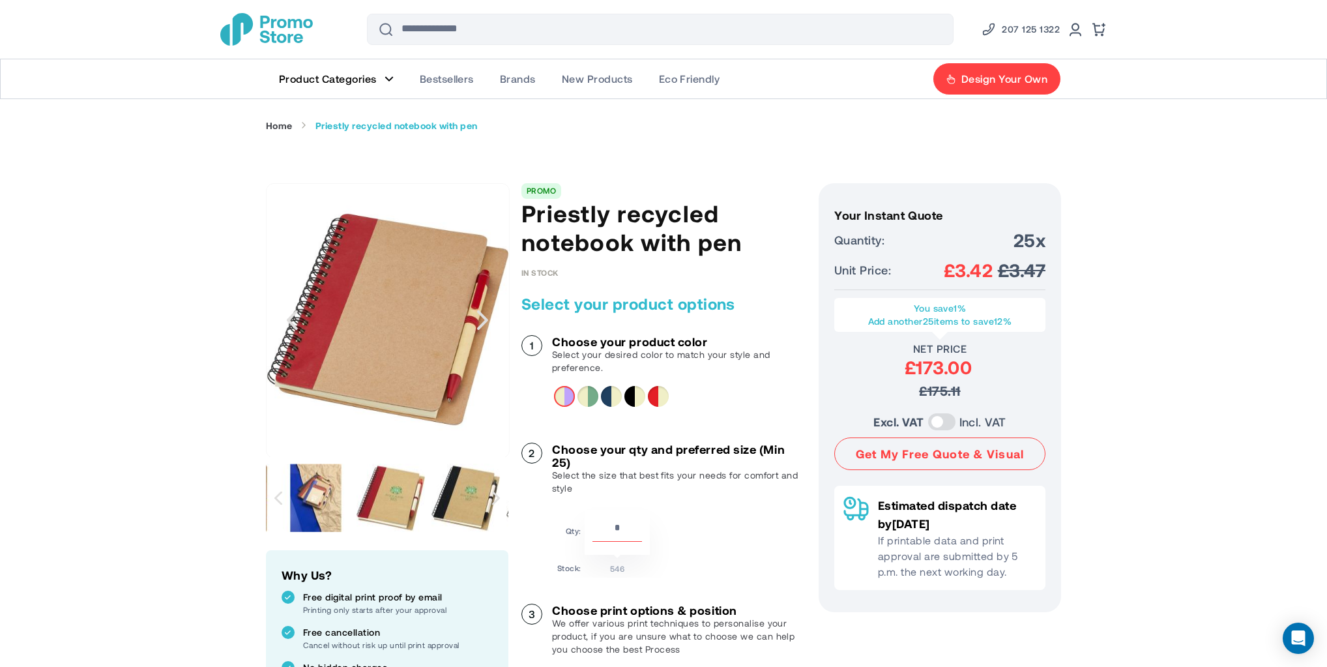
click at [328, 498] on img "Priestly recycled notebook with pen" at bounding box center [315, 497] width 68 height 68
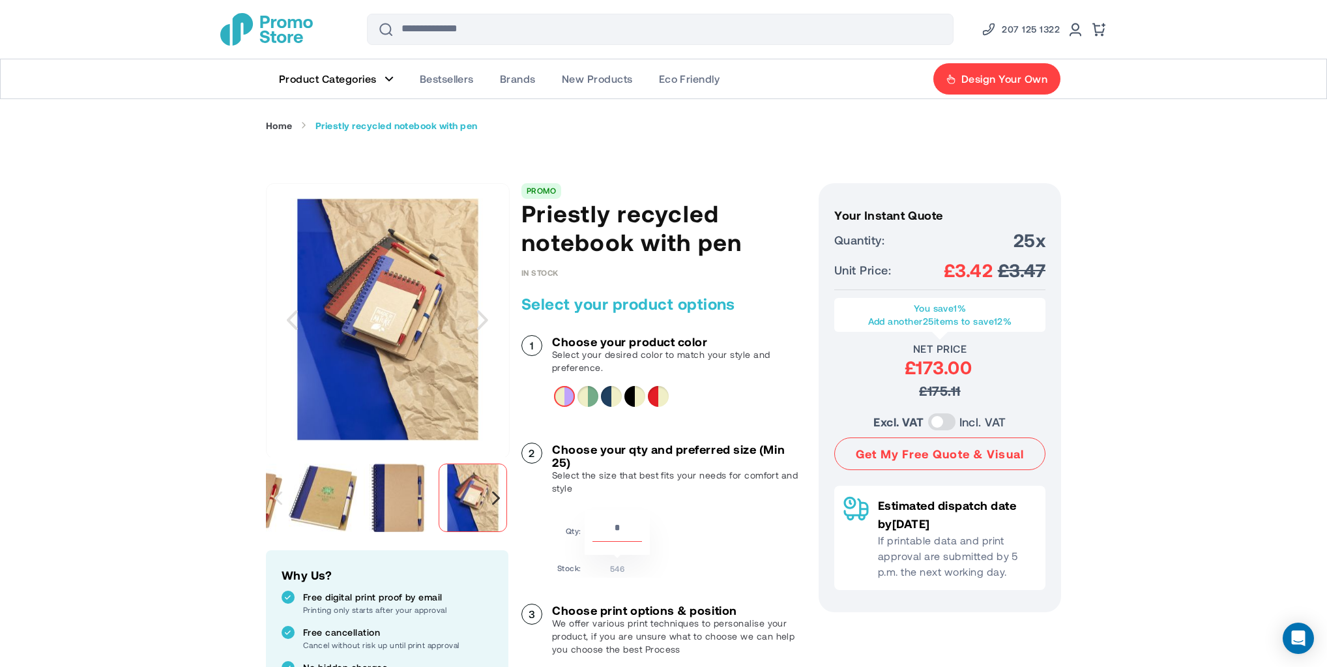
click at [498, 494] on div "Next" at bounding box center [496, 498] width 8 height 14
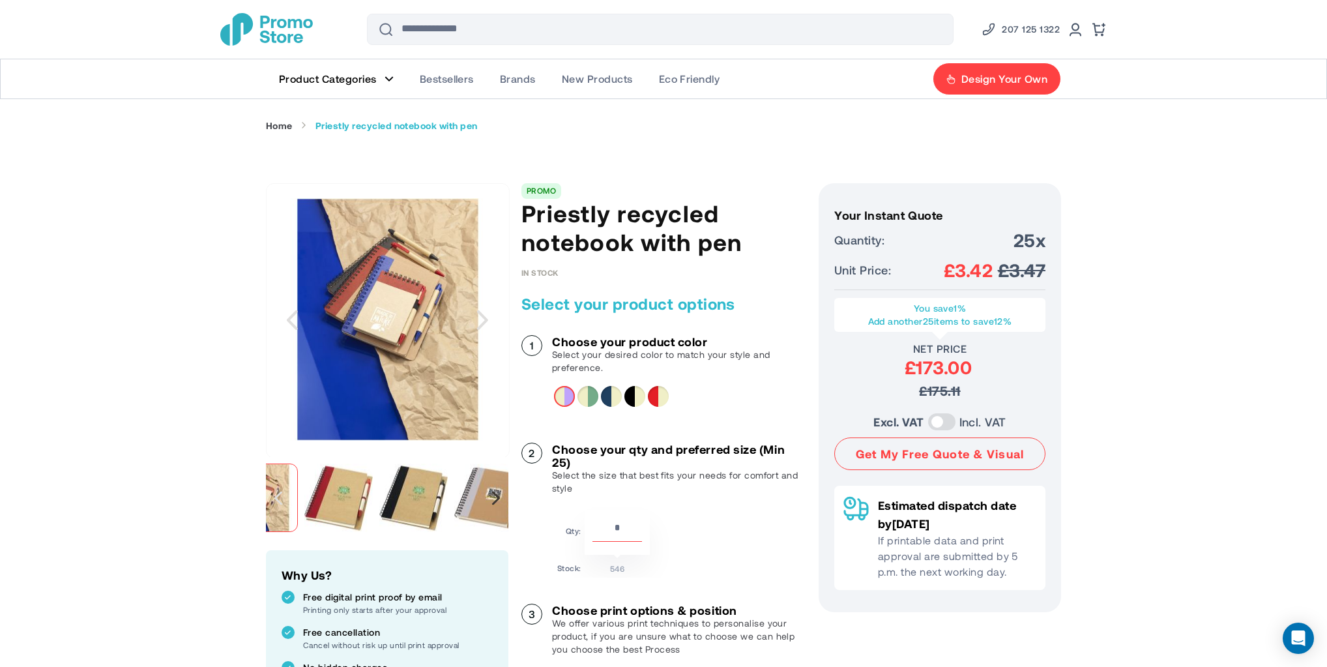
click at [497, 495] on div "Next" at bounding box center [496, 498] width 8 height 14
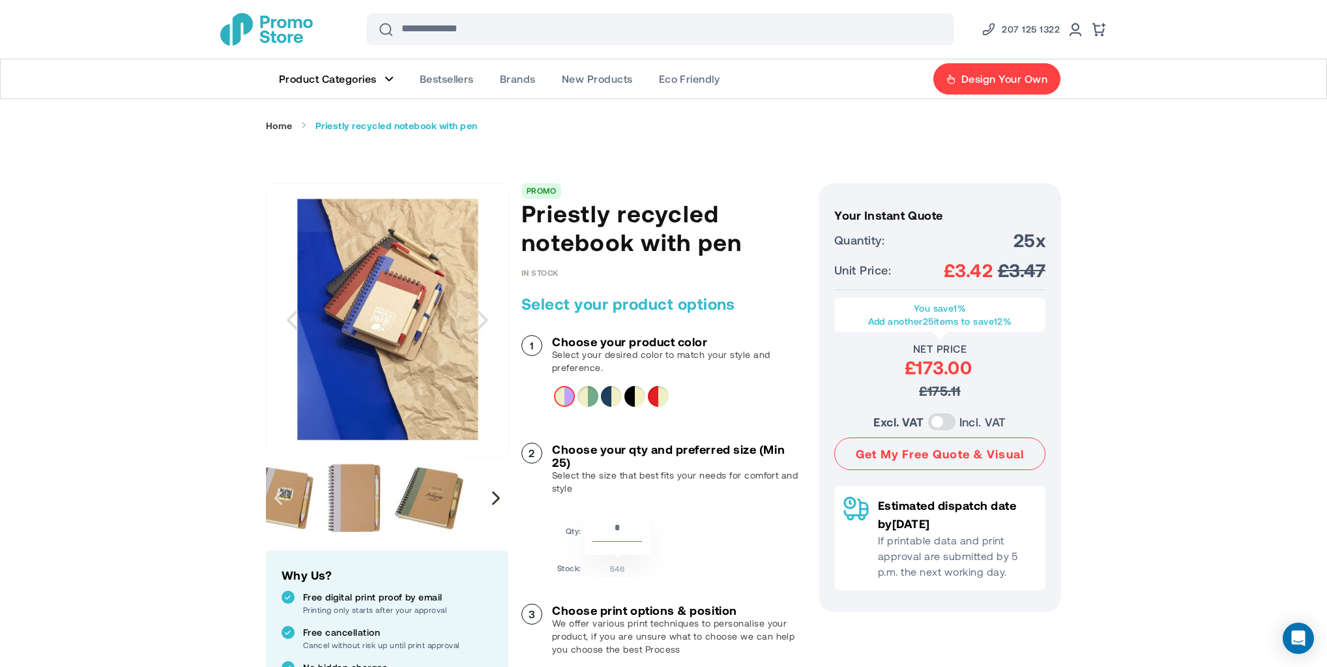
click at [498, 494] on div "Next" at bounding box center [496, 498] width 8 height 14
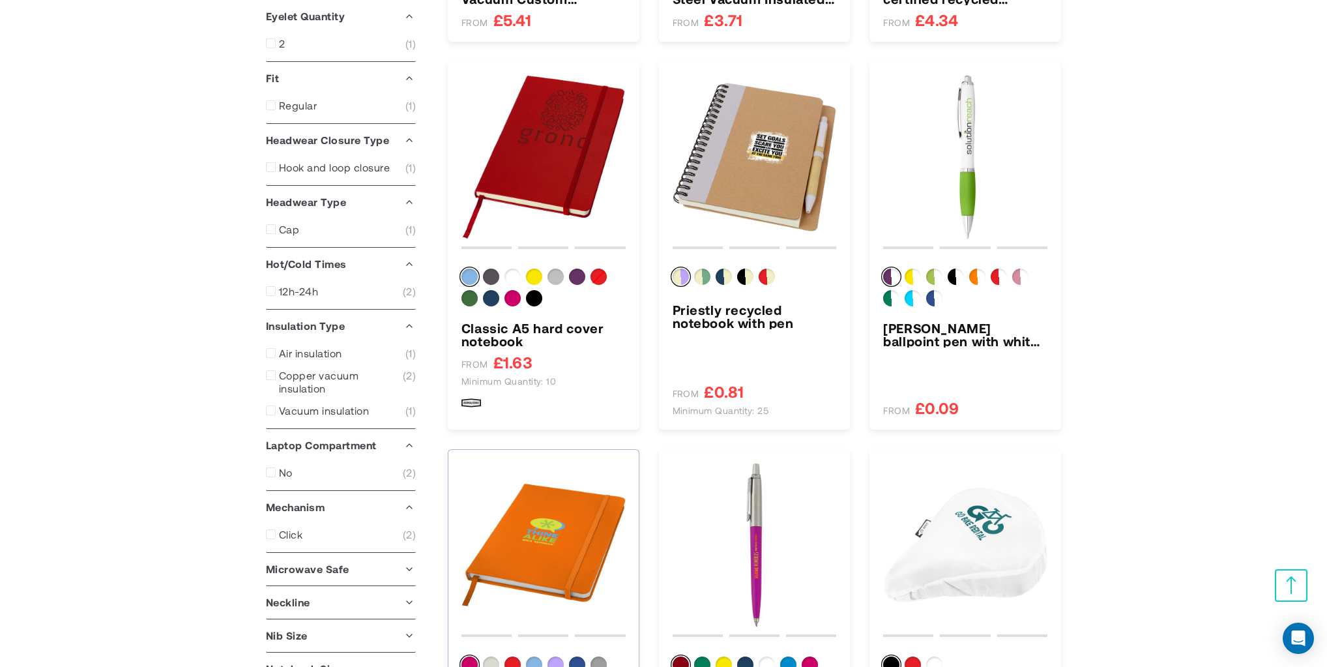
scroll to position [868, 0]
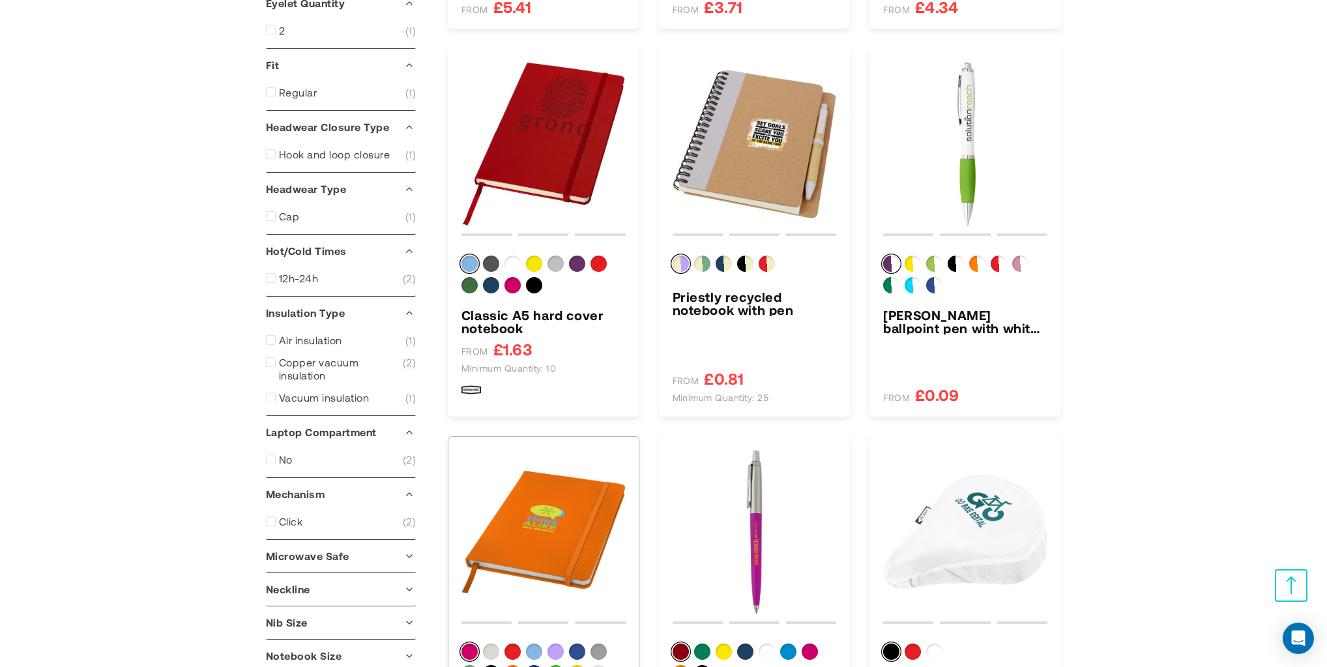
click at [566, 495] on img "Spectrum A5 hard cover notebook" at bounding box center [543, 532] width 164 height 164
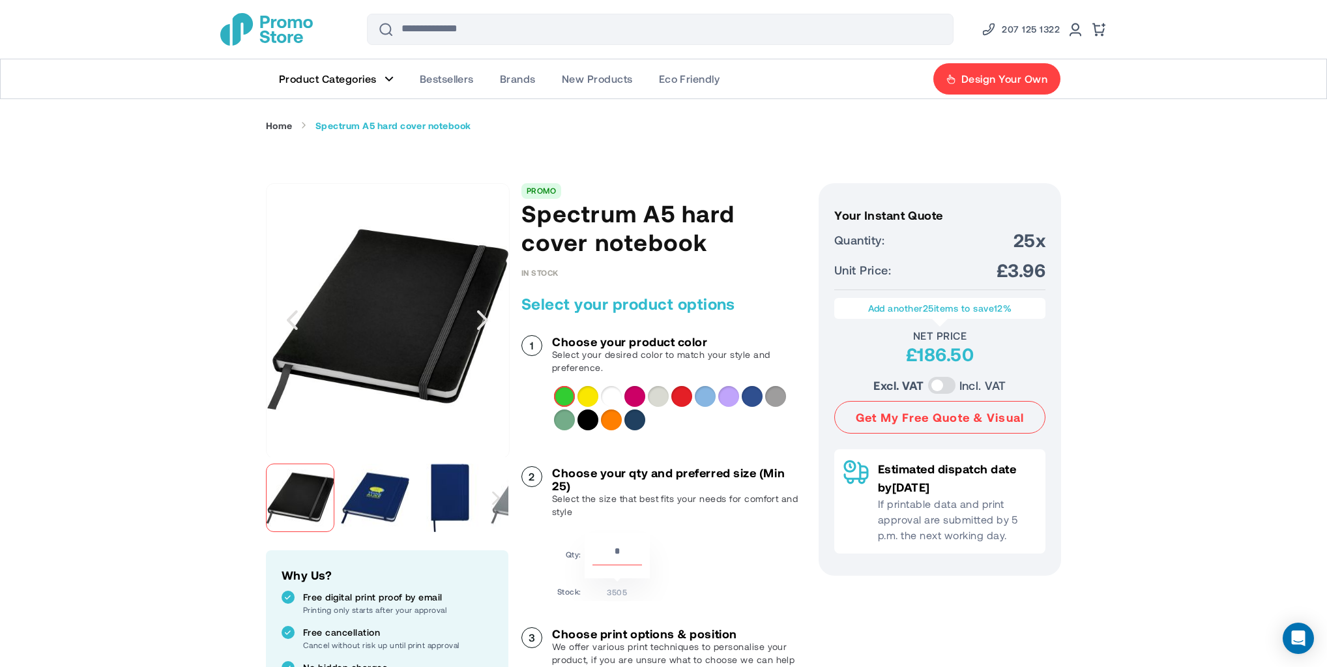
click at [495, 489] on div "Next" at bounding box center [496, 497] width 24 height 81
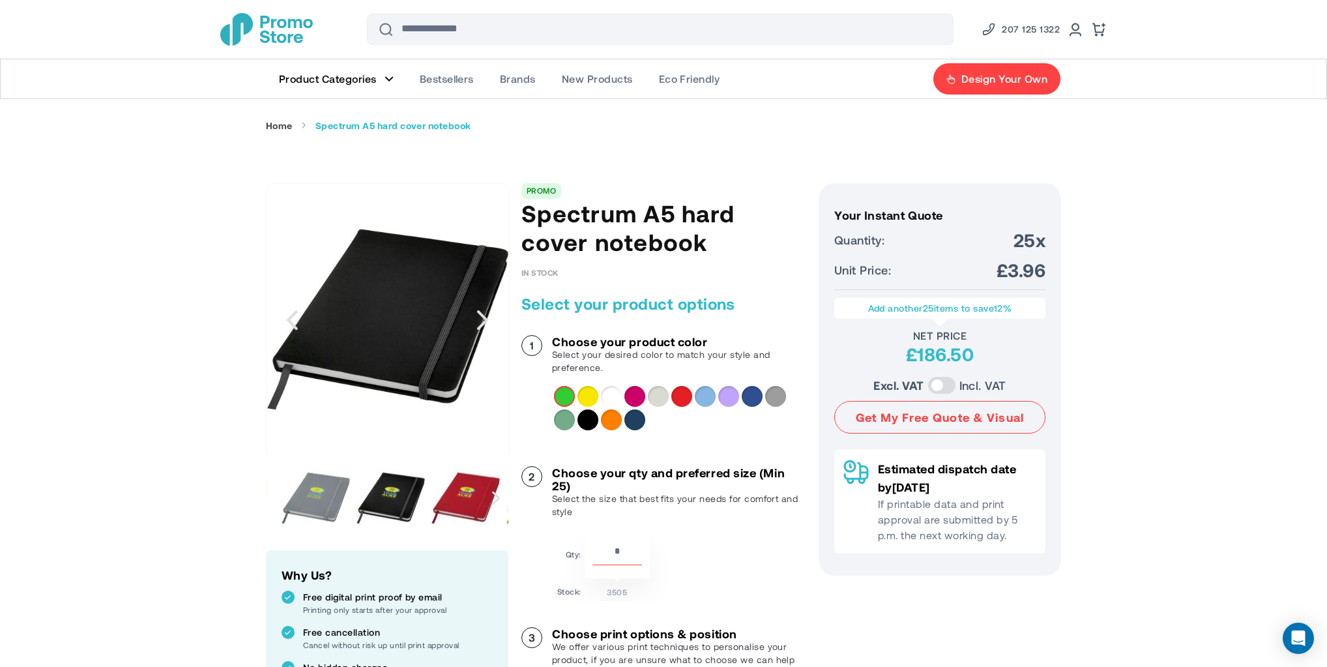
click at [494, 489] on div "Next" at bounding box center [496, 497] width 24 height 81
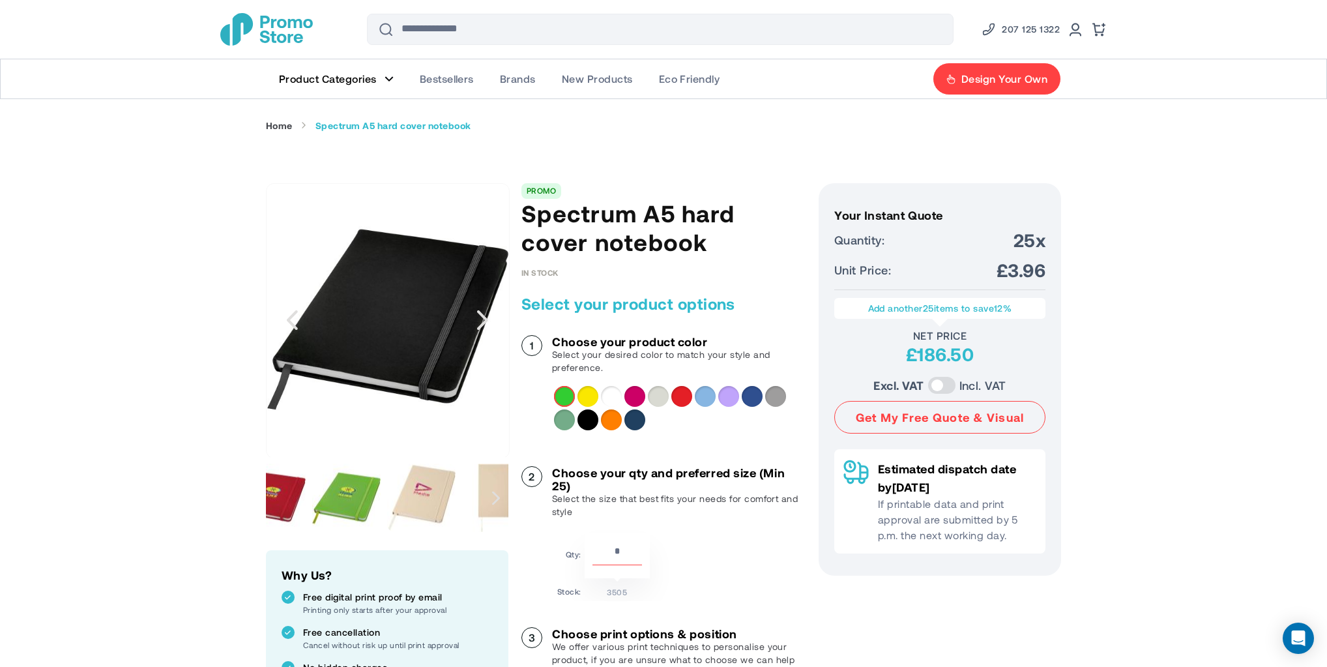
click at [493, 489] on div "Next" at bounding box center [496, 497] width 24 height 81
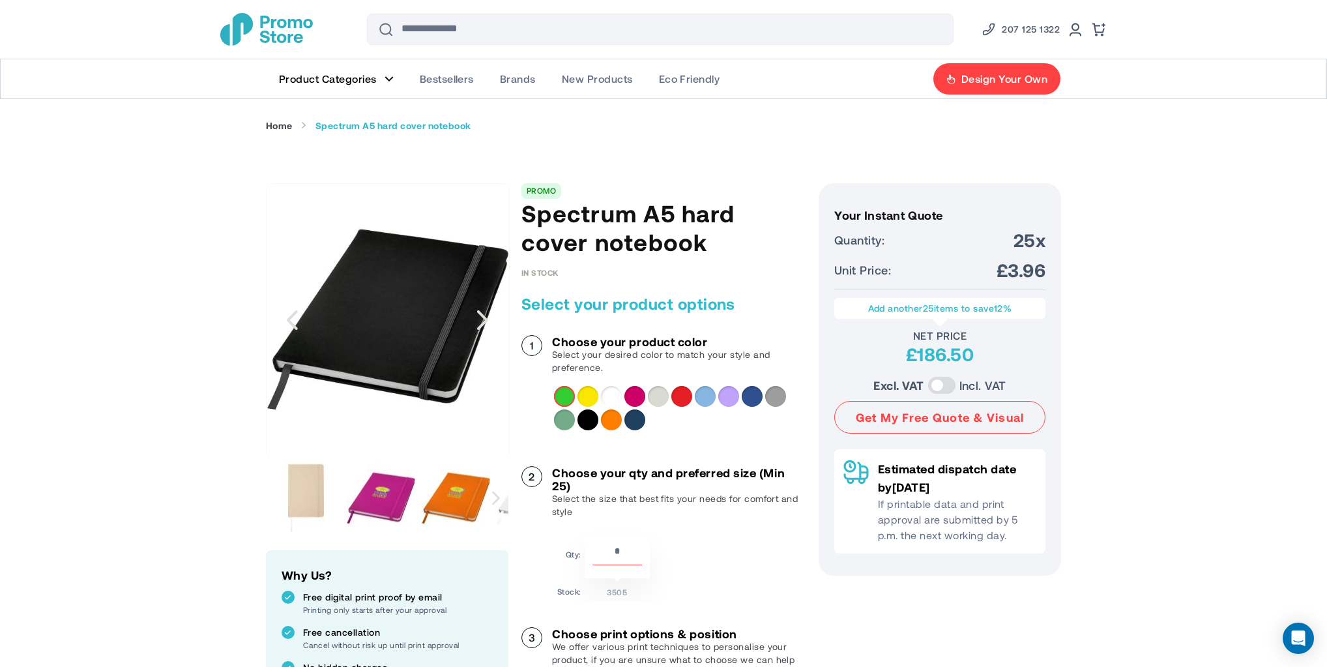
click at [493, 489] on div "Next" at bounding box center [496, 497] width 24 height 81
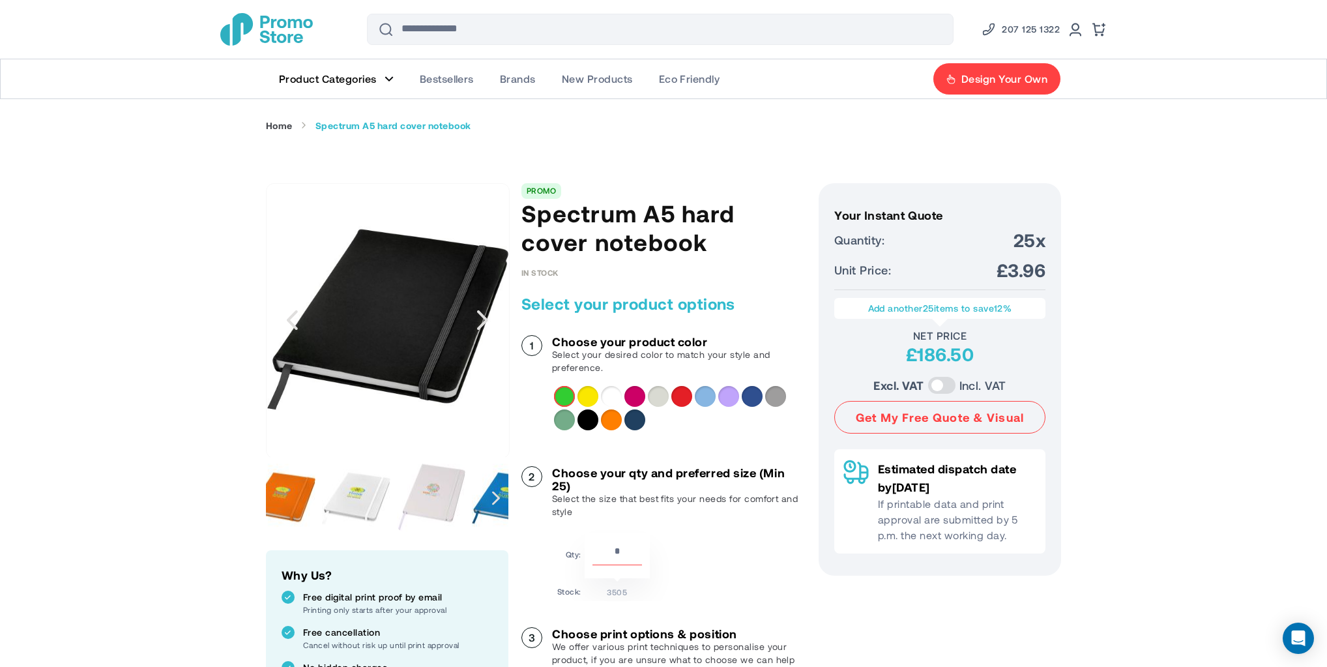
click at [493, 489] on div "Next" at bounding box center [496, 497] width 24 height 81
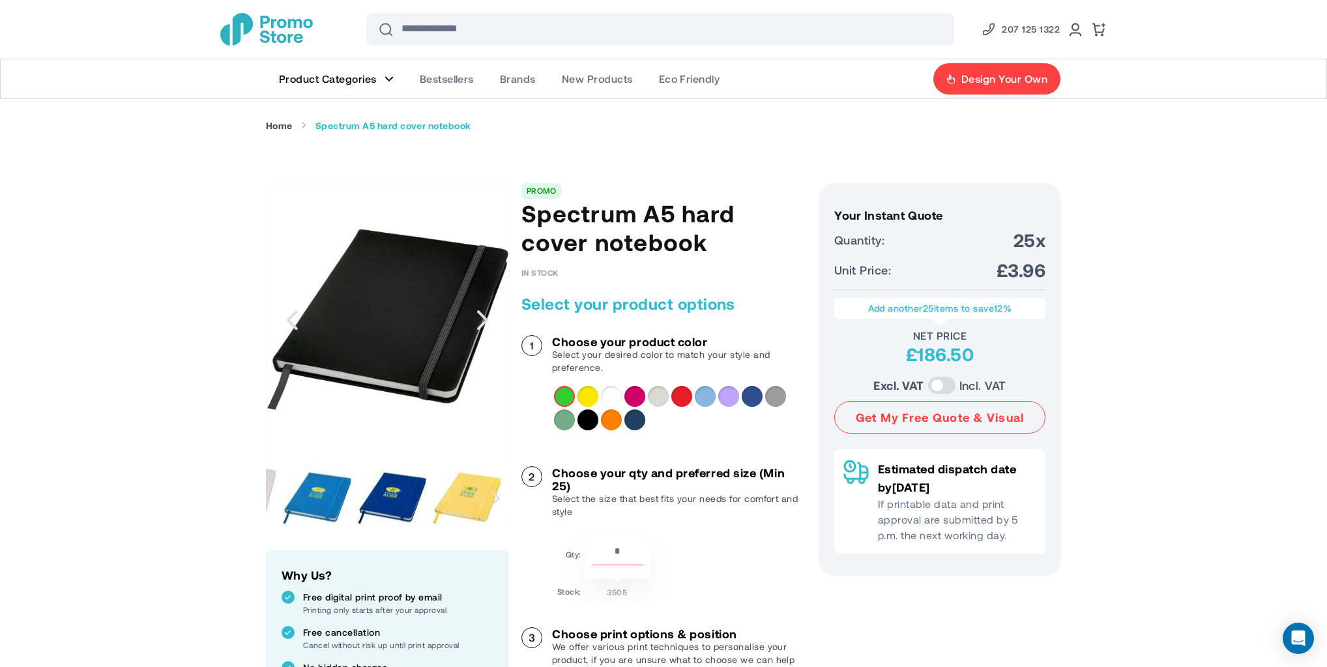
click at [493, 489] on div "Next" at bounding box center [496, 497] width 24 height 81
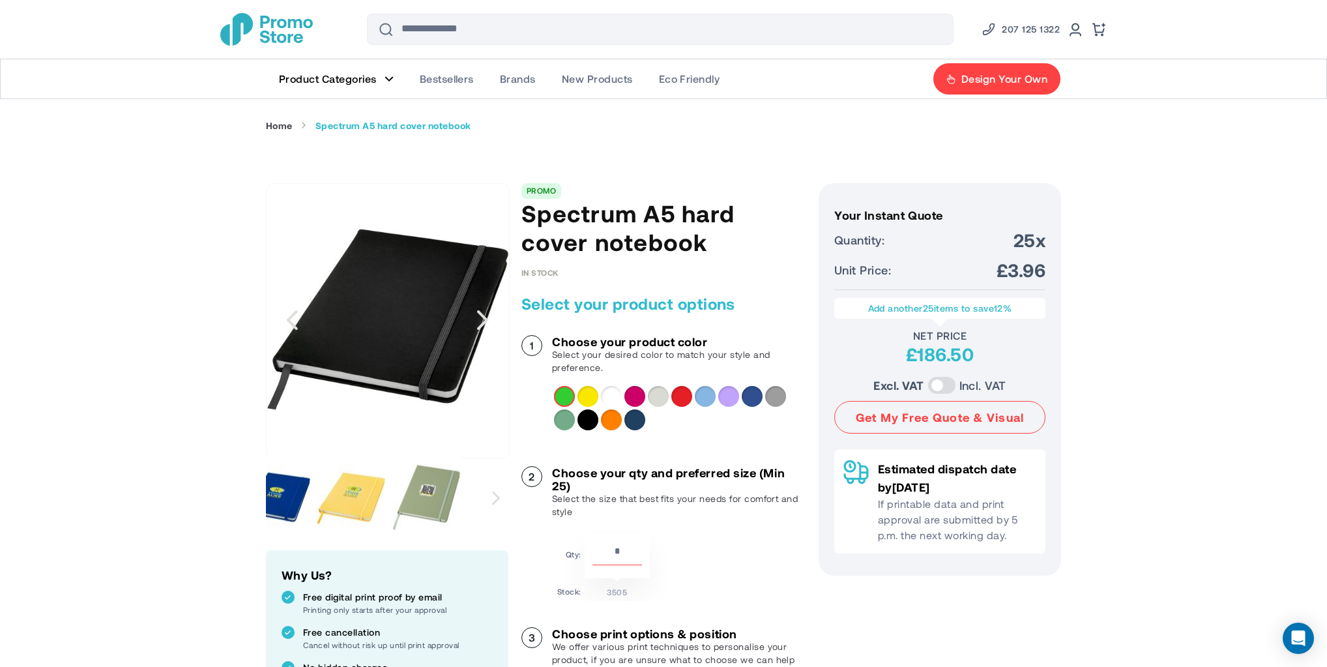
click at [493, 489] on div "Next" at bounding box center [496, 497] width 24 height 81
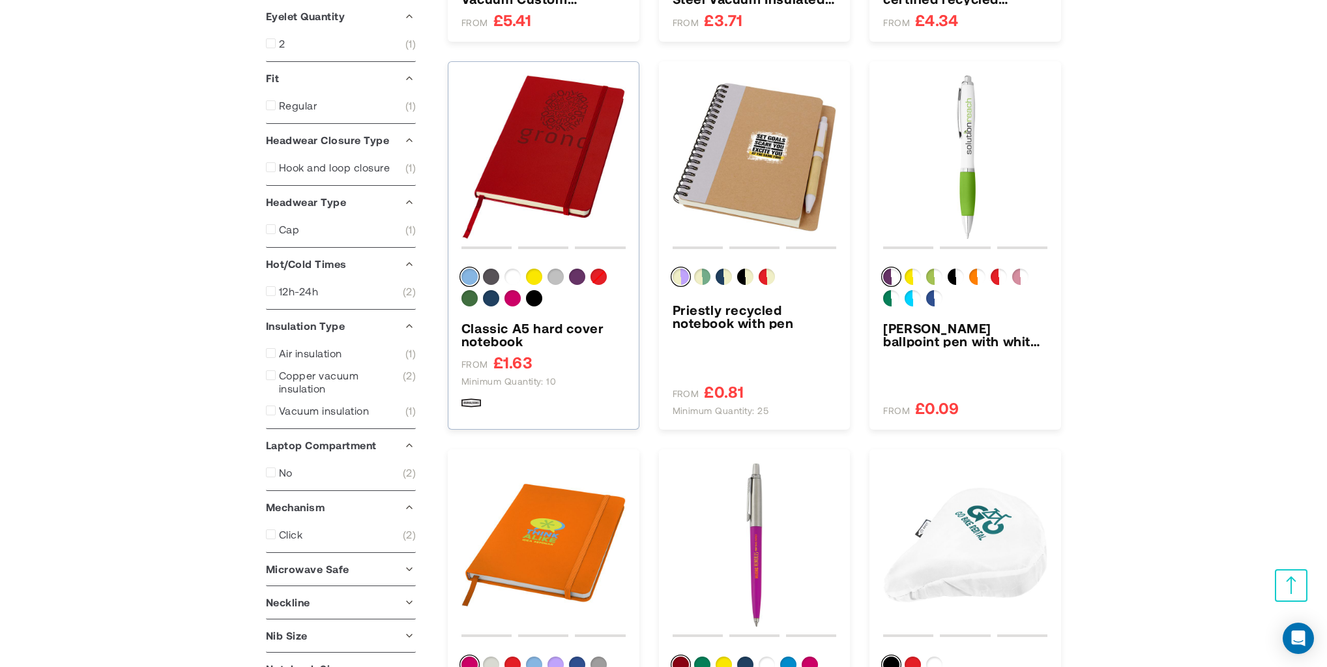
scroll to position [868, 0]
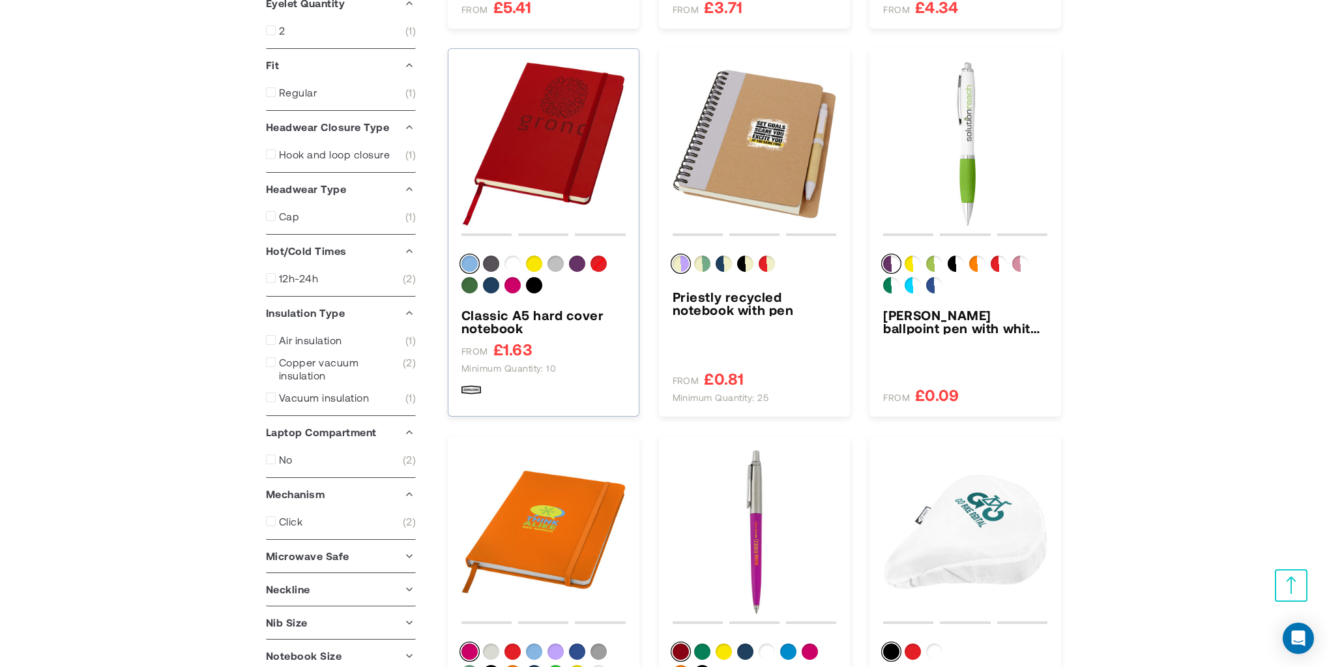
click at [551, 142] on img "Classic A5 hard cover notebook" at bounding box center [543, 144] width 164 height 164
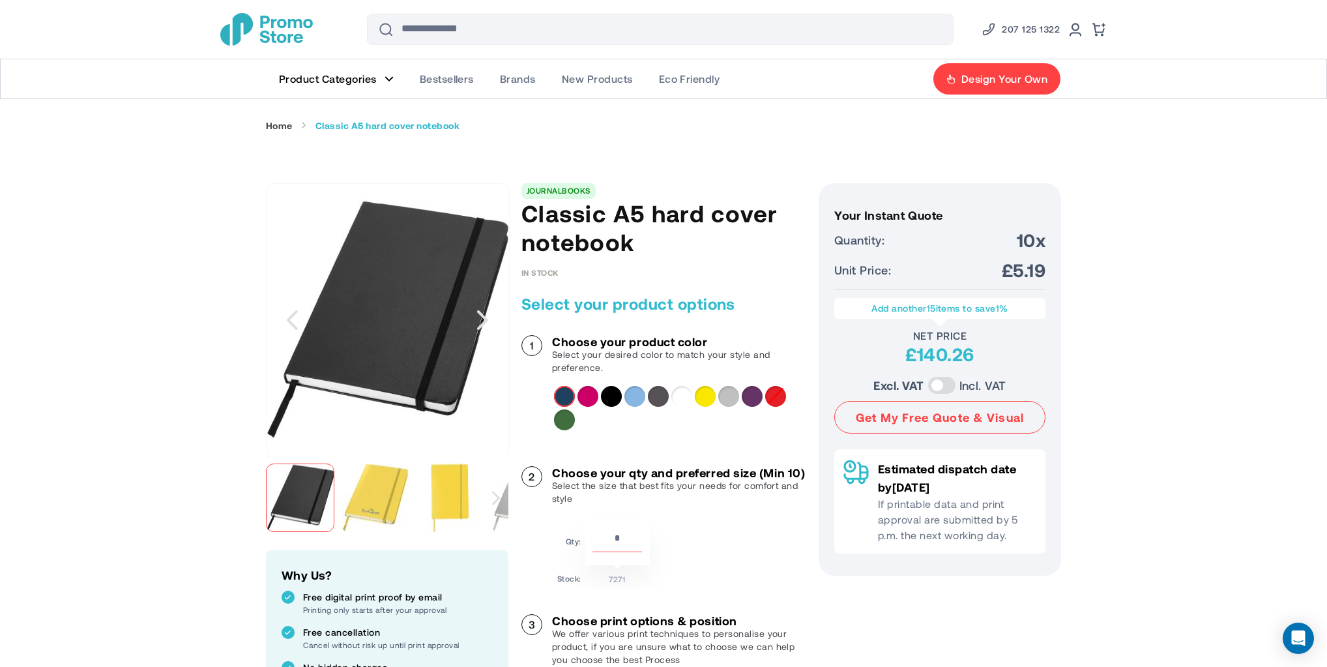
click at [493, 487] on div "Next" at bounding box center [496, 497] width 24 height 81
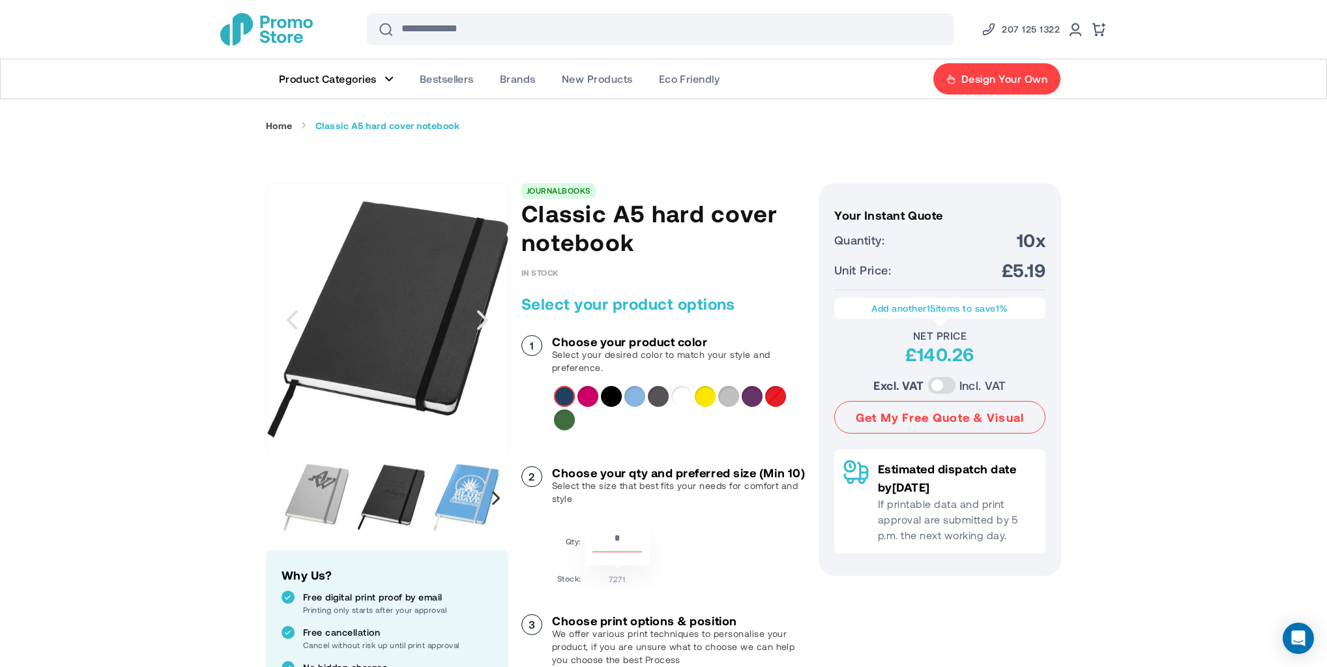
click at [493, 490] on div "Next" at bounding box center [496, 497] width 24 height 81
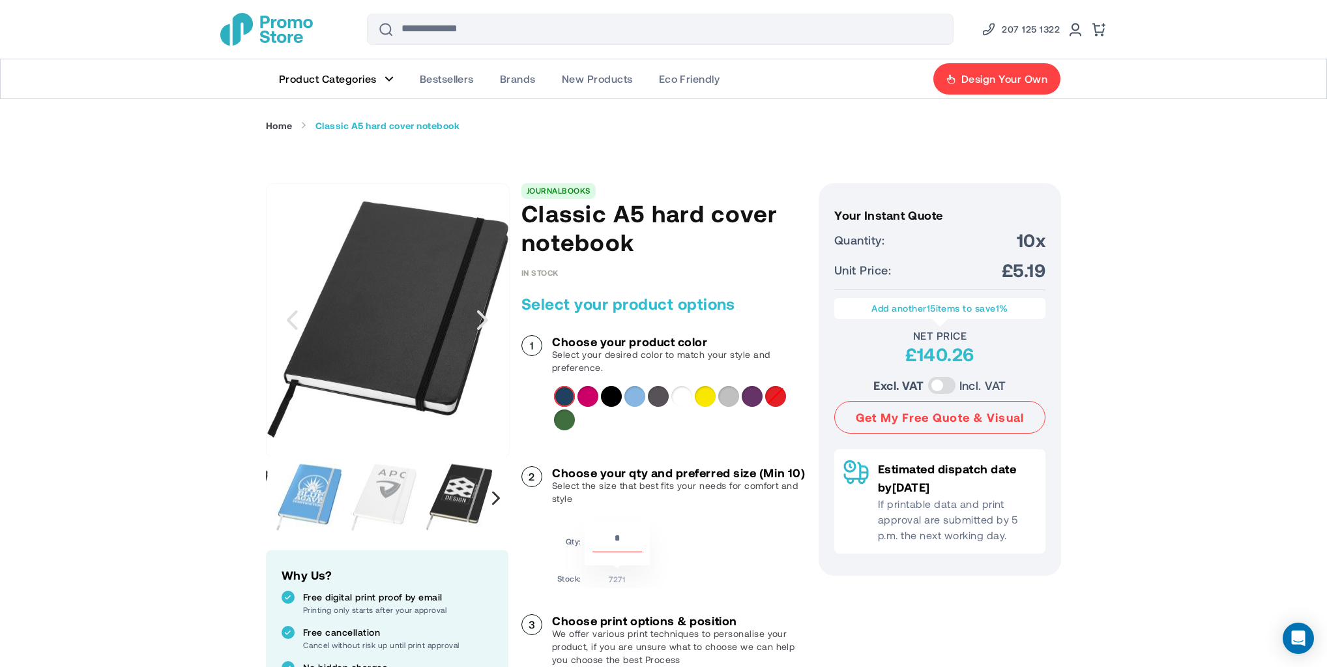
click at [493, 491] on div "Next" at bounding box center [496, 498] width 8 height 14
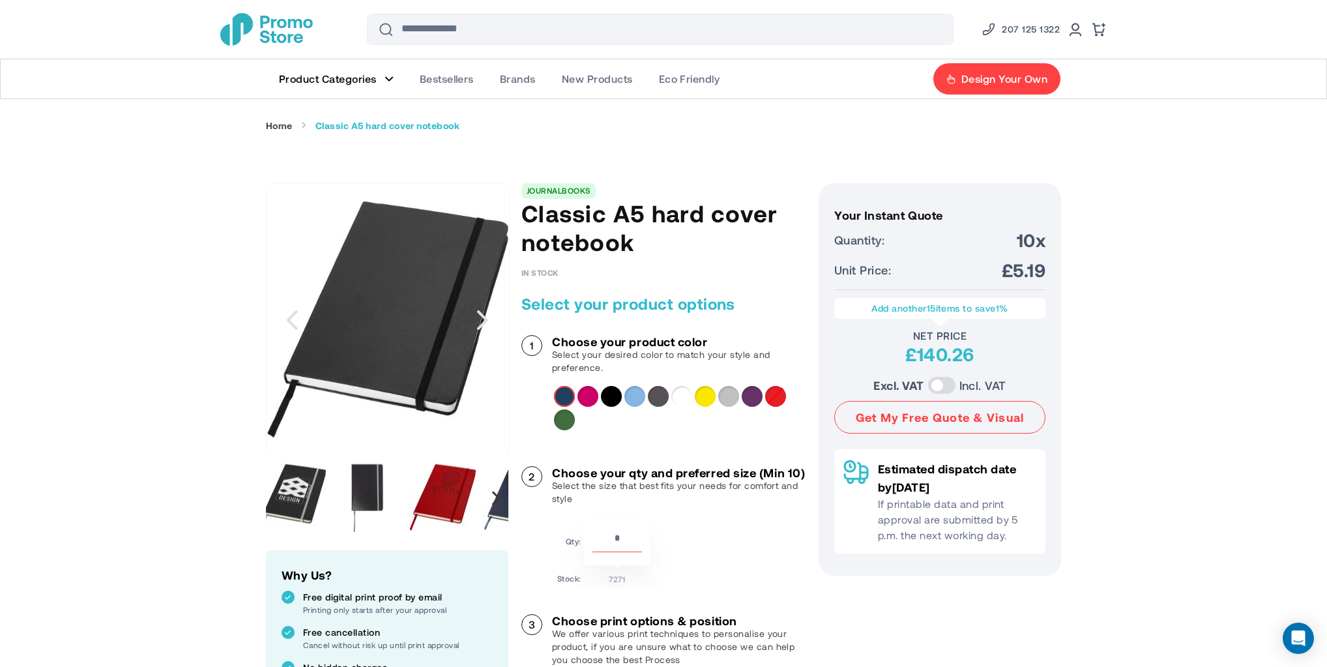
click at [493, 491] on div "Next" at bounding box center [496, 498] width 8 height 14
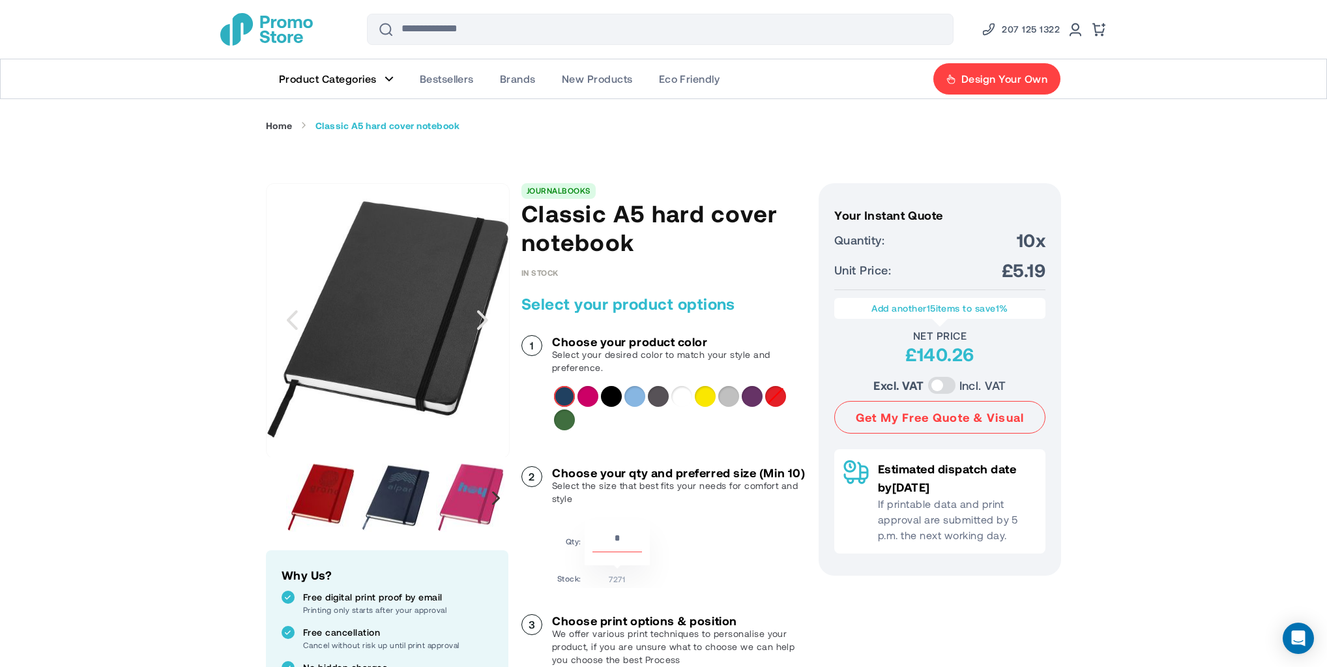
click at [493, 491] on div "Next" at bounding box center [496, 498] width 8 height 14
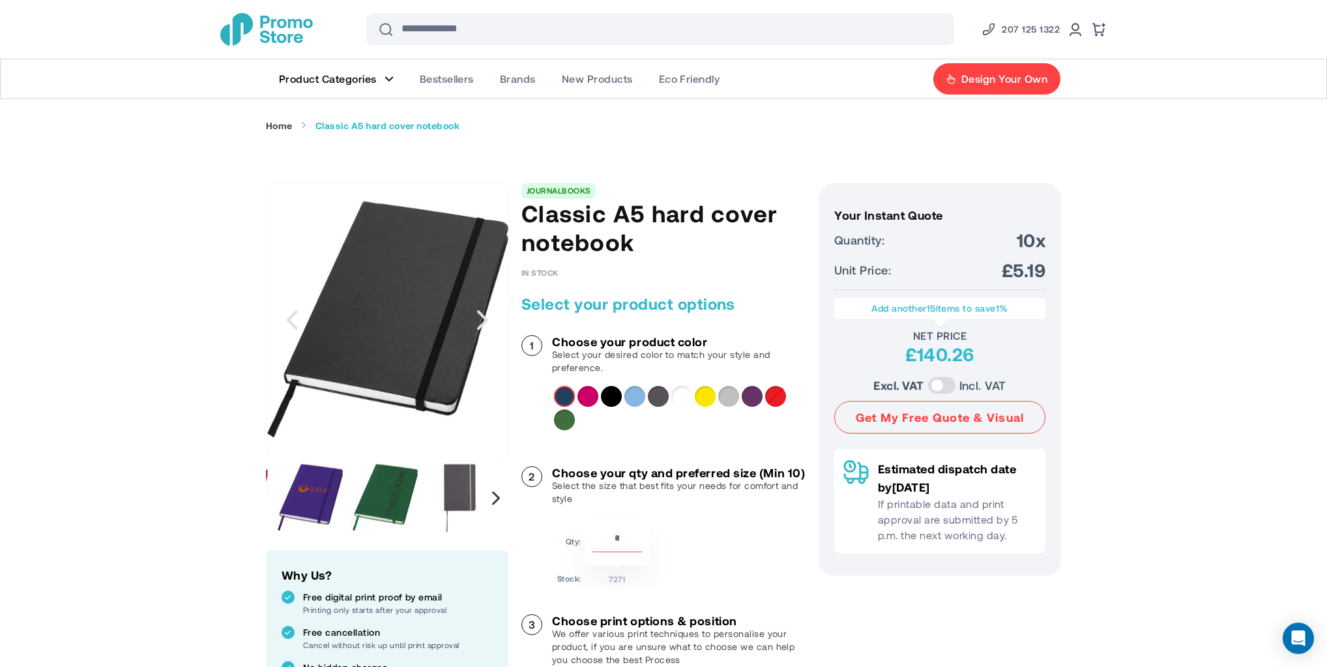
click at [495, 495] on div "Next" at bounding box center [496, 498] width 8 height 14
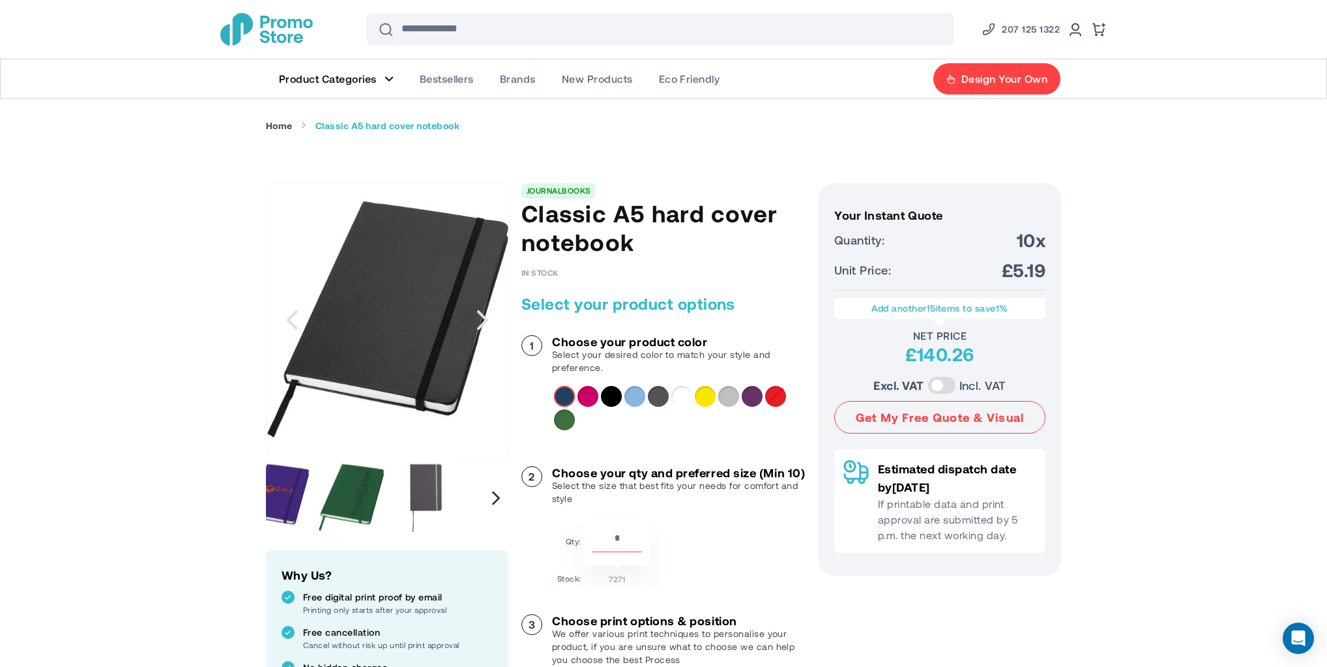
click at [494, 491] on div "Next" at bounding box center [496, 498] width 8 height 14
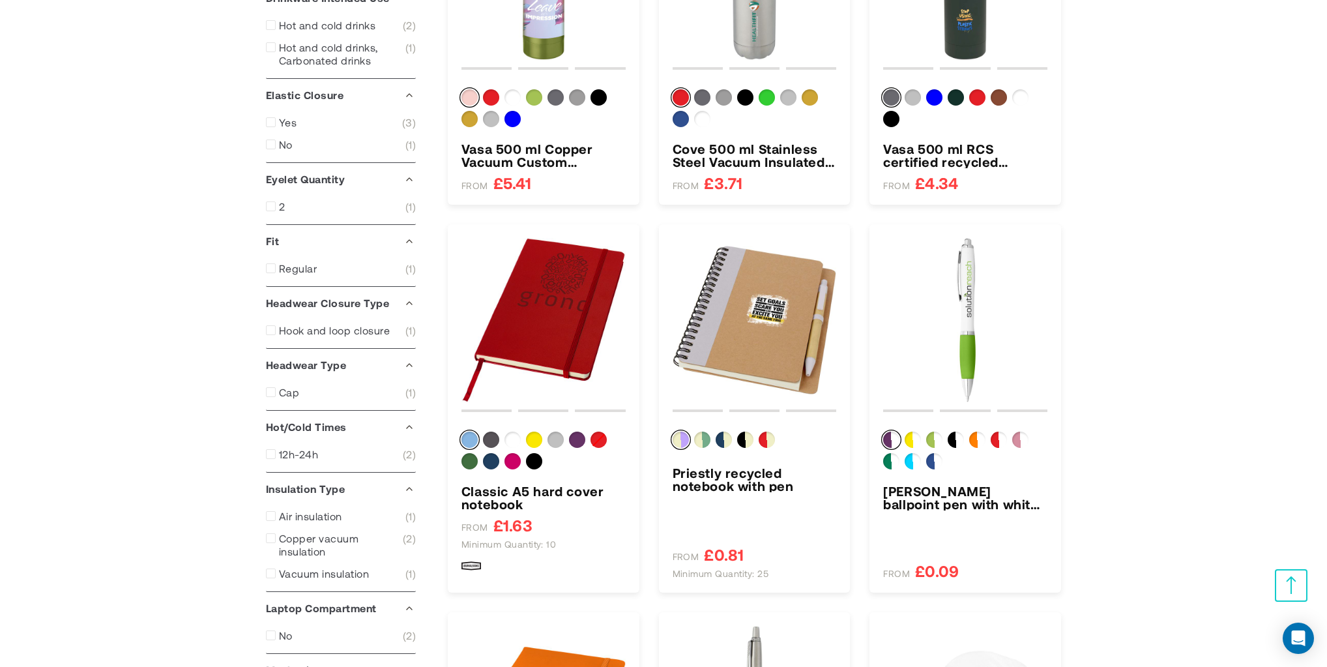
scroll to position [508, 0]
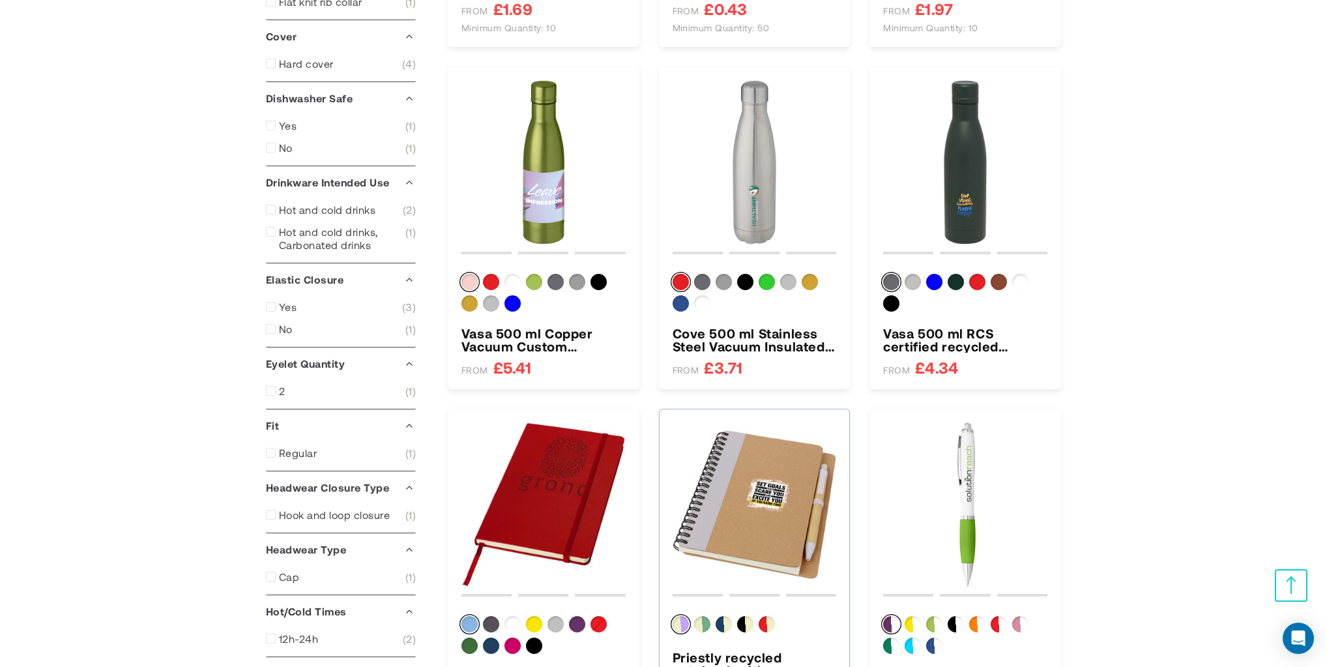
click at [777, 498] on img "Priestly recycled notebook with pen" at bounding box center [754, 504] width 164 height 164
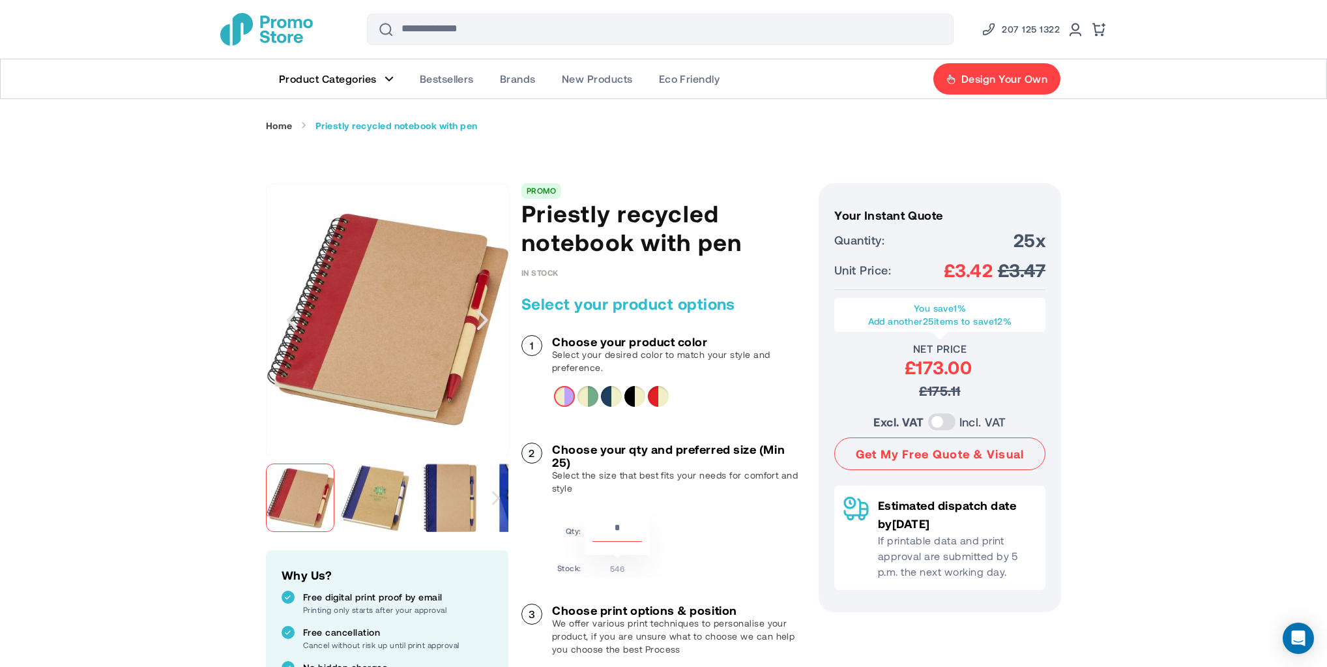
click at [491, 494] on div "Next" at bounding box center [496, 497] width 24 height 81
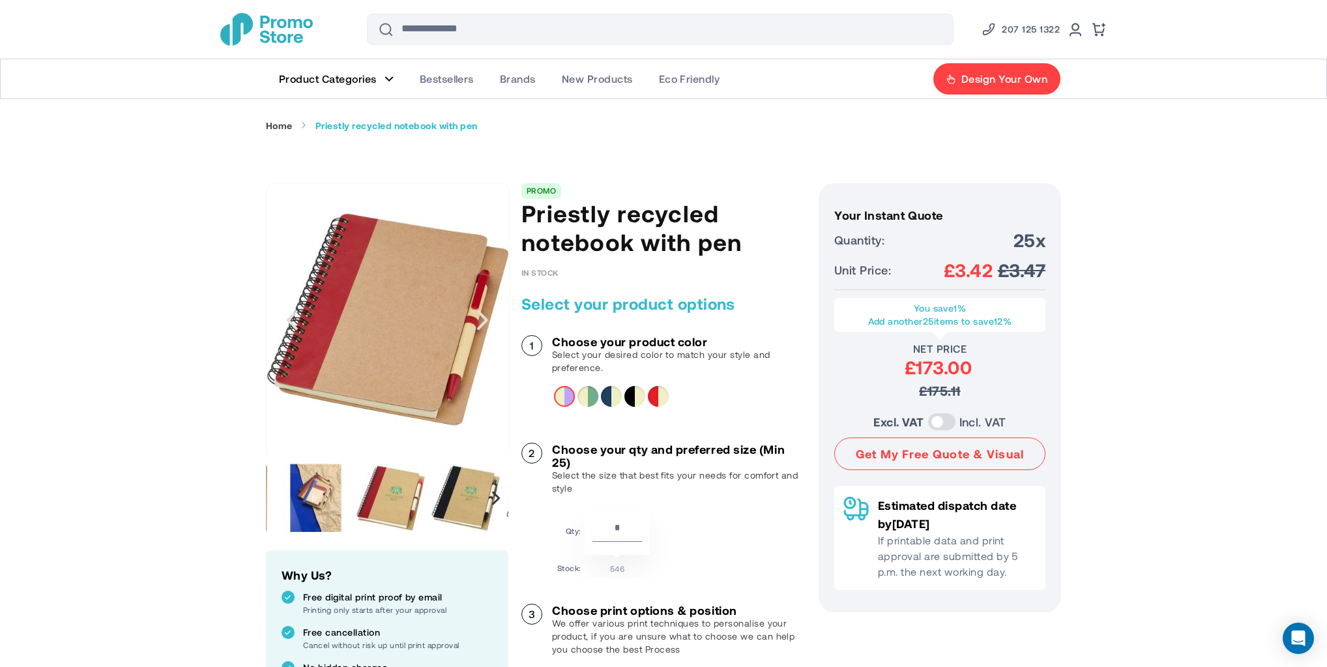
click at [492, 495] on div "Next" at bounding box center [496, 497] width 24 height 81
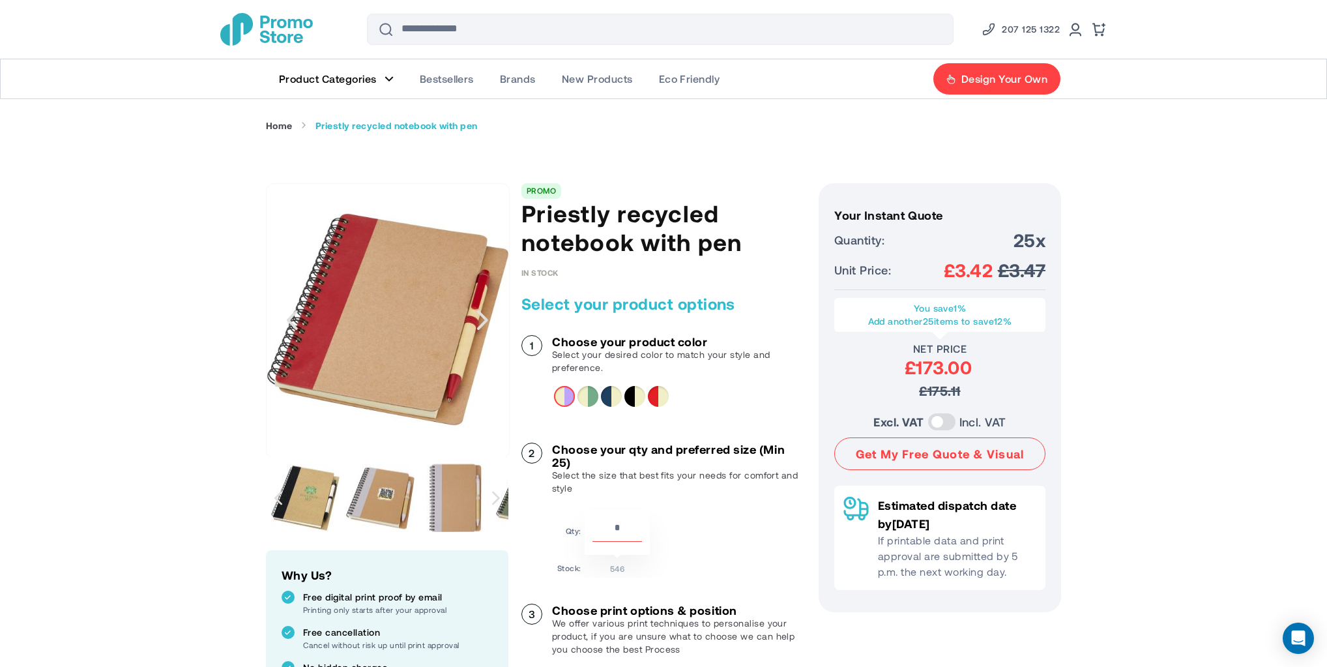
click at [283, 503] on div "Previous" at bounding box center [278, 497] width 24 height 81
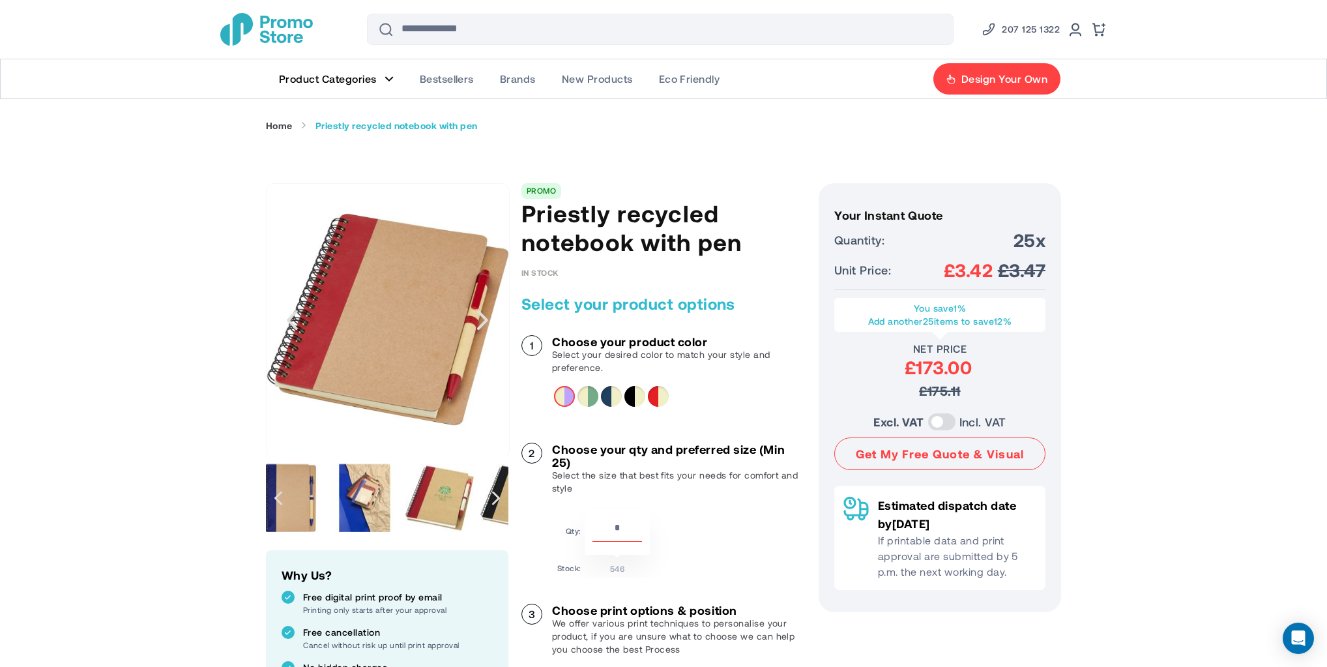
click at [383, 491] on img "Priestly recycled notebook with pen" at bounding box center [364, 497] width 68 height 68
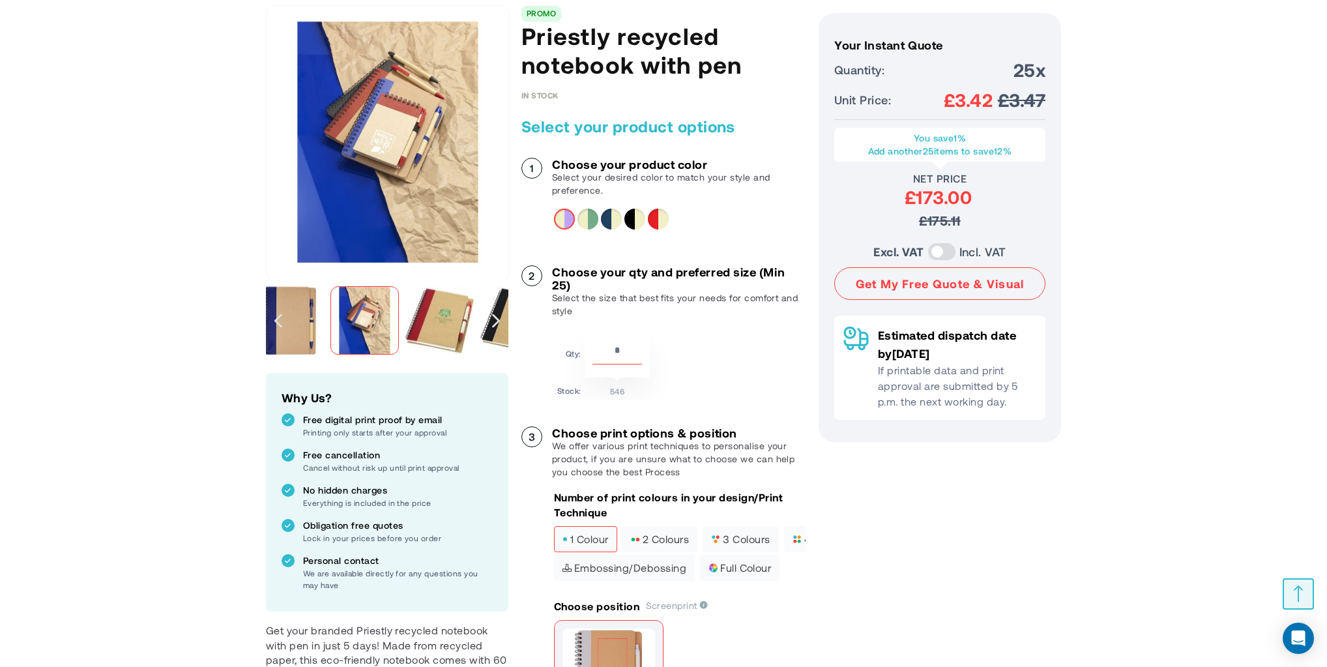
scroll to position [347, 0]
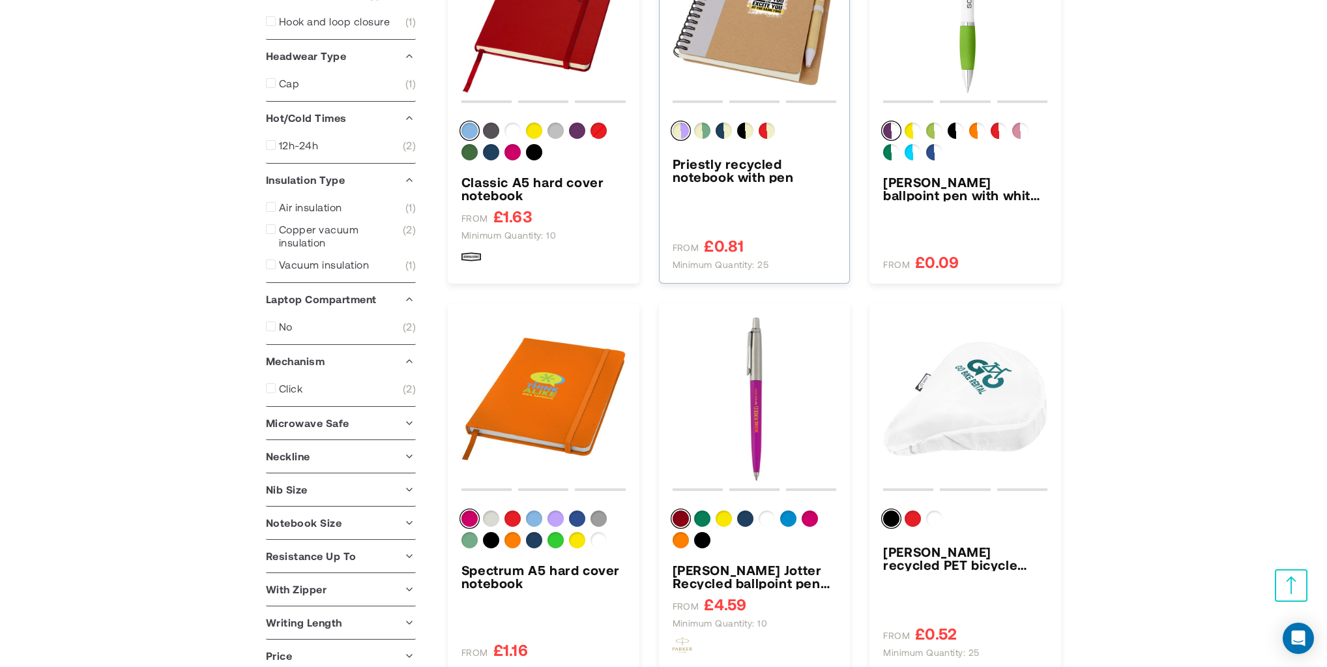
scroll to position [1349, 0]
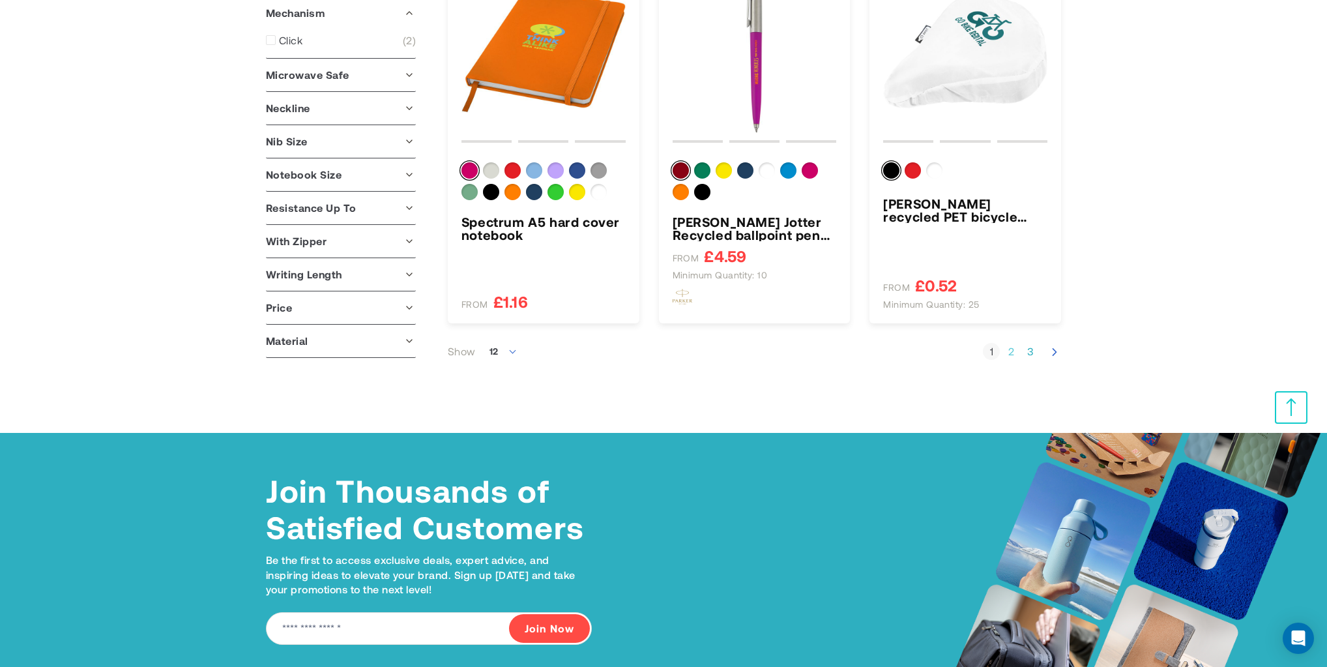
click at [1006, 352] on link "Page 2" at bounding box center [1010, 351] width 17 height 13
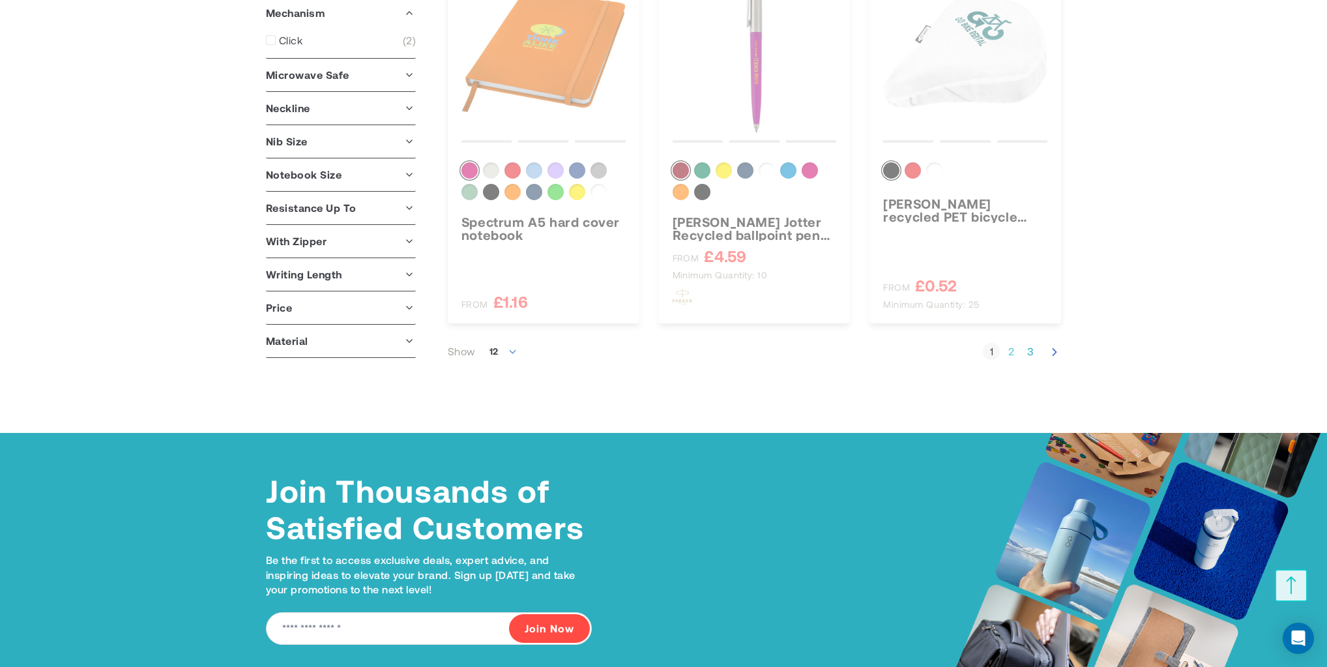
scroll to position [216, 0]
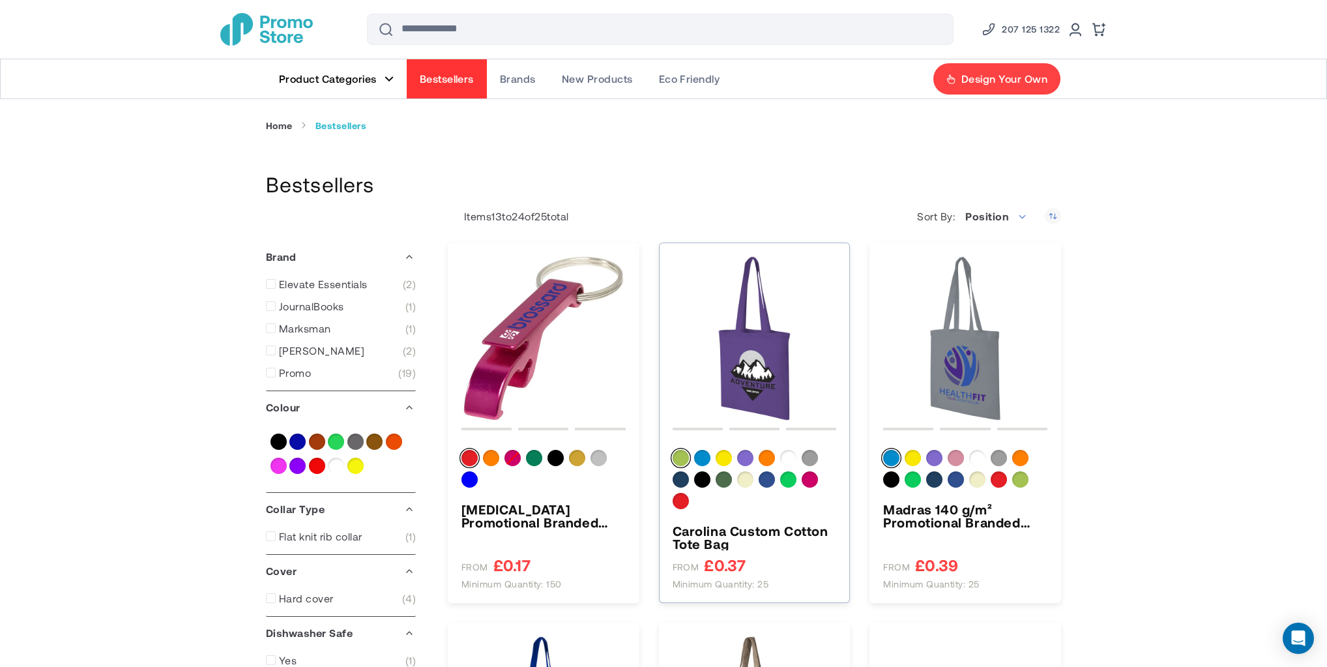
click at [747, 324] on img "Carolina Custom Cotton Tote Bag" at bounding box center [754, 338] width 164 height 164
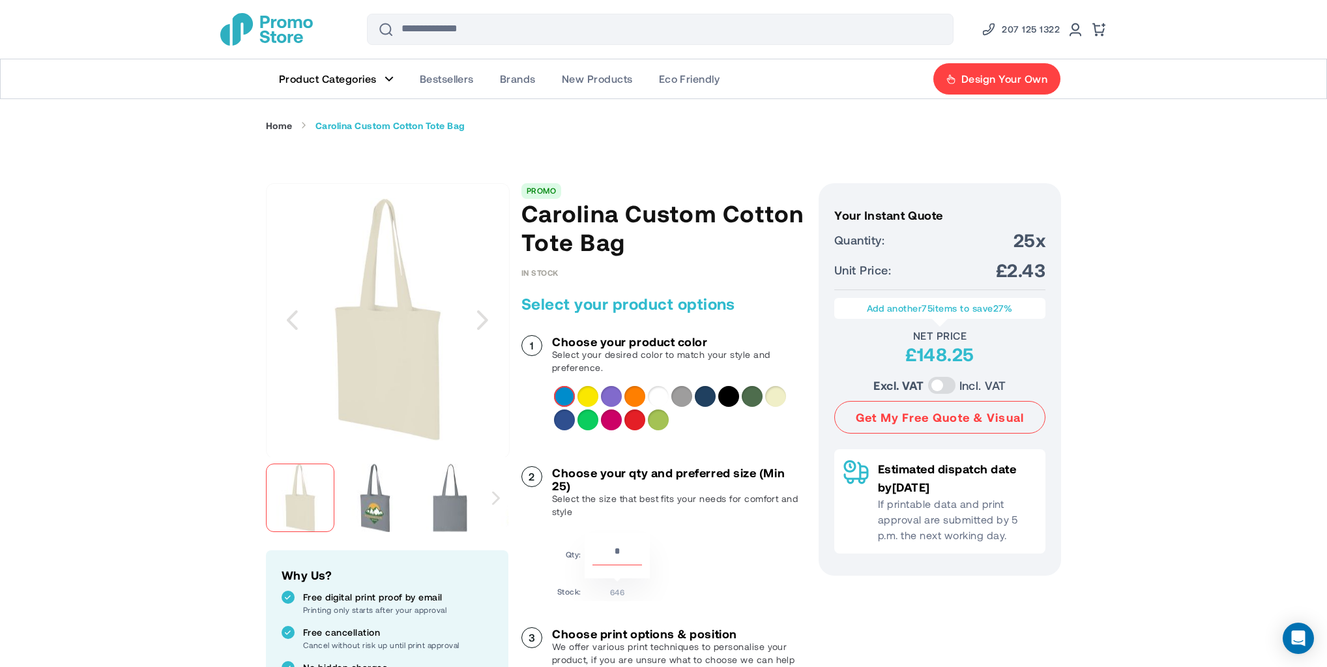
click at [490, 495] on div "Next" at bounding box center [496, 497] width 24 height 81
click at [310, 500] on img "Carolina Custom Cotton Tote Bag" at bounding box center [315, 497] width 68 height 68
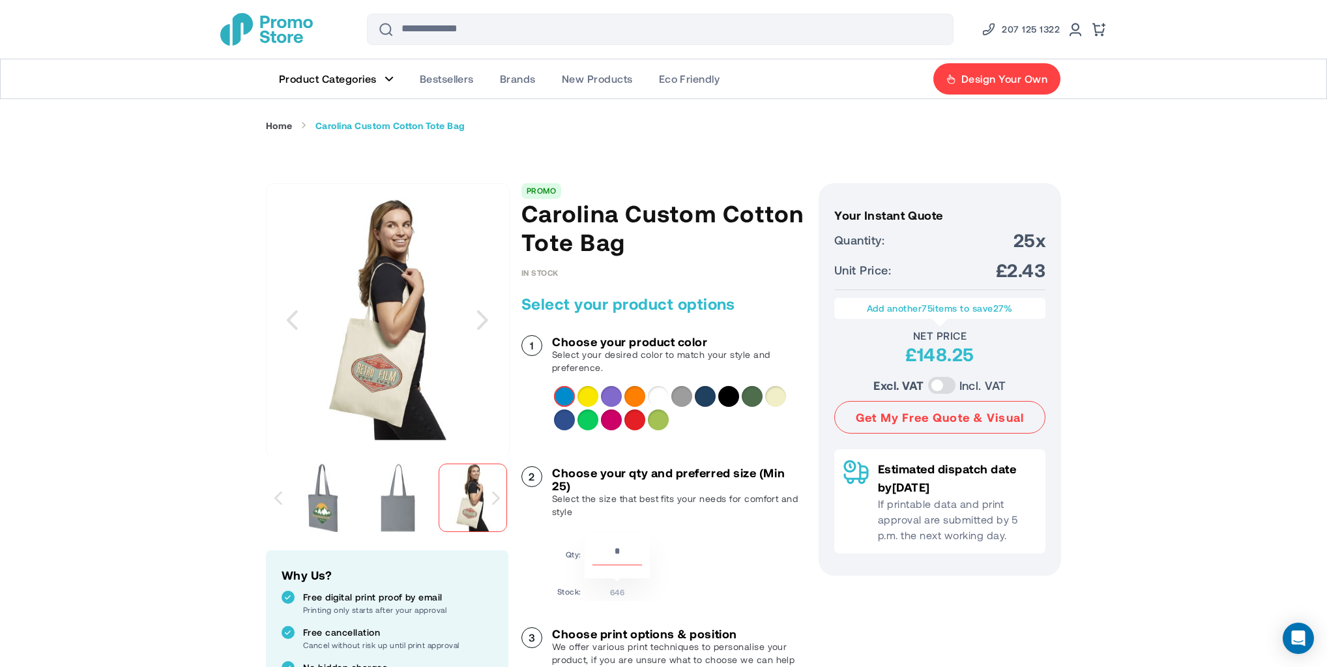
click at [495, 505] on div "Next" at bounding box center [496, 497] width 24 height 81
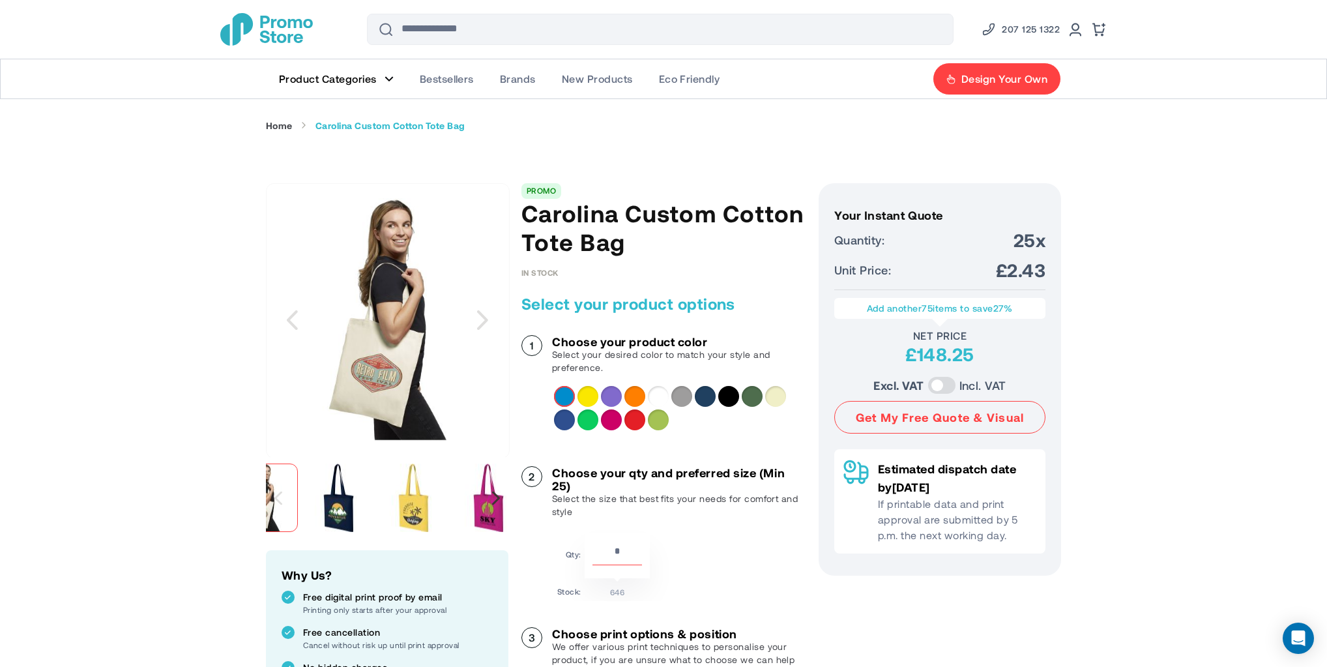
click at [496, 498] on div "Next" at bounding box center [496, 498] width 8 height 14
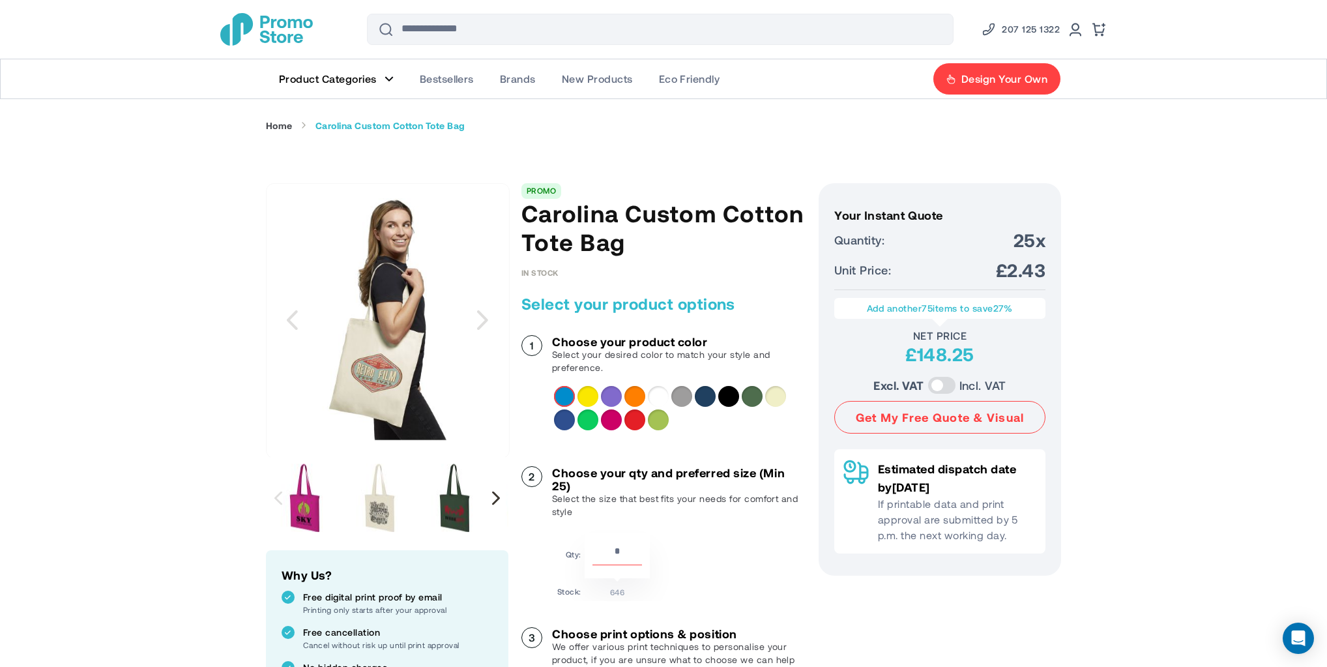
click at [496, 498] on div "Next" at bounding box center [496, 498] width 8 height 14
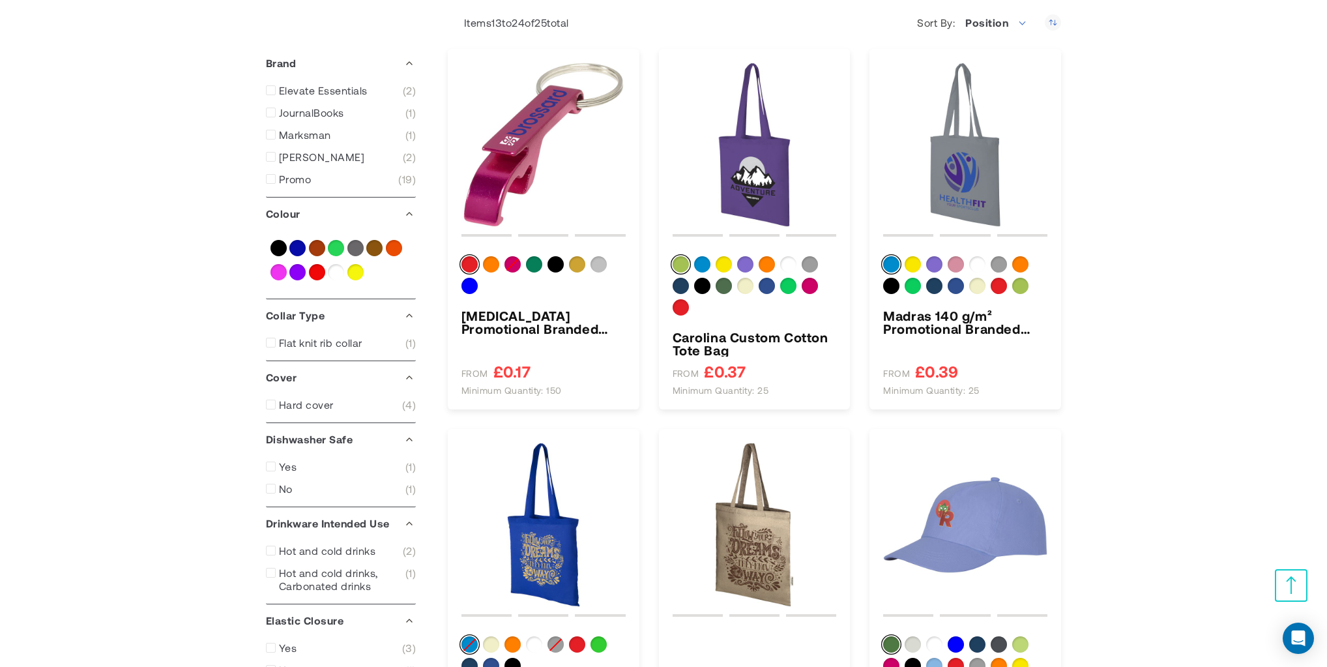
scroll to position [347, 0]
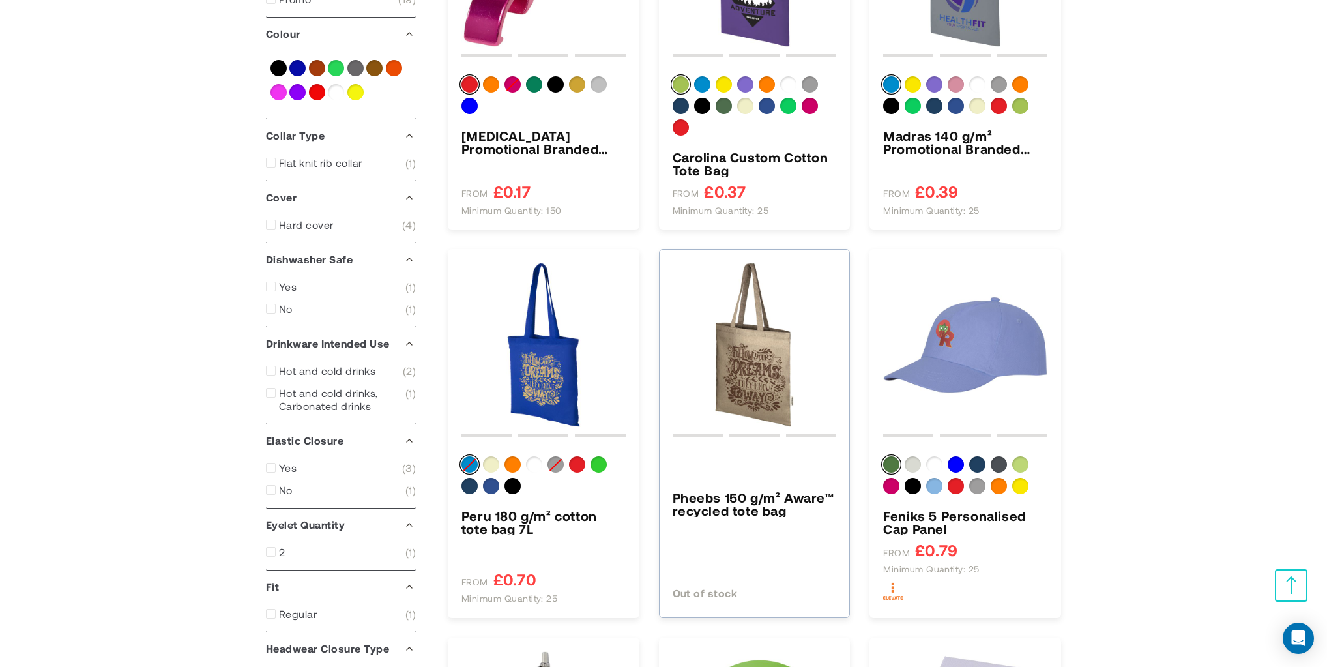
click at [743, 358] on img "Pheebs 150 g/m² Aware™ recycled tote bag" at bounding box center [754, 345] width 164 height 164
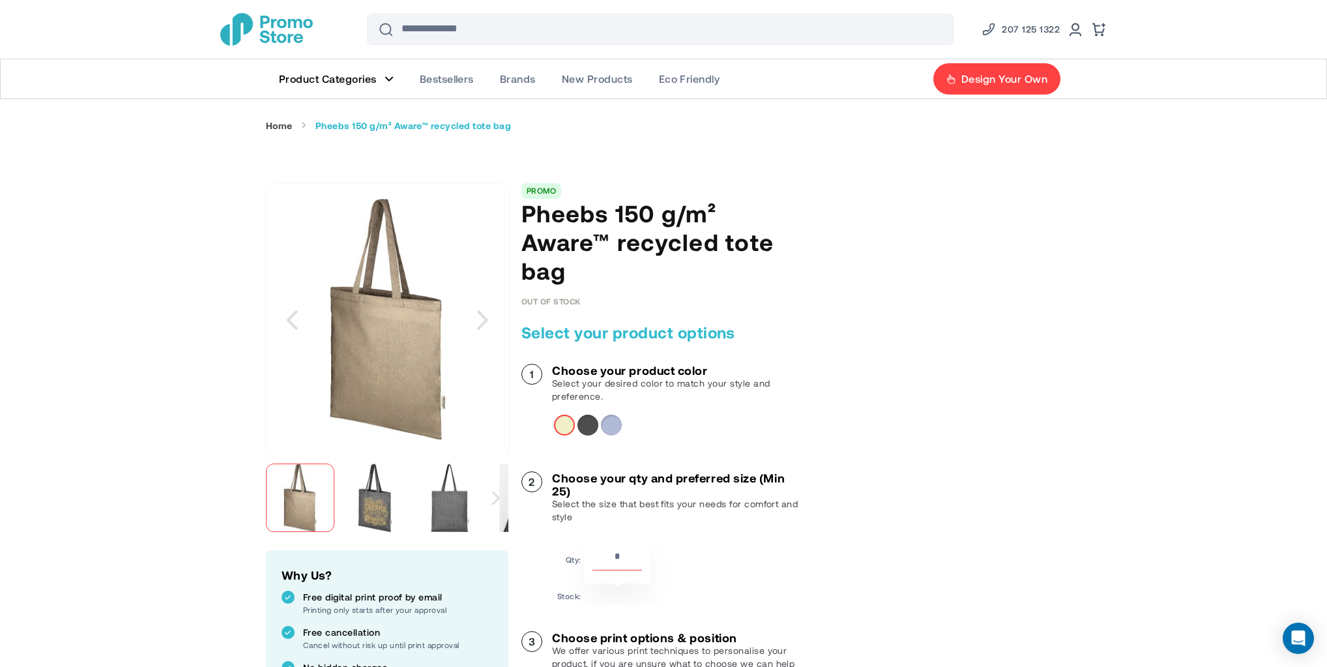
click at [490, 495] on div "Next" at bounding box center [496, 497] width 24 height 81
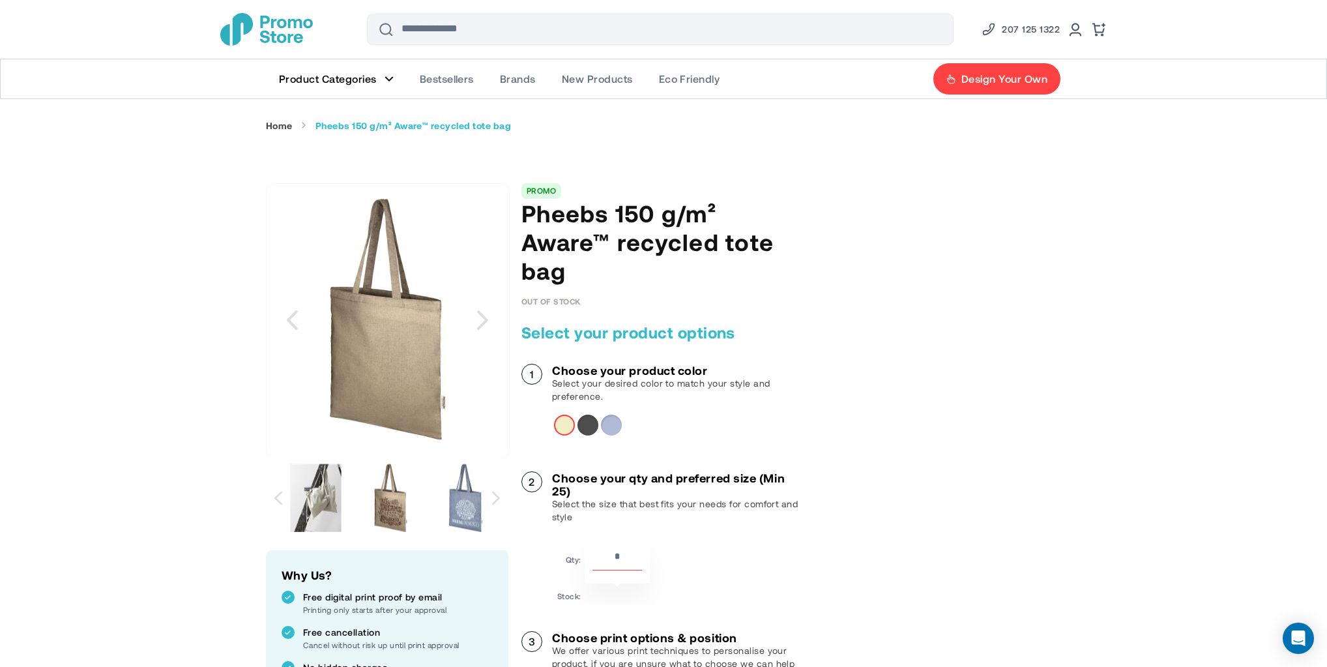
click at [325, 493] on img "Pheebs 150 g/m² Aware™ recycled tote bag" at bounding box center [315, 497] width 68 height 68
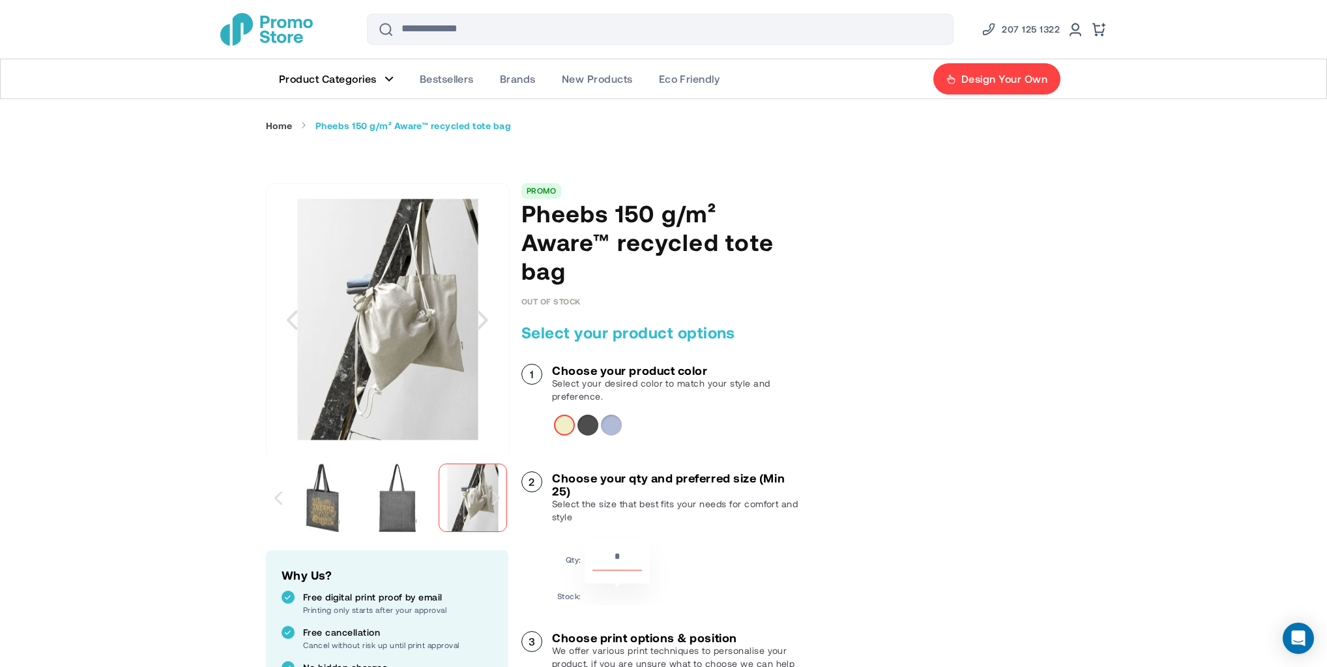
click at [502, 497] on div "Next" at bounding box center [496, 497] width 24 height 81
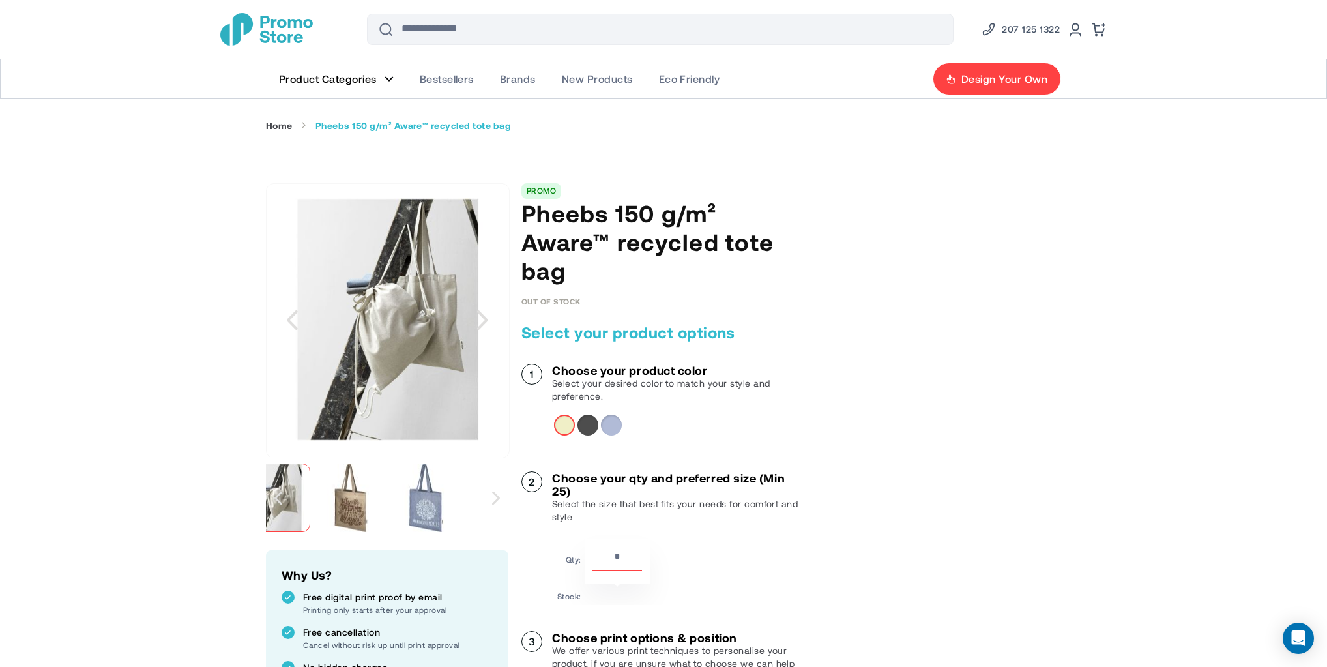
click at [500, 498] on div "Next" at bounding box center [496, 497] width 24 height 81
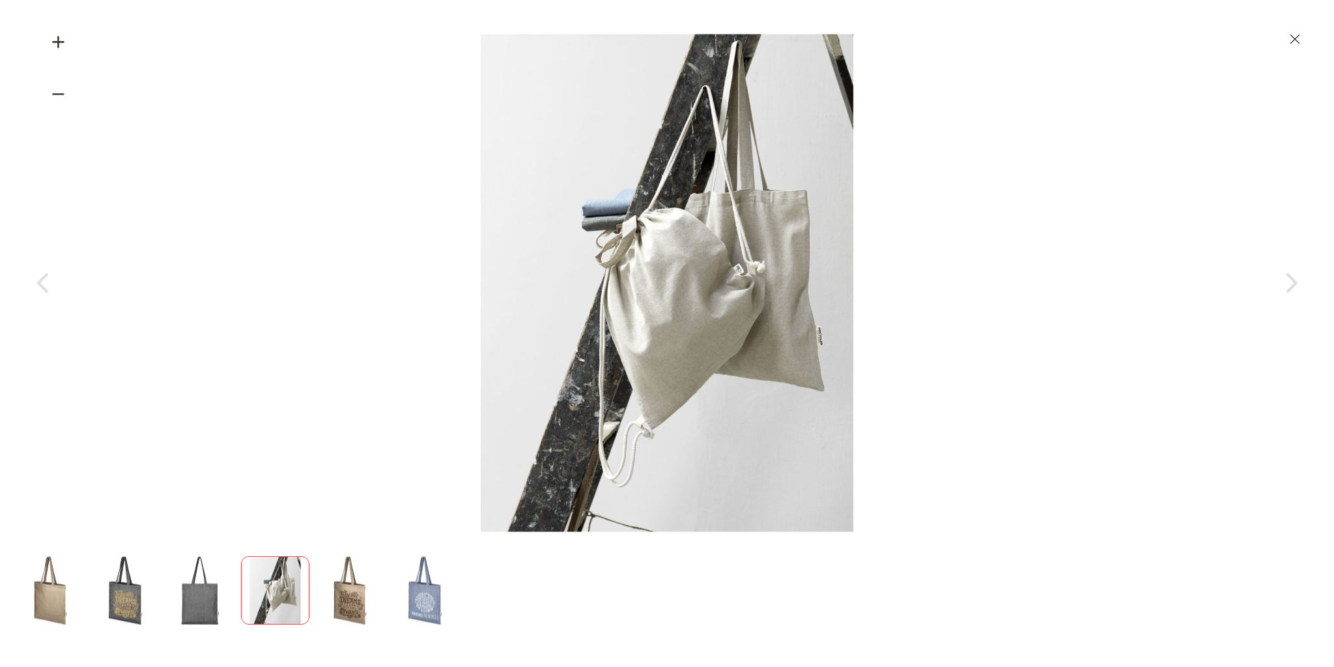
click at [345, 223] on div at bounding box center [667, 283] width 1269 height 500
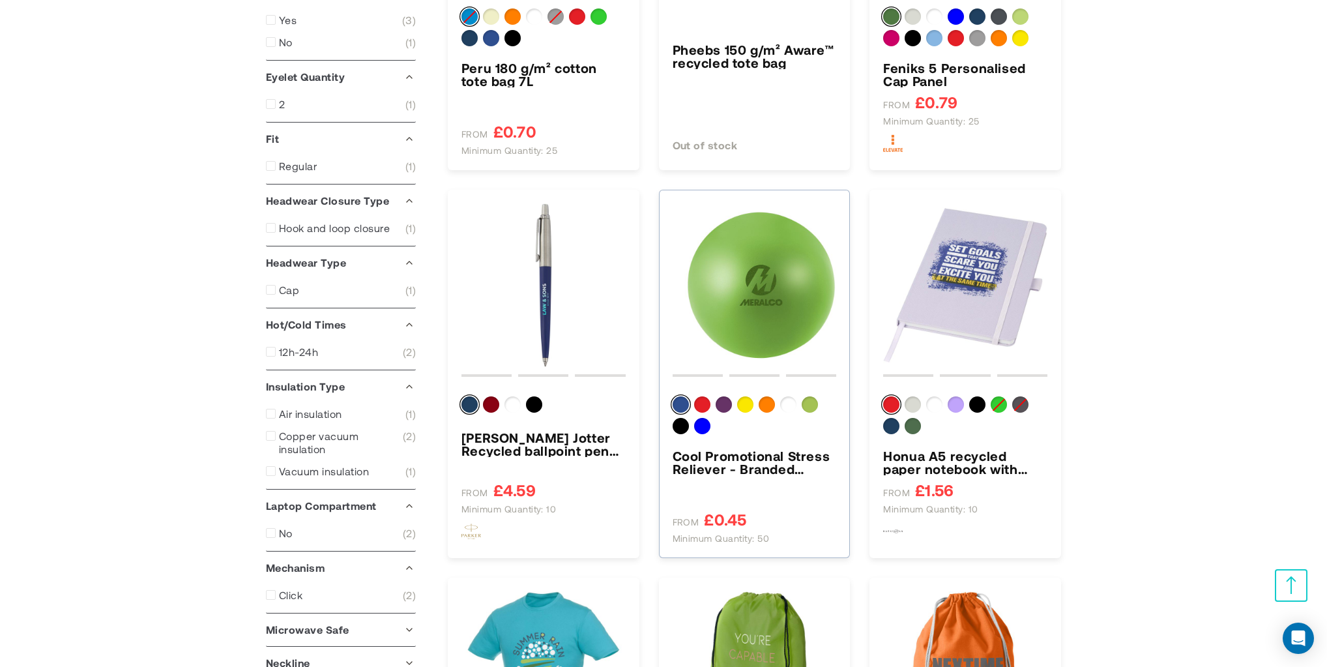
scroll to position [868, 0]
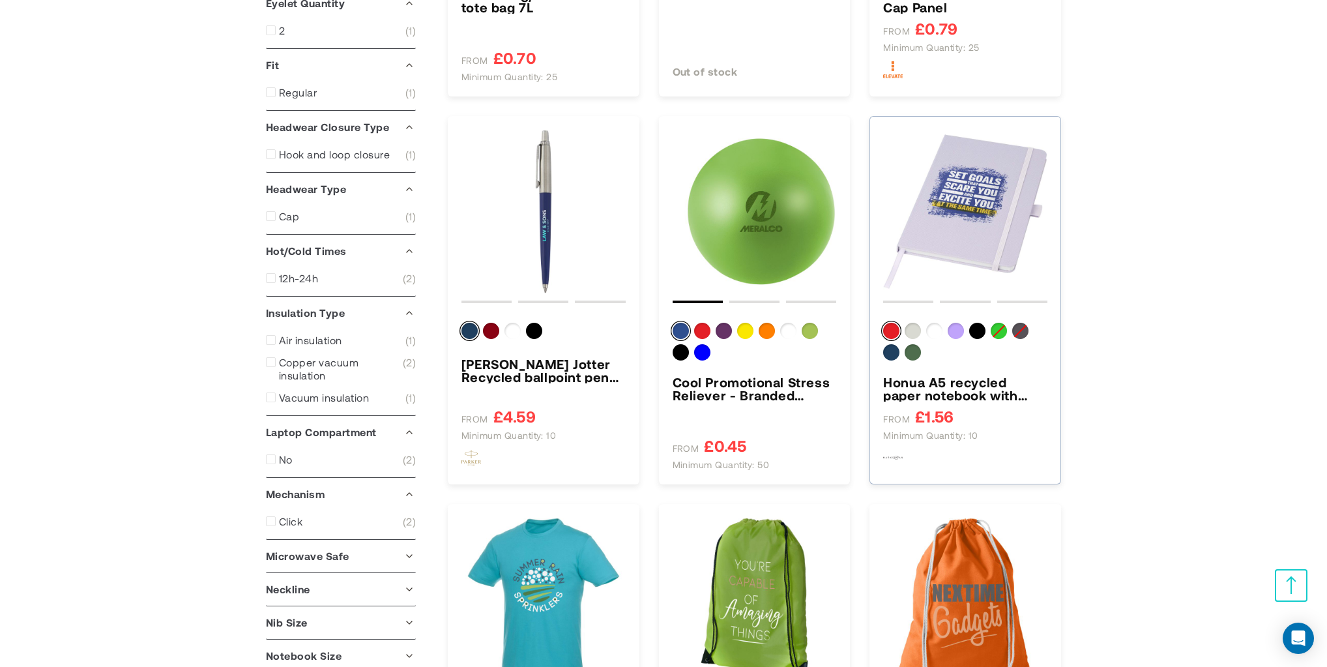
click at [962, 227] on img "Honua A5 recycled paper notebook with recycled PET cover" at bounding box center [965, 212] width 164 height 164
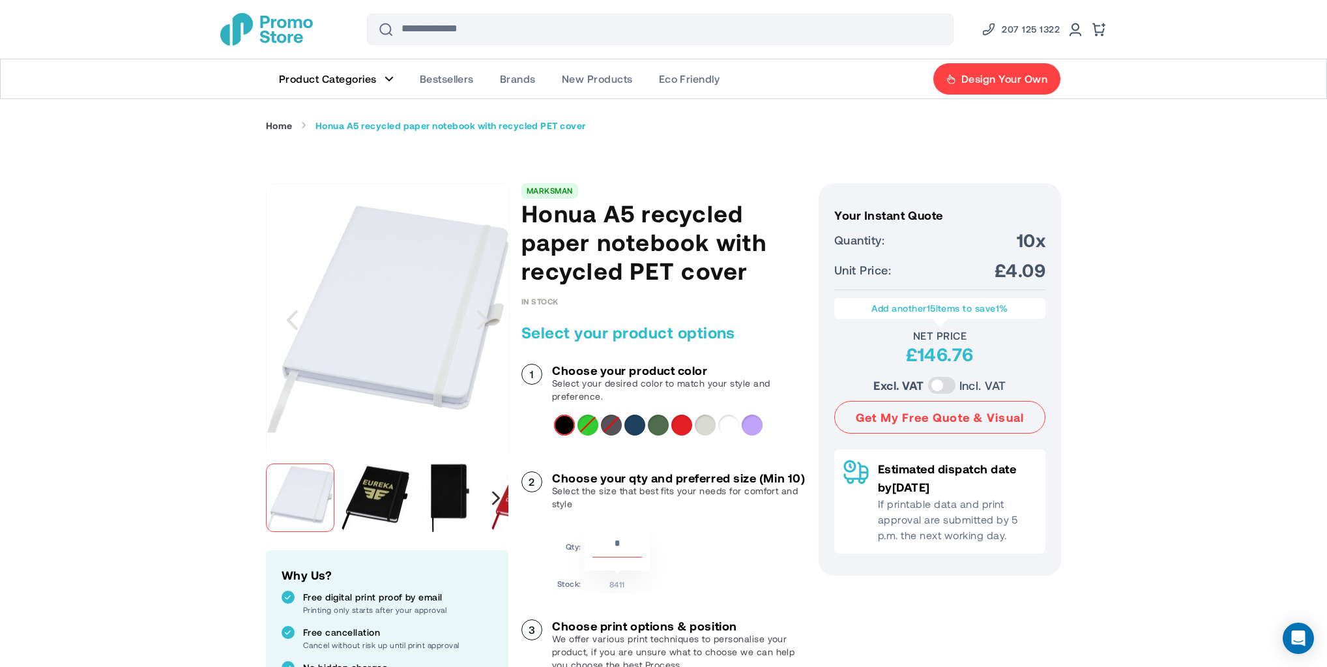
click at [495, 494] on div "Next" at bounding box center [496, 498] width 8 height 14
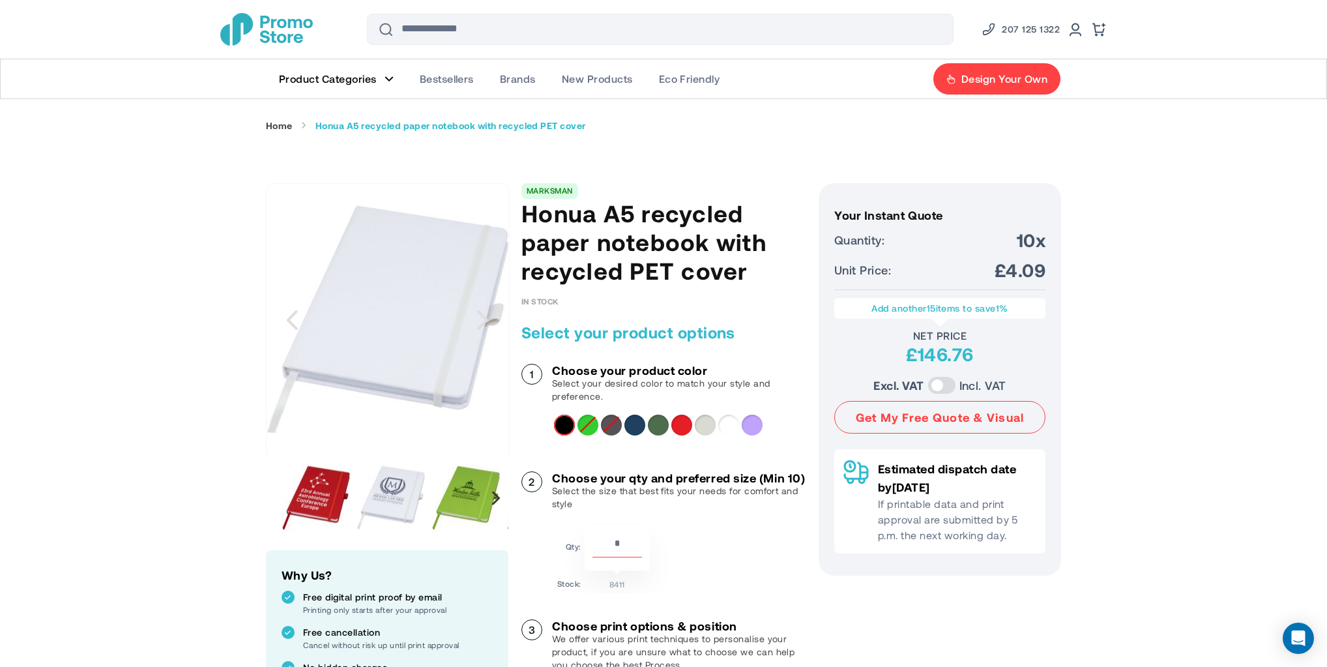
click at [495, 493] on div "Next" at bounding box center [496, 498] width 8 height 14
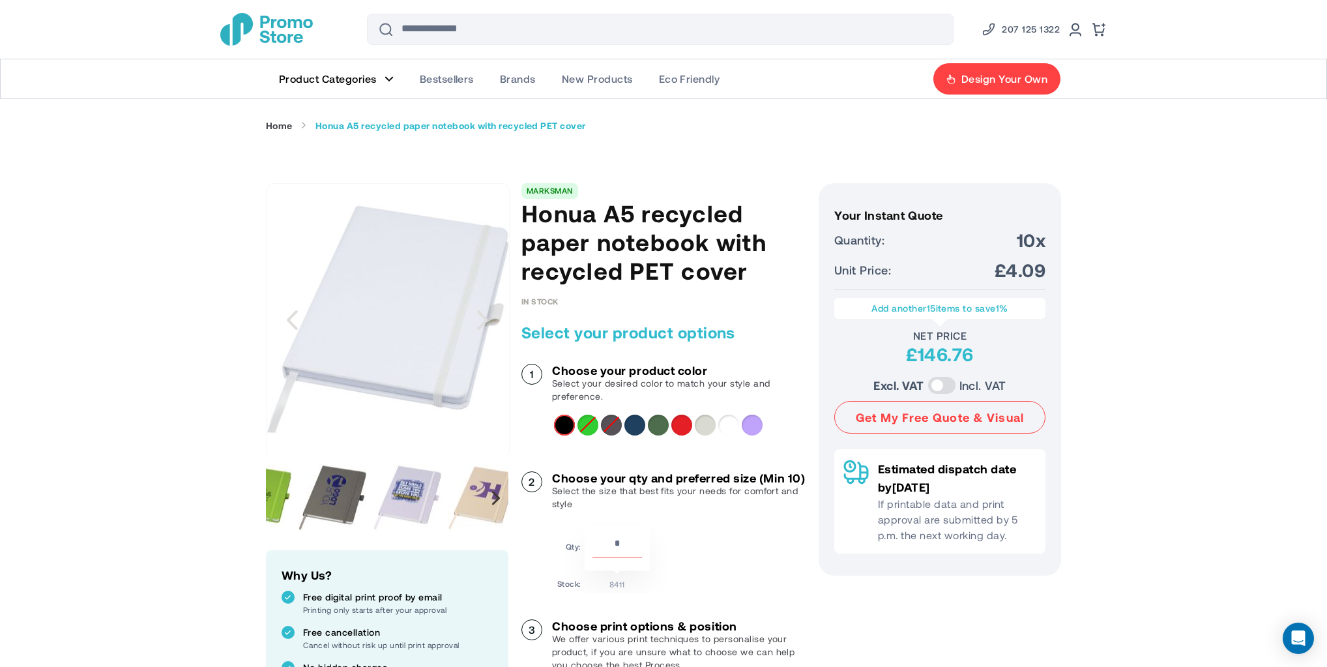
click at [495, 493] on div "Next" at bounding box center [496, 498] width 8 height 14
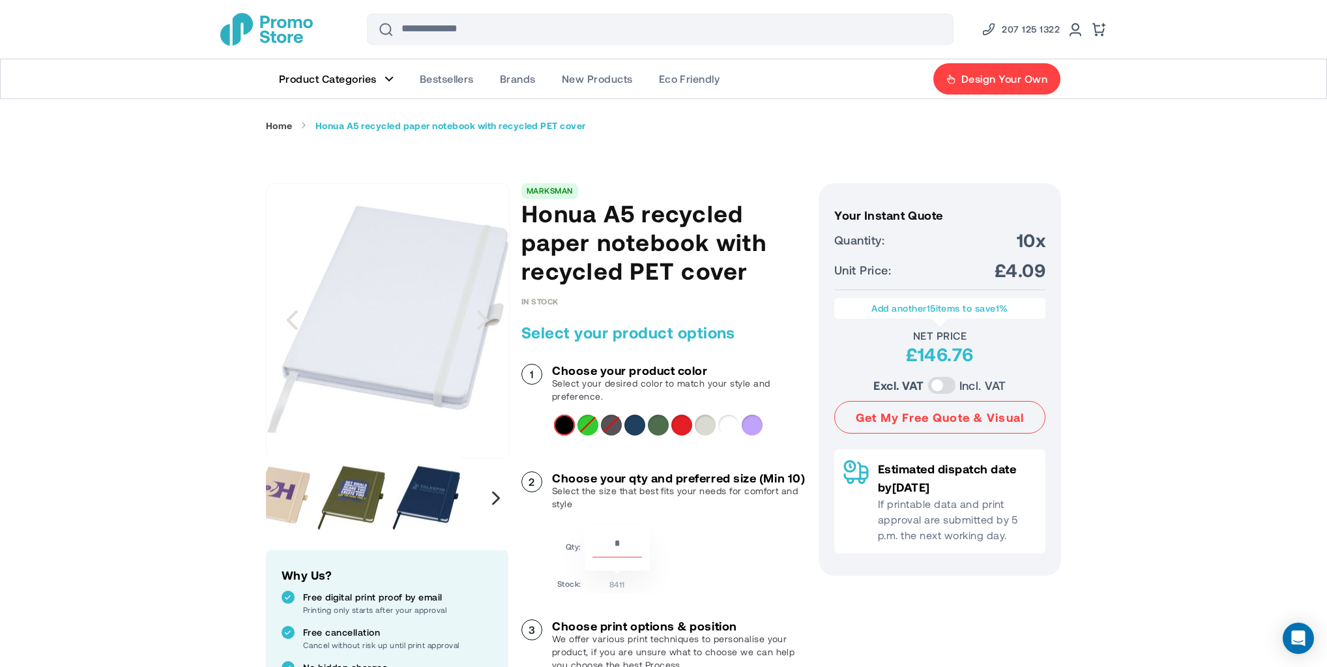
click at [496, 494] on div "Next" at bounding box center [496, 498] width 8 height 14
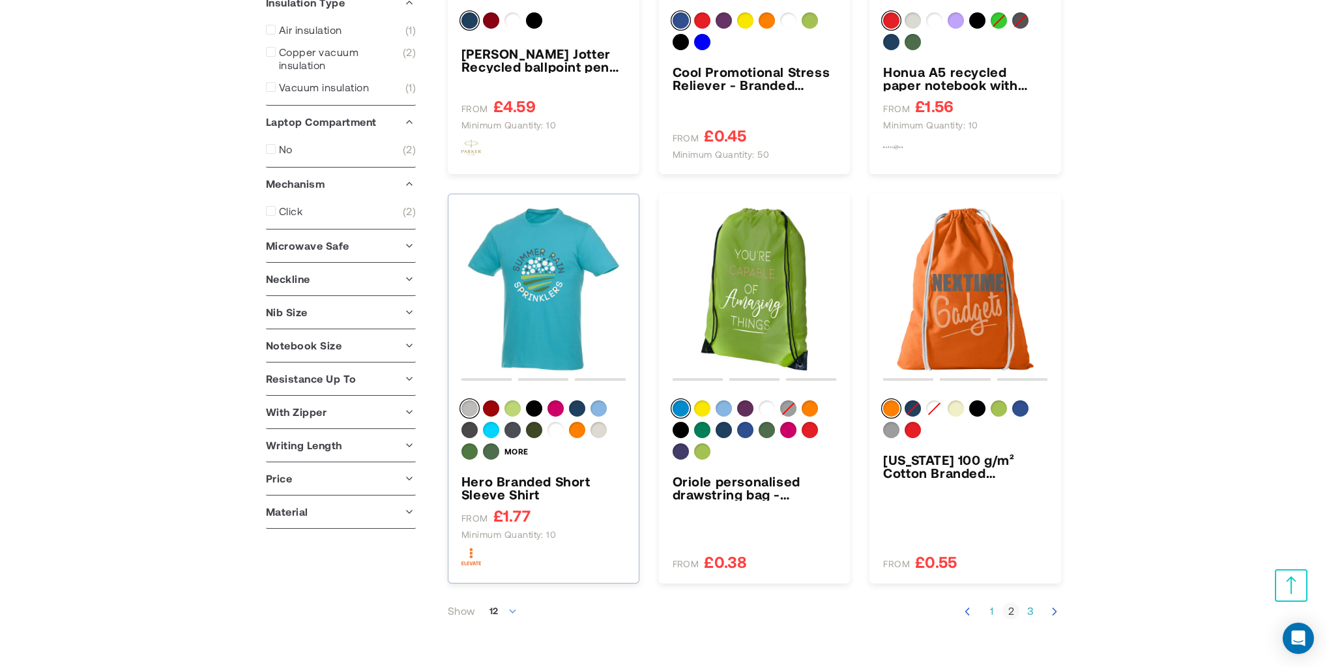
scroll to position [1198, 0]
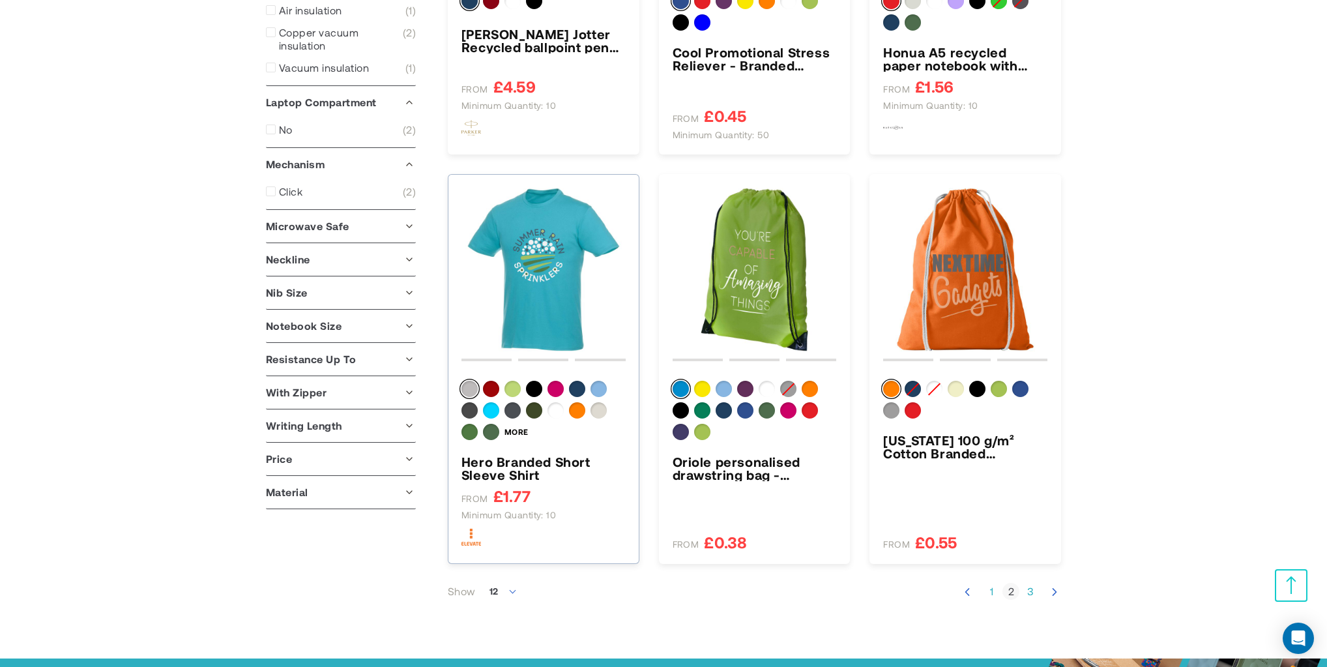
click at [524, 250] on img "Hero Branded Short Sleeve Shirt" at bounding box center [543, 270] width 164 height 164
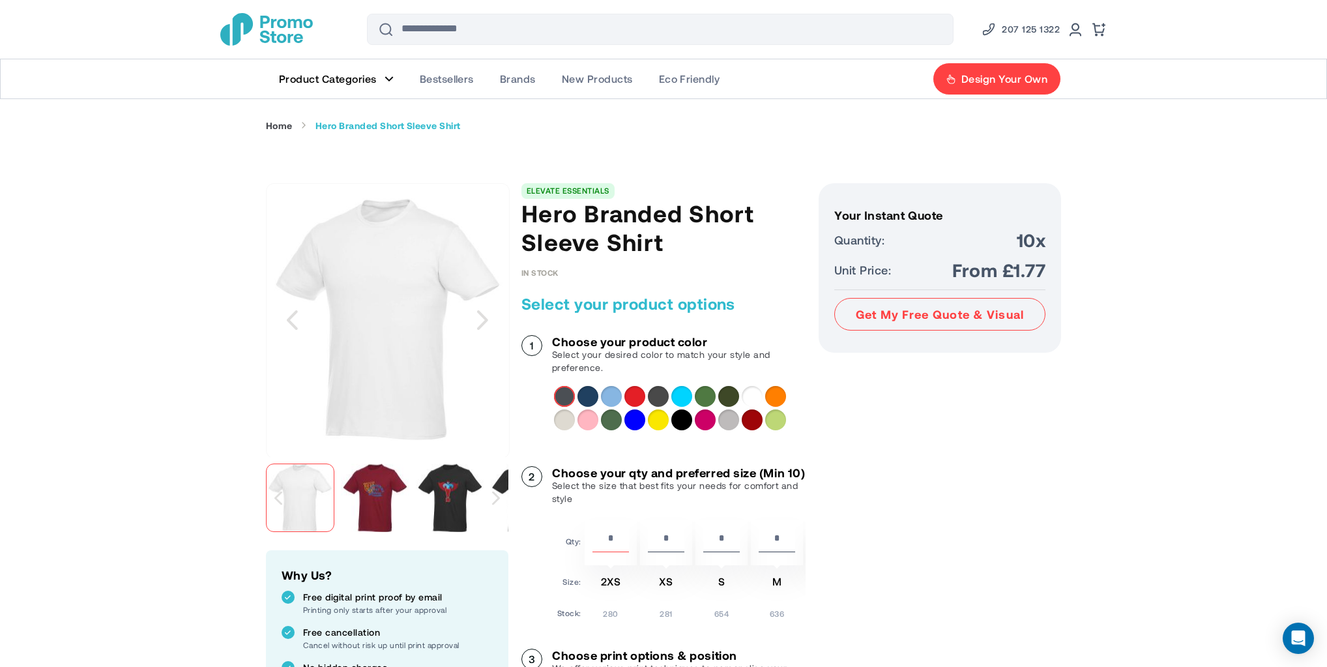
click at [487, 498] on div "Next" at bounding box center [496, 497] width 24 height 81
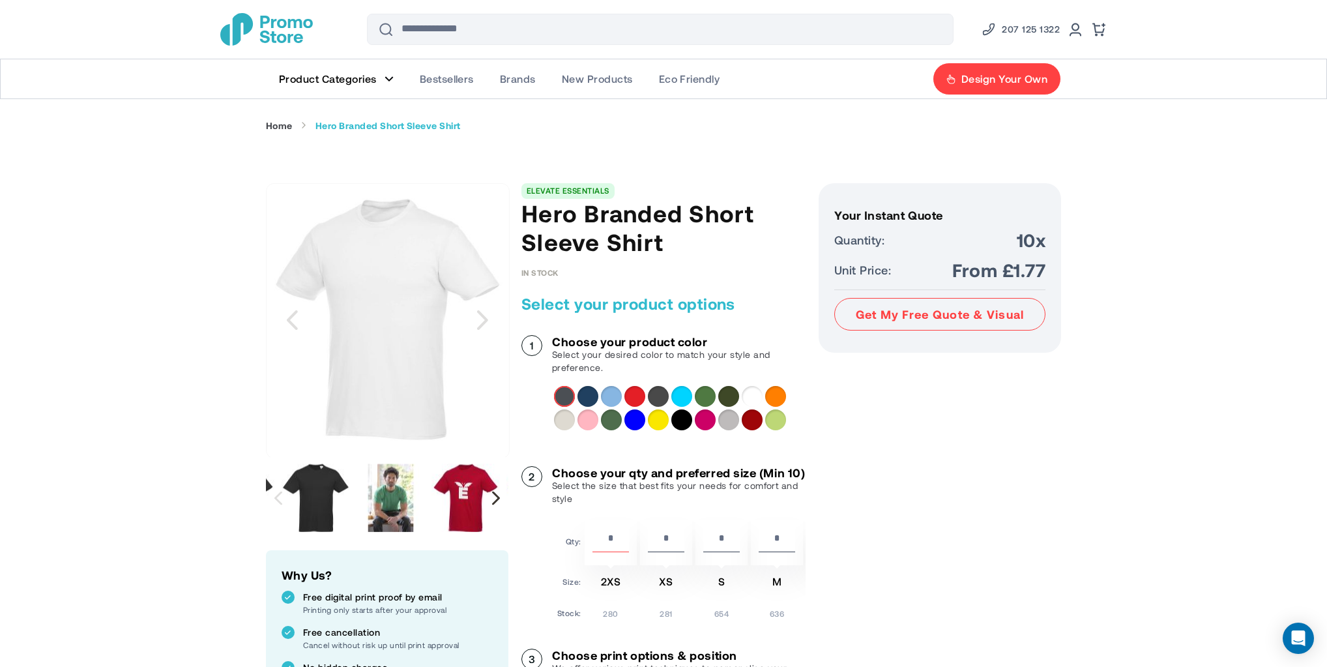
click at [493, 496] on div "Next" at bounding box center [496, 498] width 8 height 14
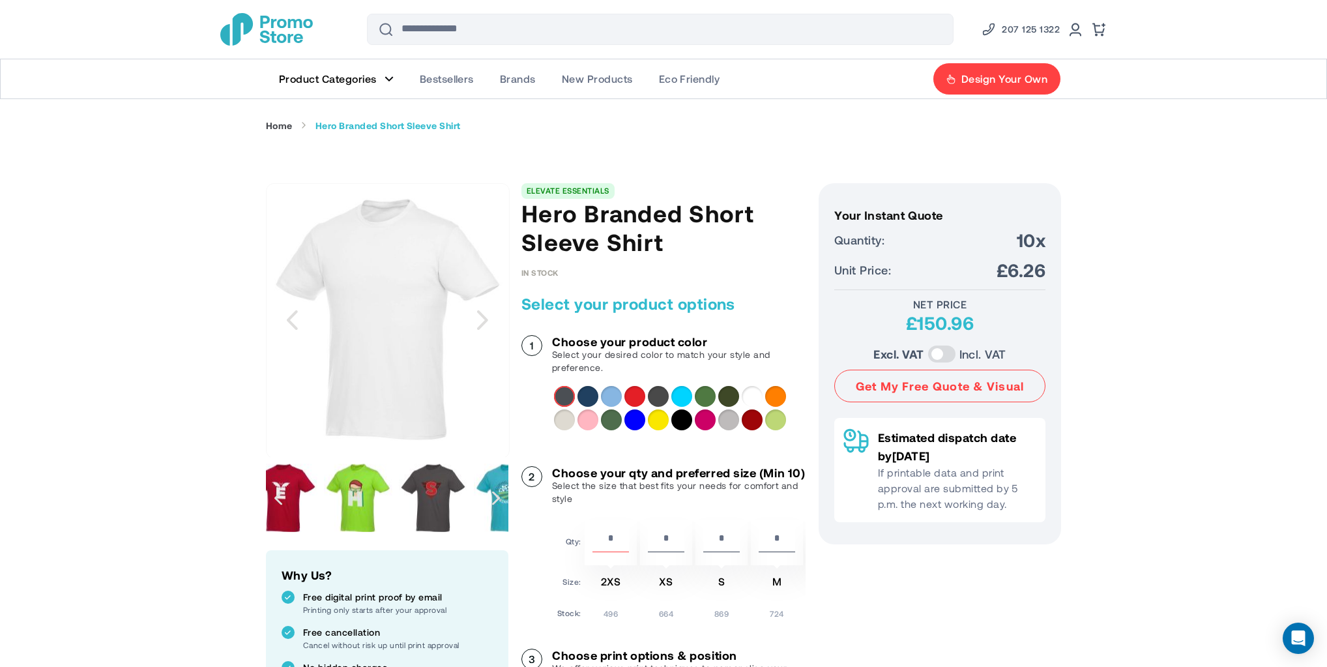
click at [278, 488] on div "Previous" at bounding box center [278, 497] width 24 height 81
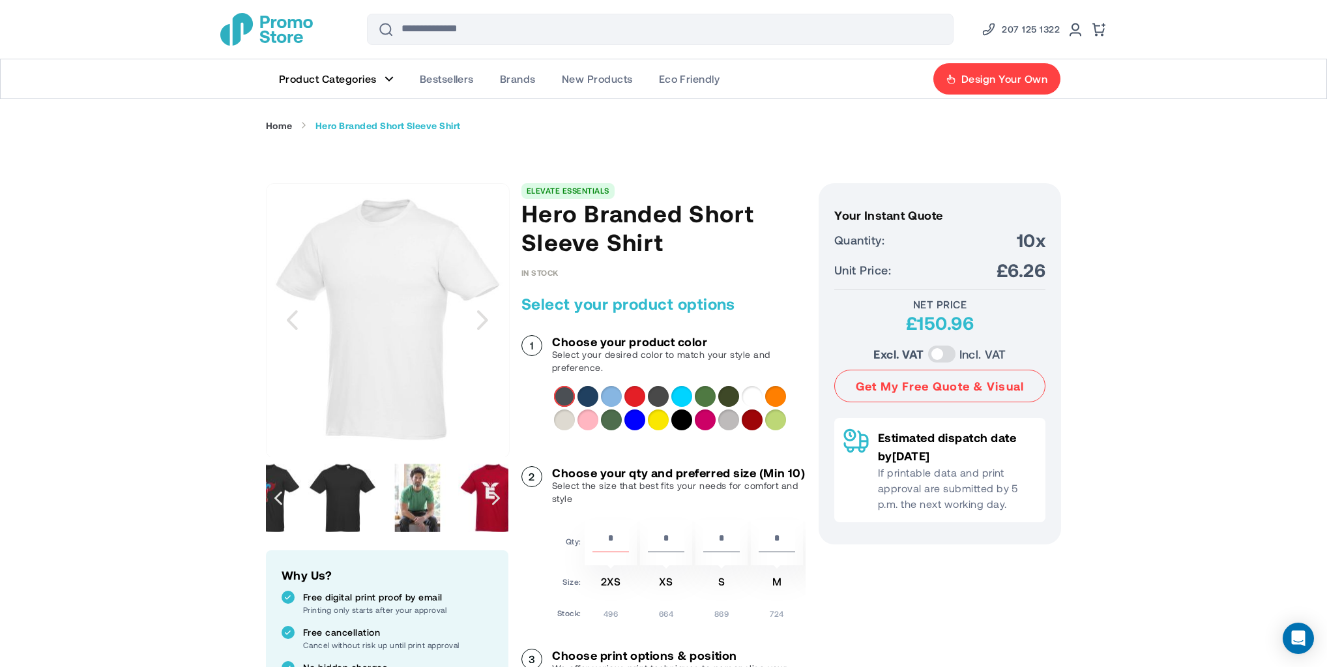
click at [423, 493] on img "Hero Branded Short Sleeve Shirt" at bounding box center [417, 497] width 68 height 68
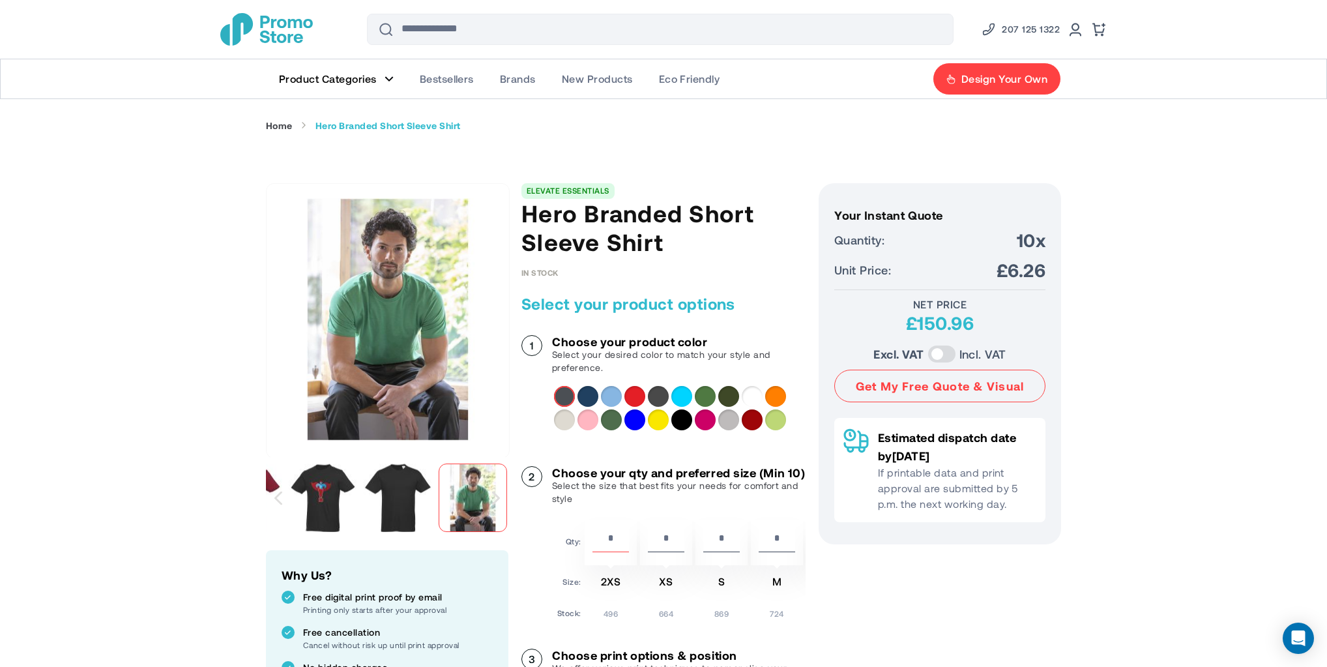
click at [500, 500] on div "Next" at bounding box center [496, 498] width 8 height 14
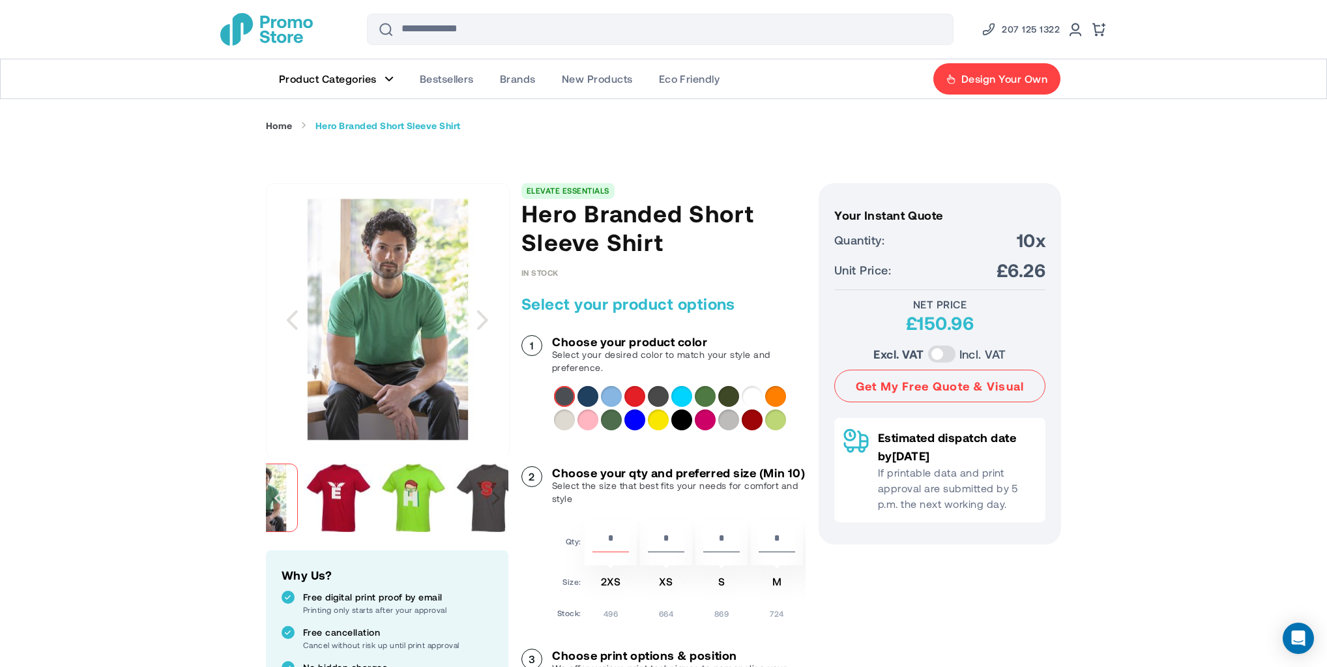
click at [499, 500] on div "Next" at bounding box center [496, 498] width 8 height 14
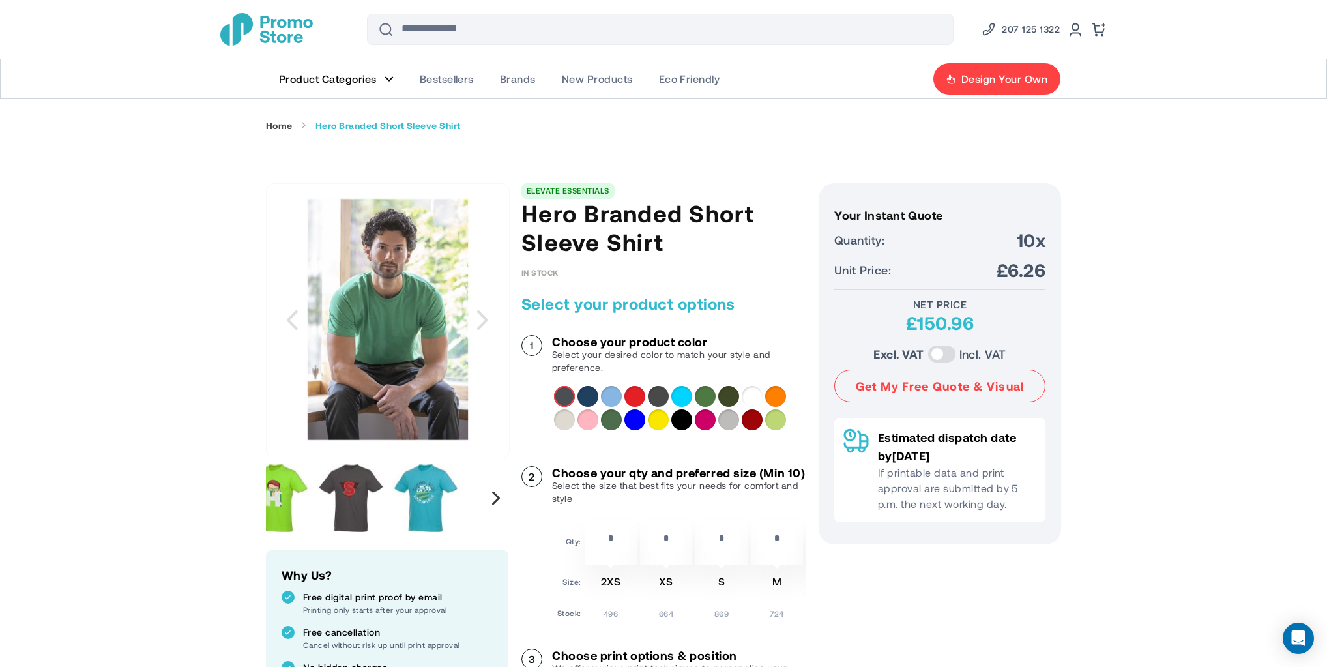
click at [499, 500] on div "Next" at bounding box center [496, 498] width 8 height 14
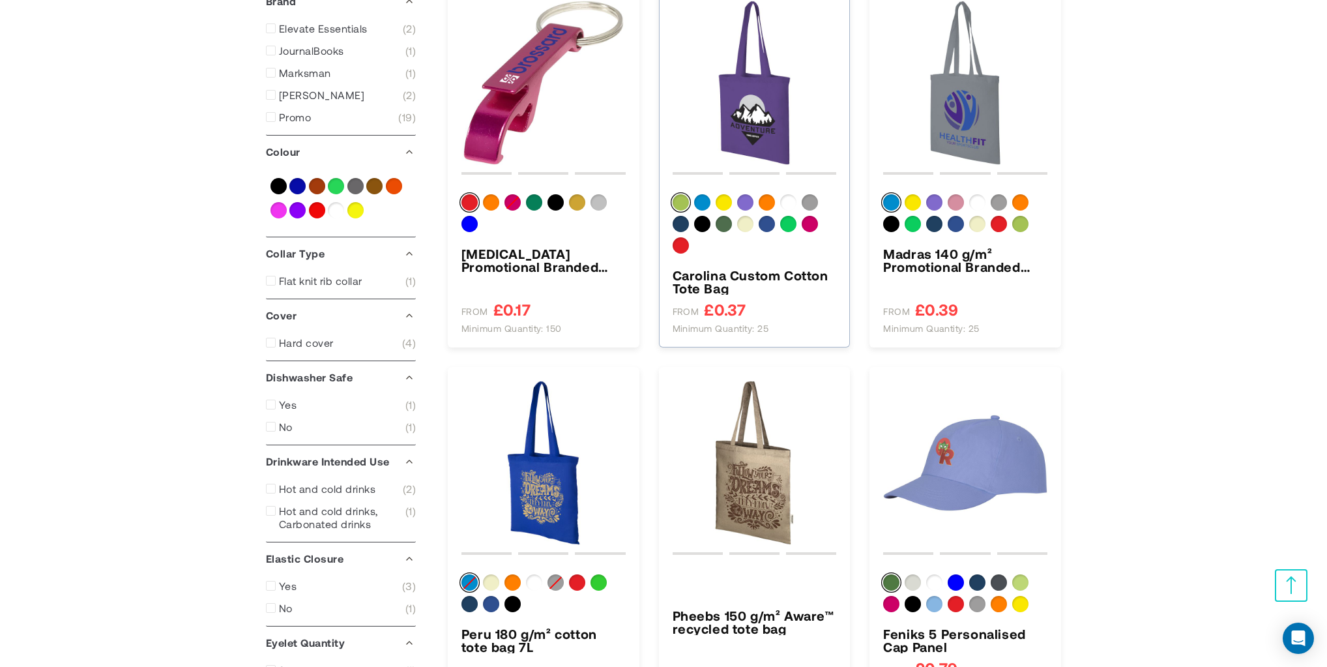
scroll to position [156, 0]
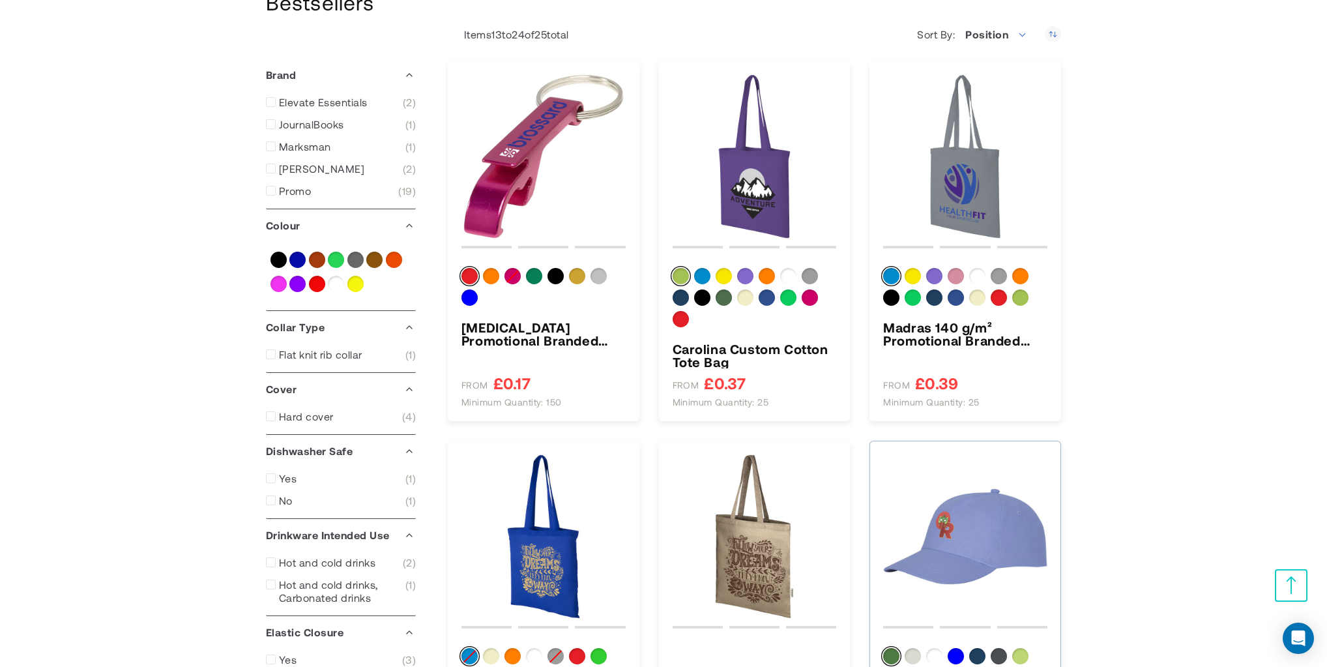
click at [982, 532] on img "Feniks 5 Personalised Cap Panel" at bounding box center [965, 536] width 164 height 164
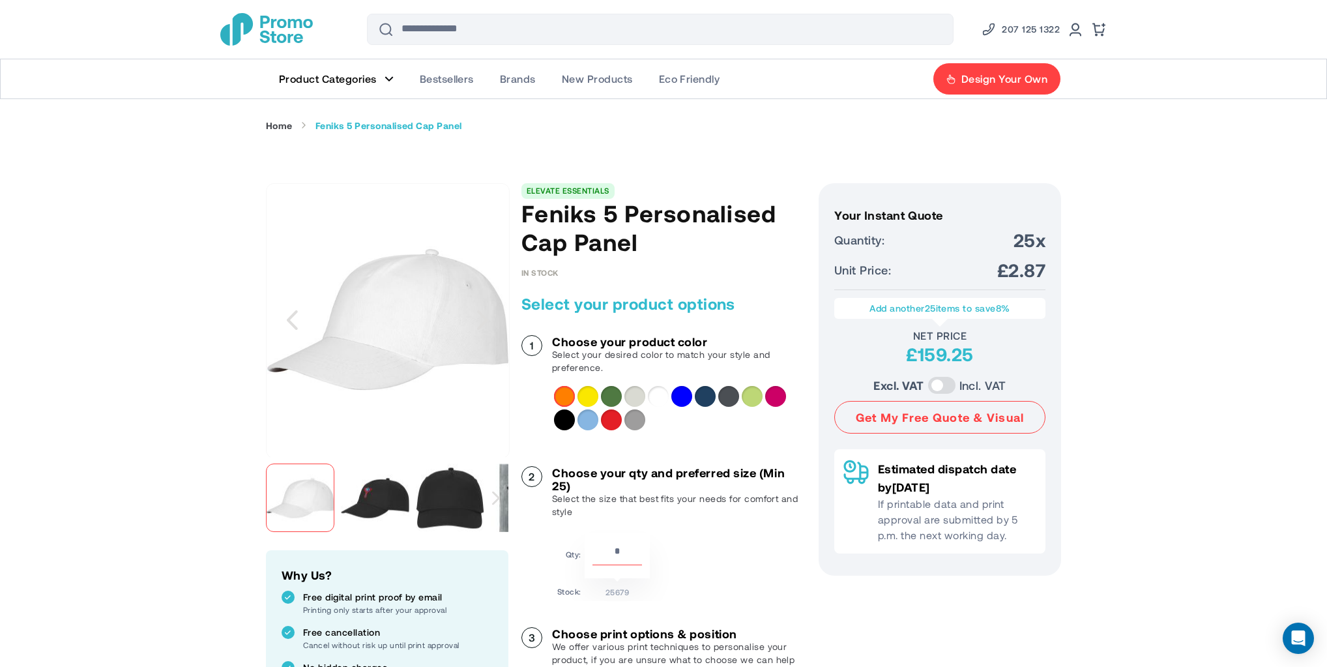
drag, startPoint x: 357, startPoint y: 300, endPoint x: 382, endPoint y: 498, distance: 199.0
click at [382, 498] on img "Feniks 5 Personalised Cap Panel" at bounding box center [375, 497] width 68 height 68
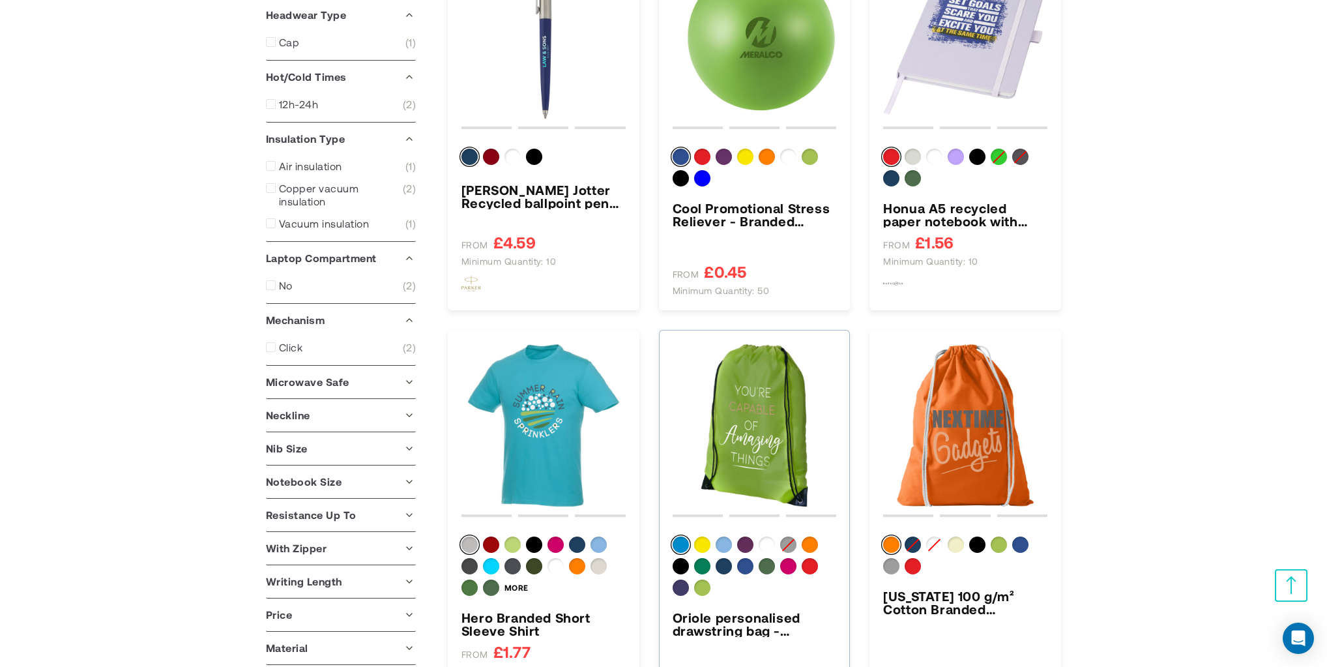
scroll to position [1390, 0]
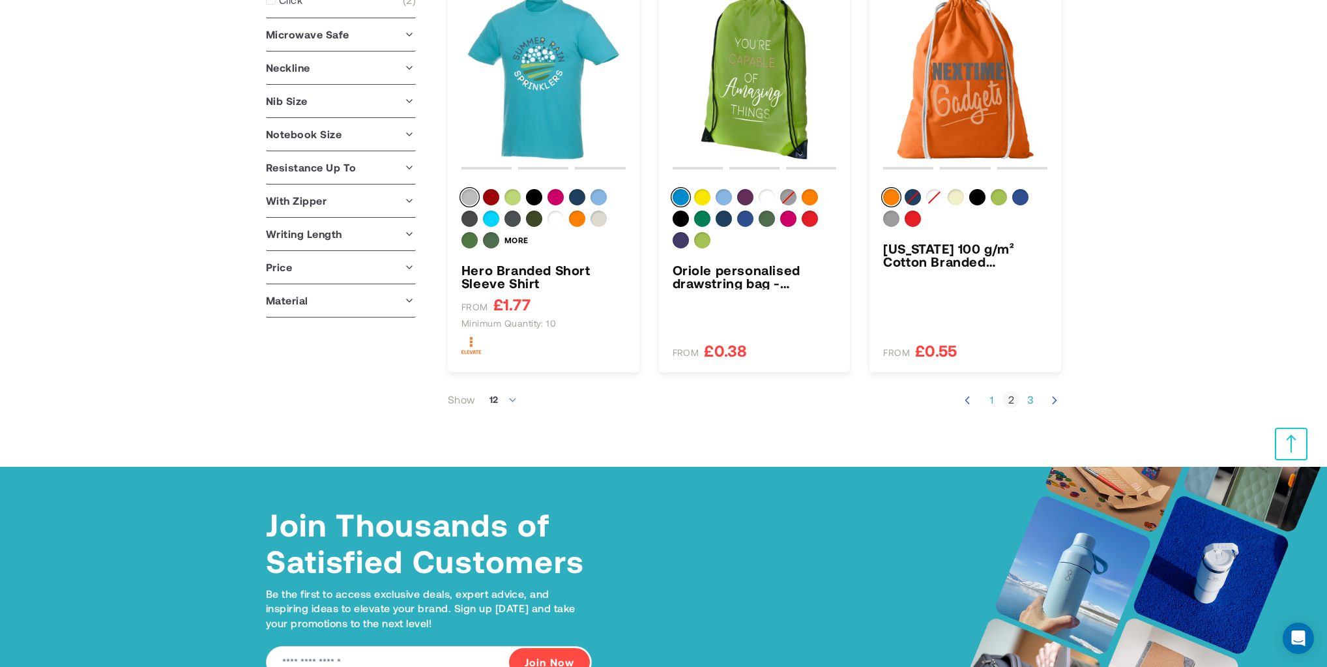
click at [993, 398] on link "Page 1" at bounding box center [991, 399] width 17 height 13
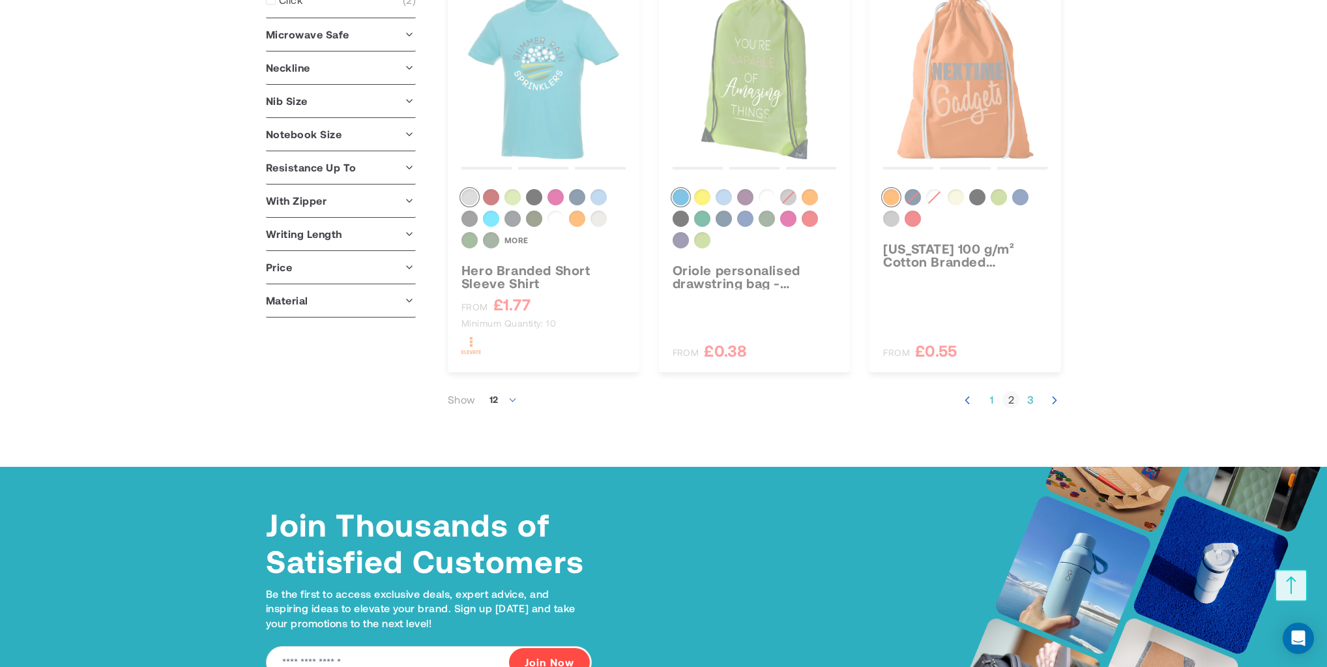
scroll to position [216, 0]
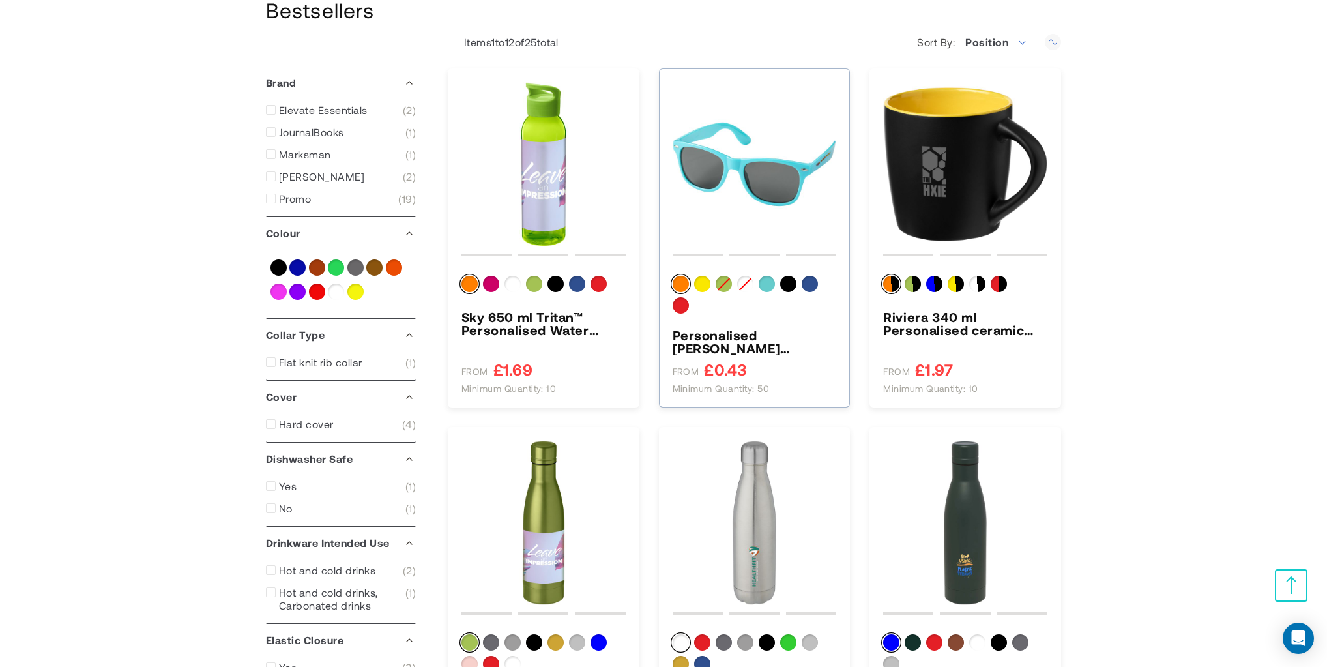
scroll to position [173, 0]
click at [738, 159] on img "Personalised Sun Ray Sunglasses" at bounding box center [754, 165] width 164 height 164
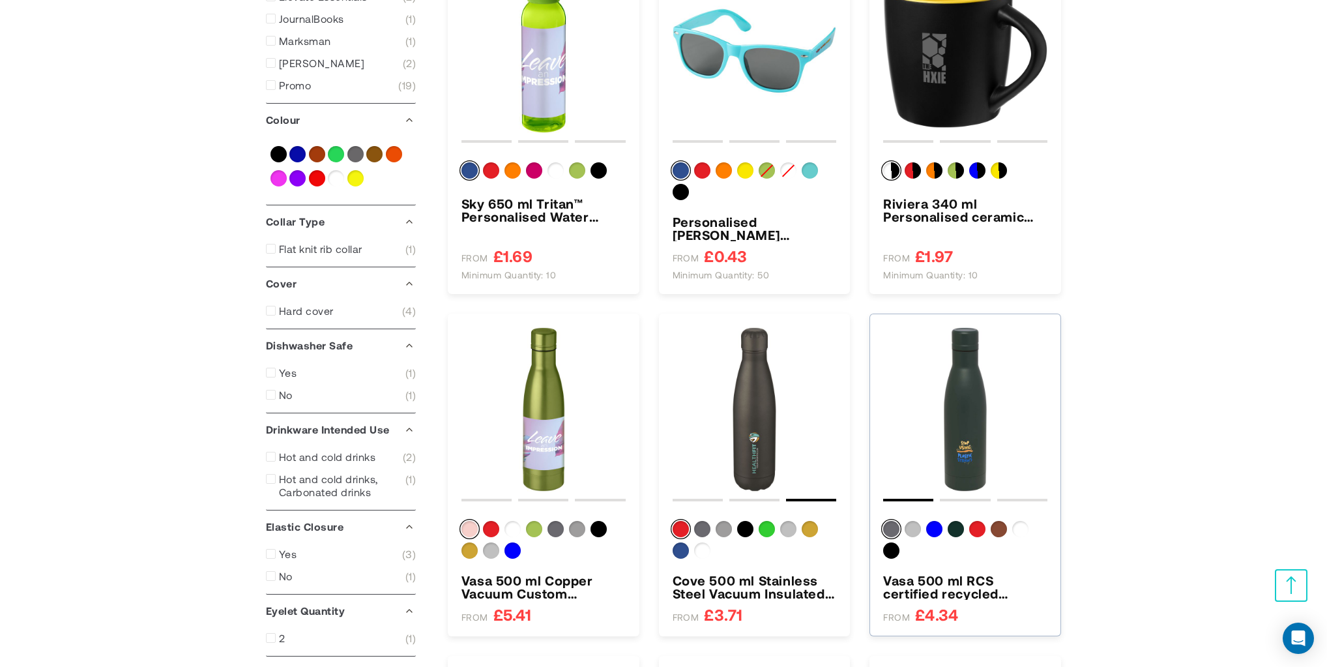
scroll to position [146, 0]
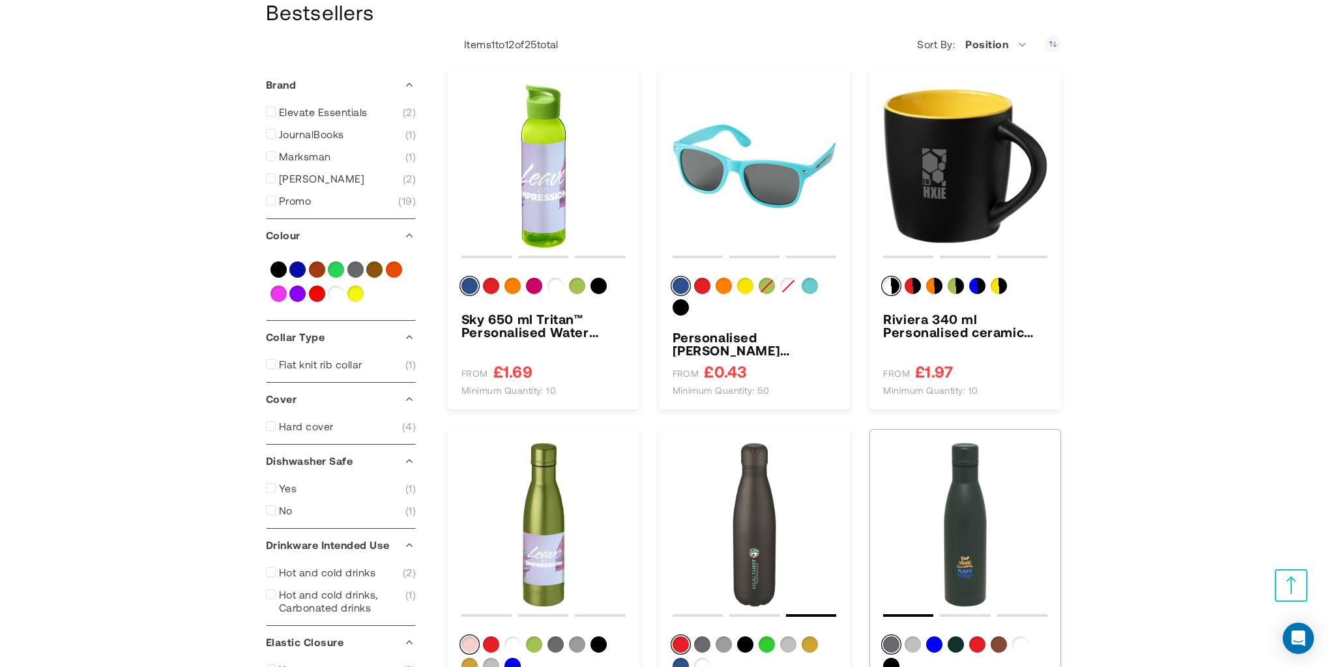
click at [972, 510] on img "Vasa 500 ml RCS certified recycled stainless steel copper vacuum insulated bott…" at bounding box center [965, 524] width 164 height 164
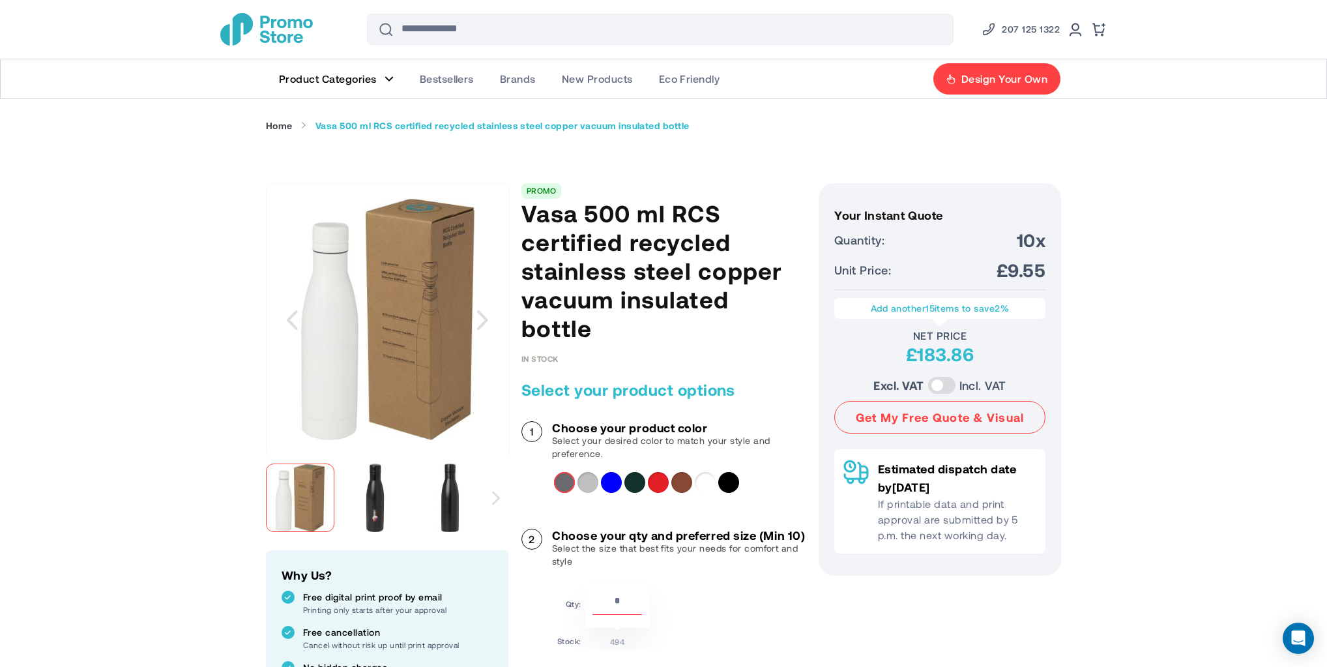
click at [392, 498] on img "Vasa 500 ml RCS certified recycled stainless steel copper vacuum insulated bott…" at bounding box center [375, 497] width 68 height 68
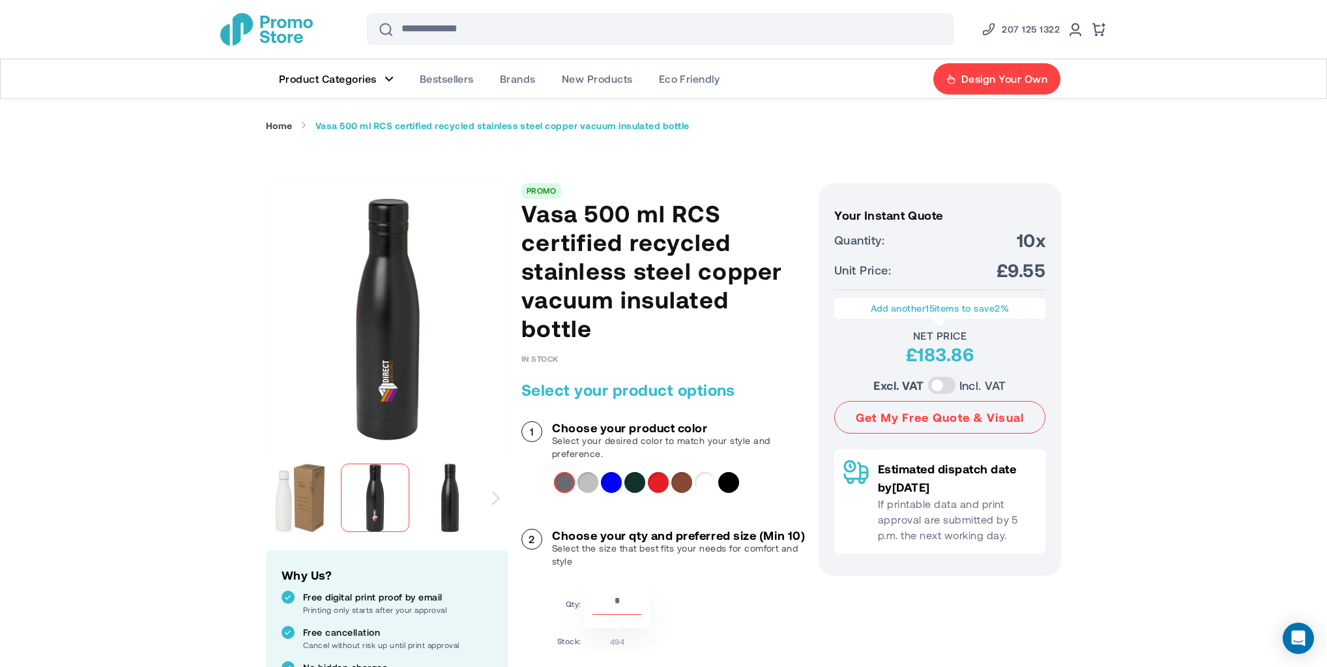
drag, startPoint x: 173, startPoint y: 258, endPoint x: 362, endPoint y: 149, distance: 218.4
